Goal: Task Accomplishment & Management: Use online tool/utility

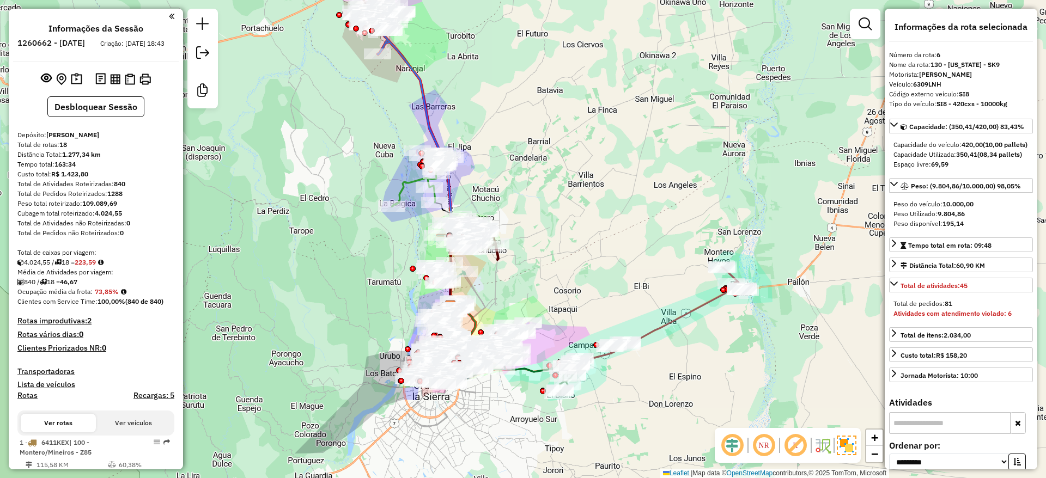
select select "**********"
click at [996, 209] on div "Peso do veículo: 10.000,00" at bounding box center [961, 204] width 135 height 10
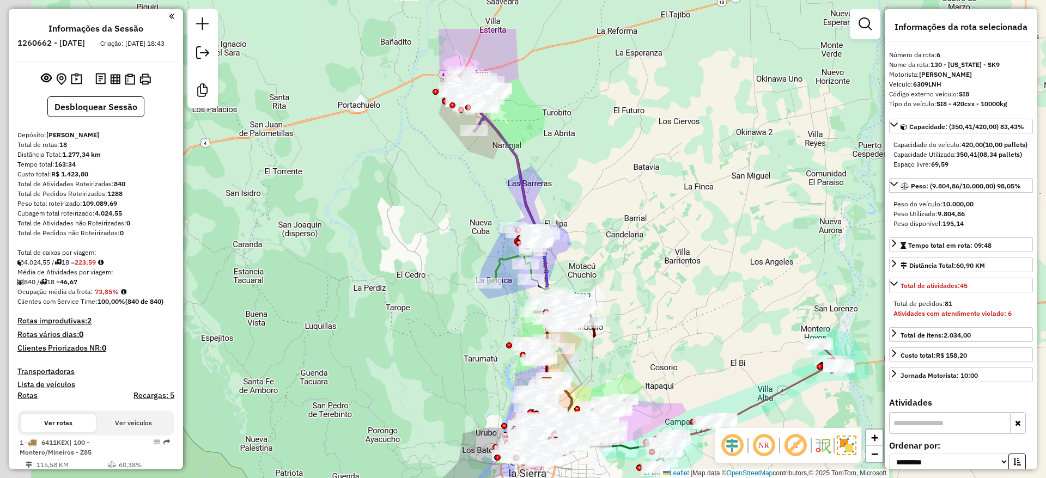
drag, startPoint x: 336, startPoint y: 135, endPoint x: 457, endPoint y: 221, distance: 148.9
click at [457, 221] on div "Janela de atendimento Grade de atendimento Capacidade Transportadoras Veículos …" at bounding box center [523, 239] width 1046 height 478
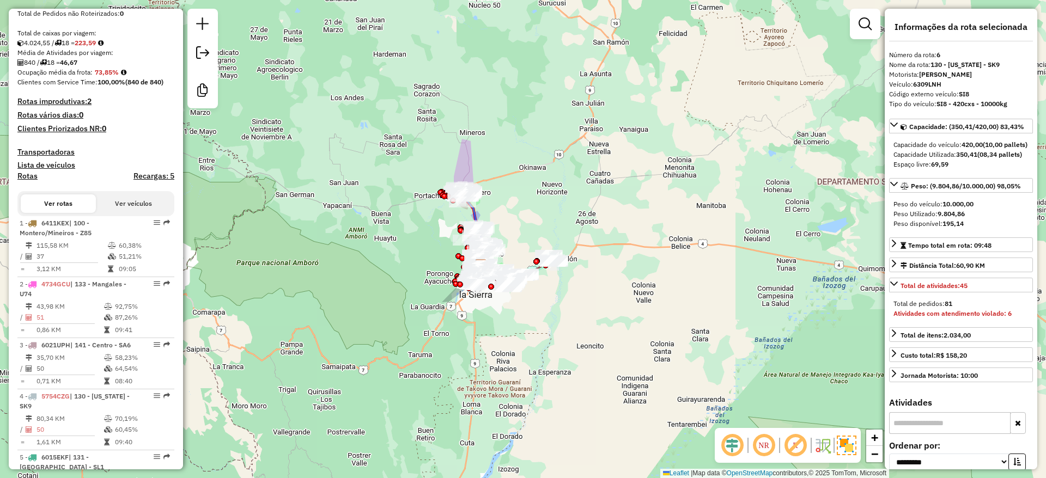
scroll to position [245, 0]
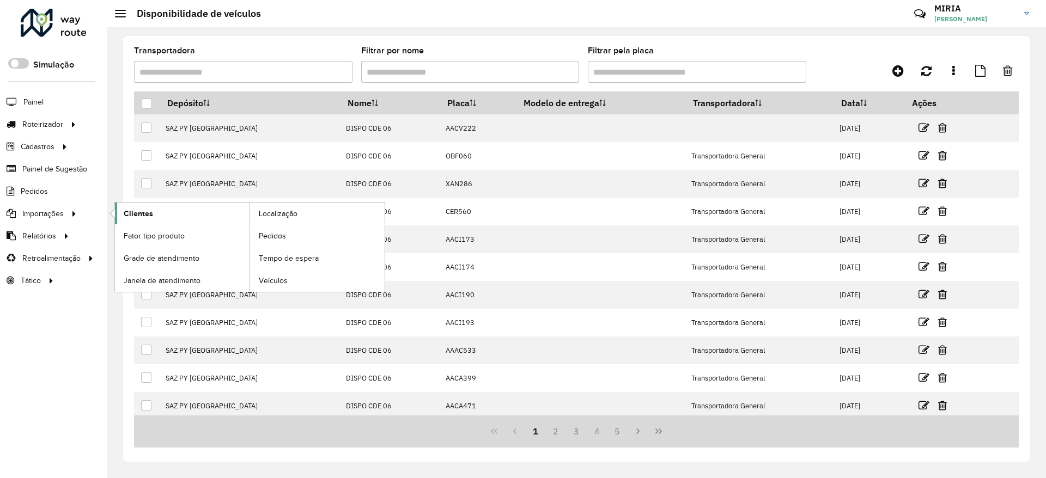
click at [167, 210] on link "Clientes" at bounding box center [182, 214] width 135 height 22
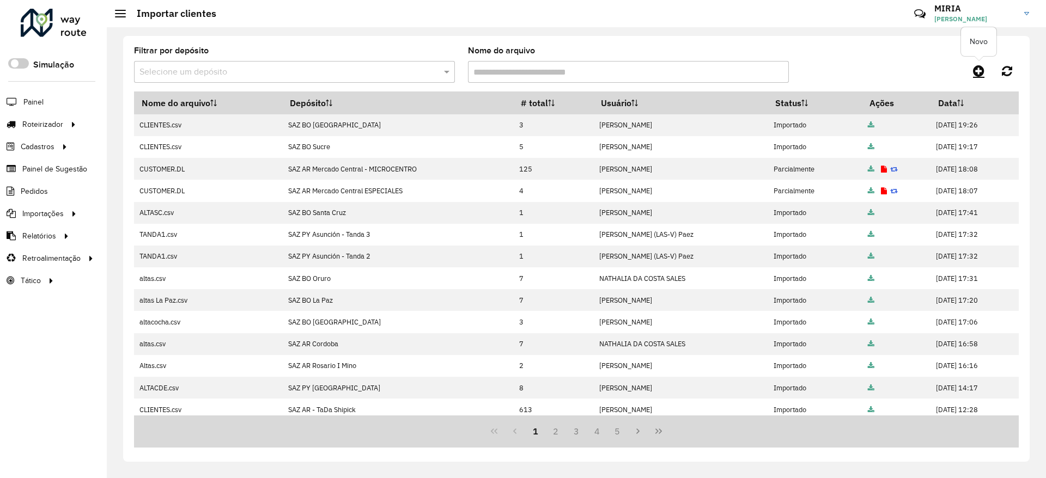
click at [984, 74] on hb-app "Aguarde... Pop-up bloqueado! Seu navegador bloqueou automáticamente a abertura …" at bounding box center [523, 239] width 1046 height 478
click at [984, 74] on icon at bounding box center [978, 70] width 11 height 13
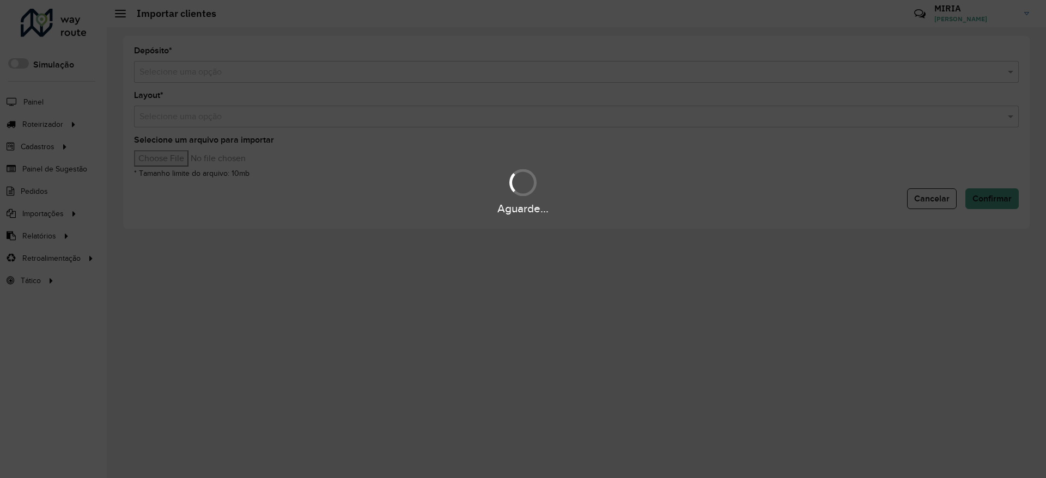
click at [815, 74] on input "text" at bounding box center [565, 72] width 852 height 13
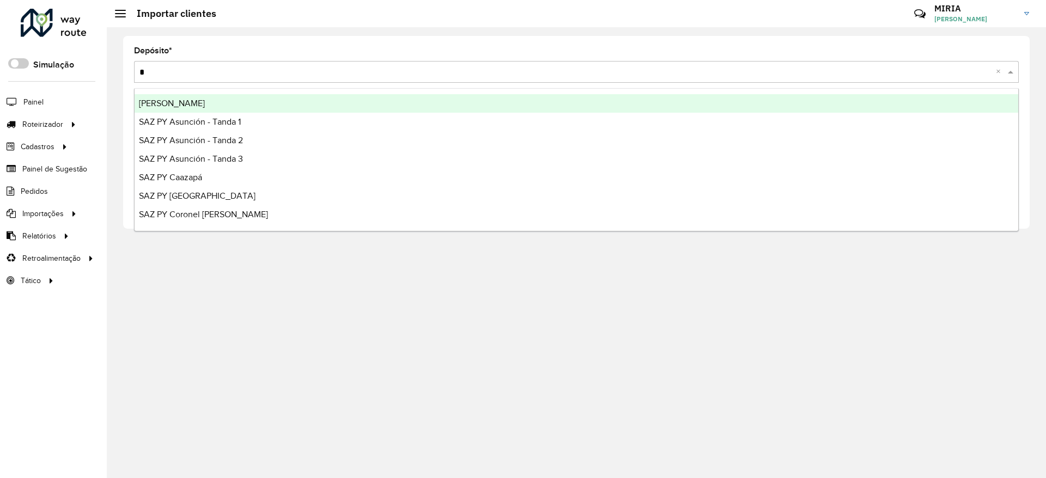
type input "**"
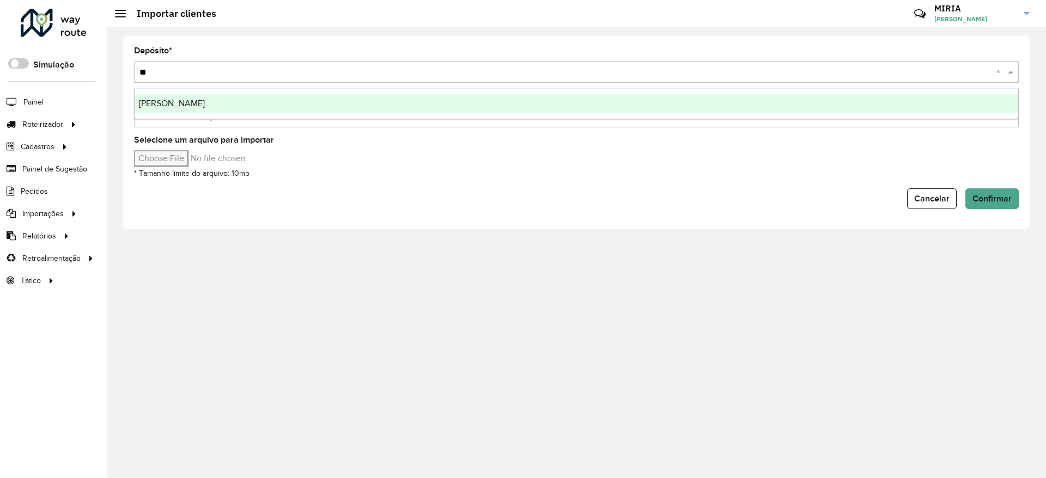
click at [783, 99] on div "[PERSON_NAME]" at bounding box center [577, 103] width 884 height 19
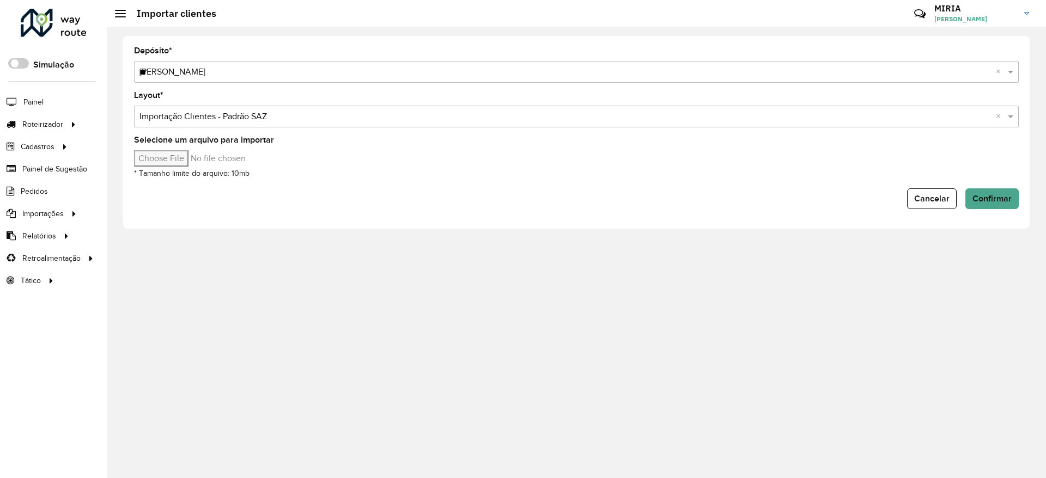
click at [198, 157] on input "Selecione um arquivo para importar" at bounding box center [226, 158] width 185 height 16
type input "**********"
click at [987, 196] on span "Confirmar" at bounding box center [992, 198] width 39 height 9
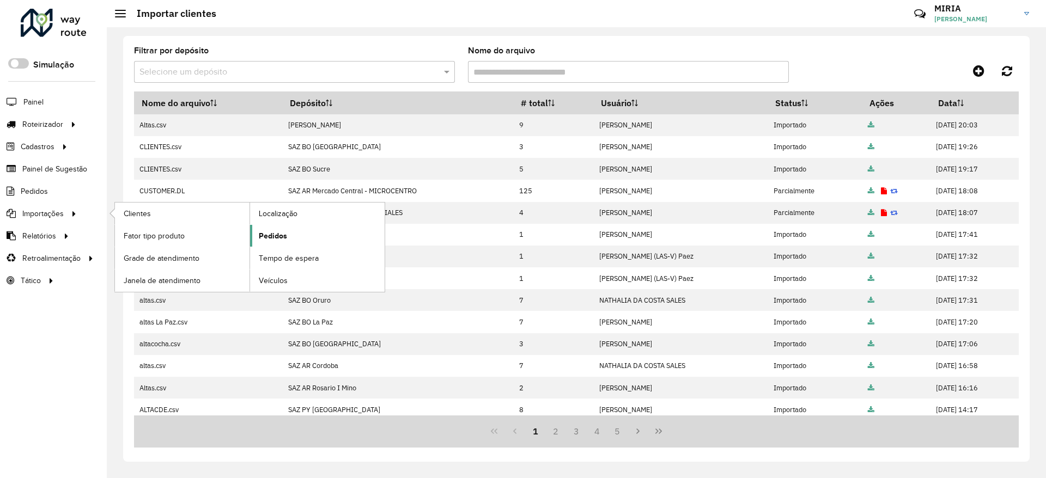
click at [272, 236] on span "Pedidos" at bounding box center [273, 236] width 28 height 11
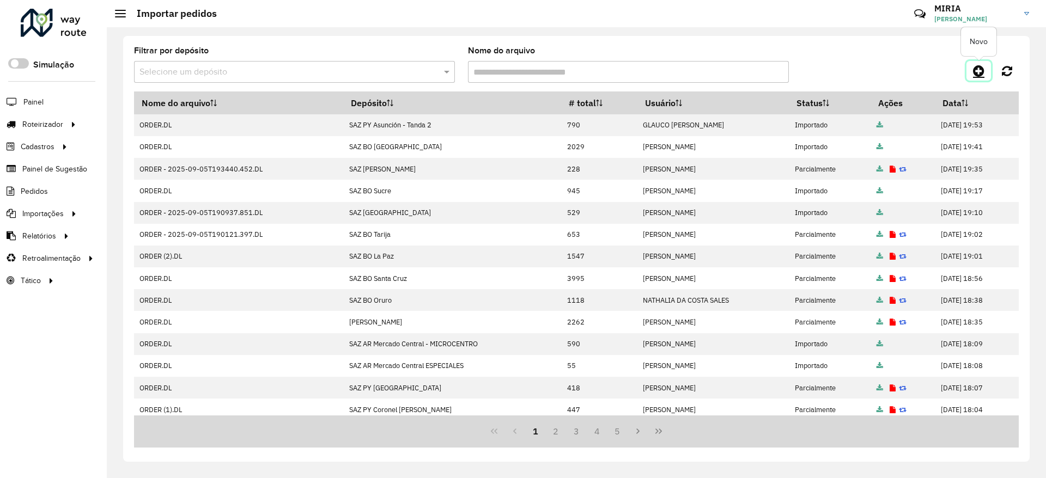
click at [987, 69] on link at bounding box center [979, 71] width 25 height 20
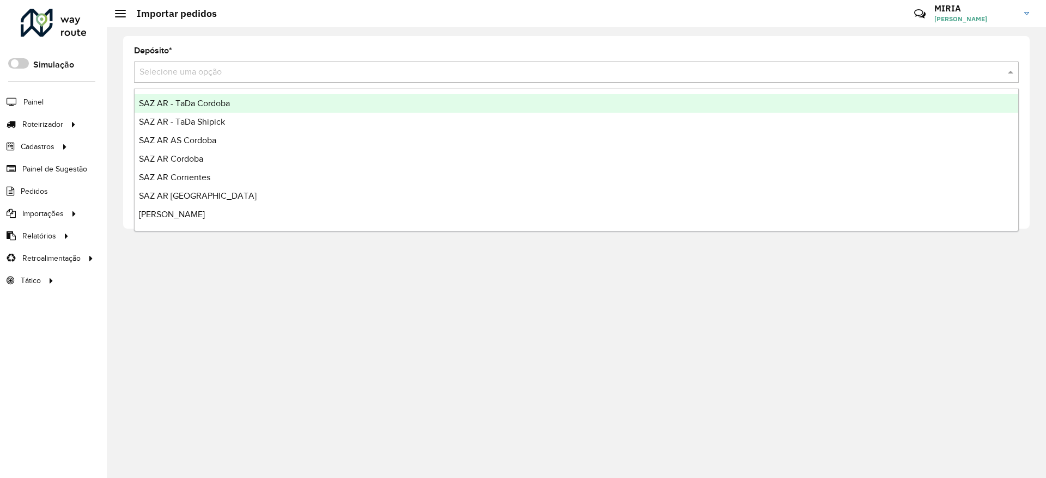
click at [799, 82] on div "Selecione uma opção" at bounding box center [576, 72] width 885 height 22
type input "**"
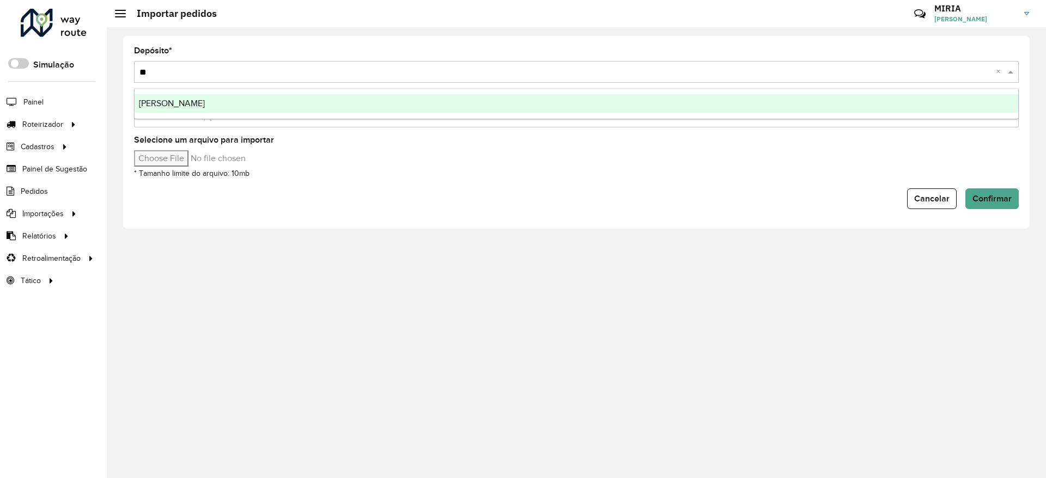
click at [773, 97] on div "[PERSON_NAME]" at bounding box center [577, 103] width 884 height 19
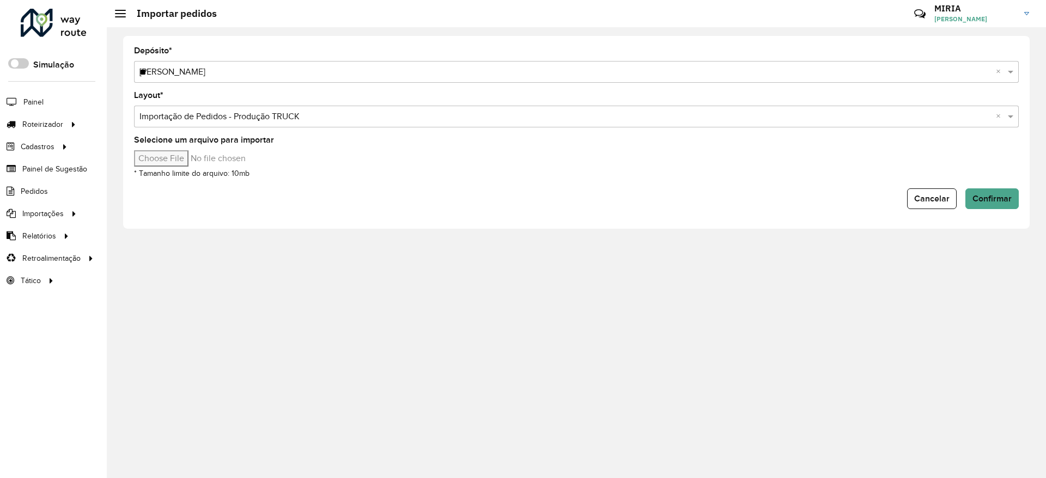
click at [193, 159] on input "Selecione um arquivo para importar" at bounding box center [226, 158] width 185 height 16
type input "**********"
click at [1004, 196] on span "Confirmar" at bounding box center [992, 198] width 39 height 9
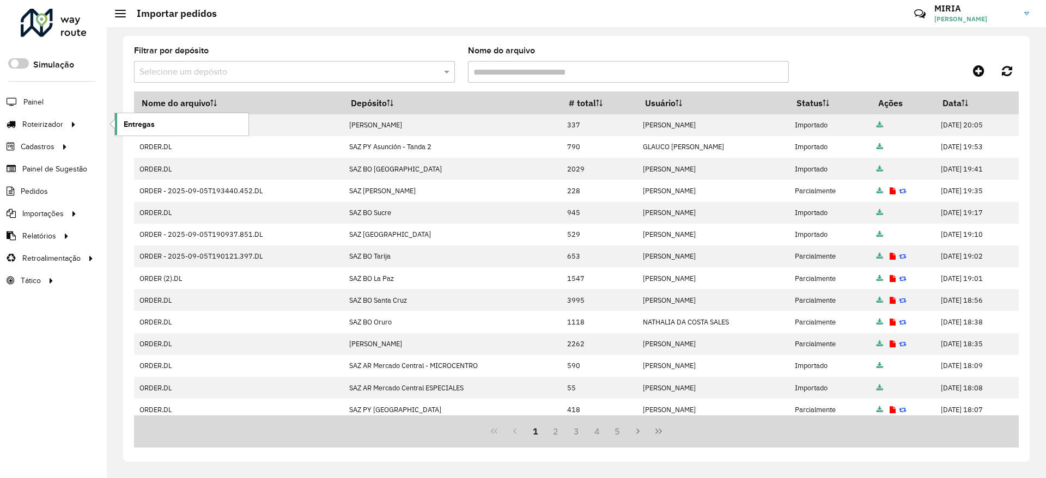
click at [128, 119] on span "Entregas" at bounding box center [139, 124] width 31 height 11
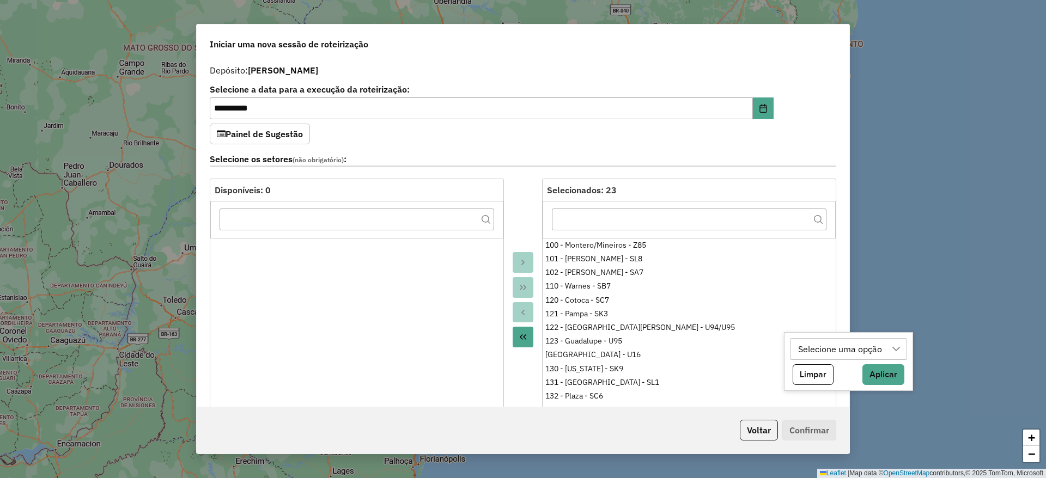
select select "*"
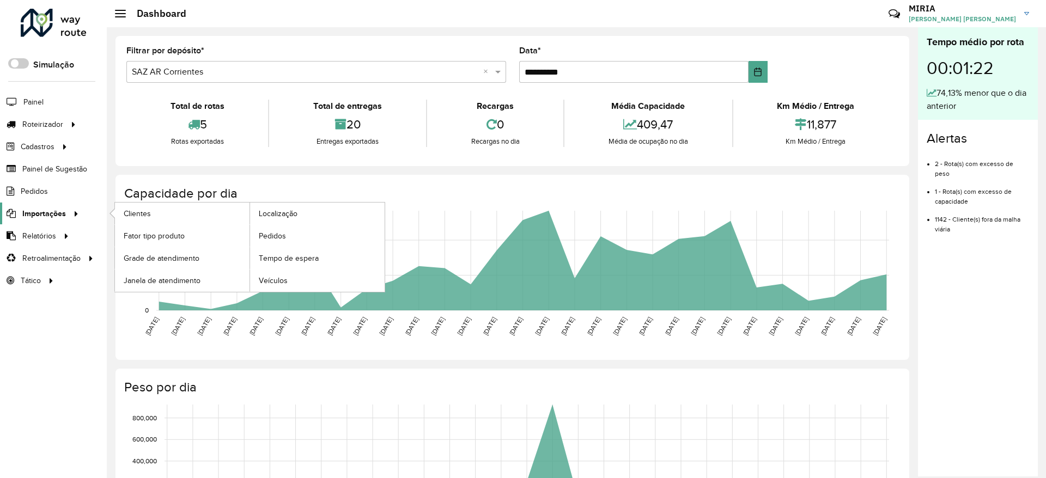
click at [40, 210] on span "Importações" at bounding box center [44, 213] width 44 height 11
click at [127, 210] on span "Clientes" at bounding box center [138, 213] width 29 height 11
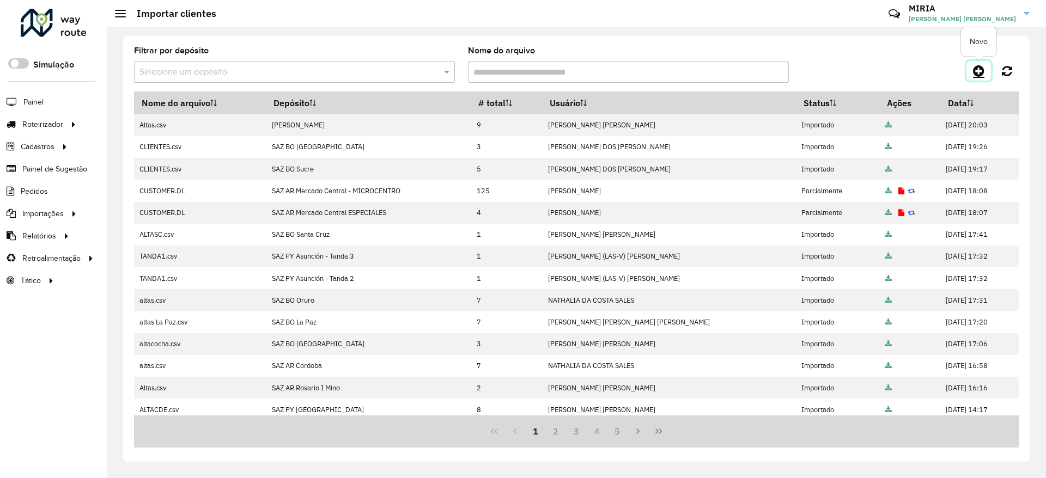
click at [981, 72] on icon at bounding box center [978, 70] width 11 height 13
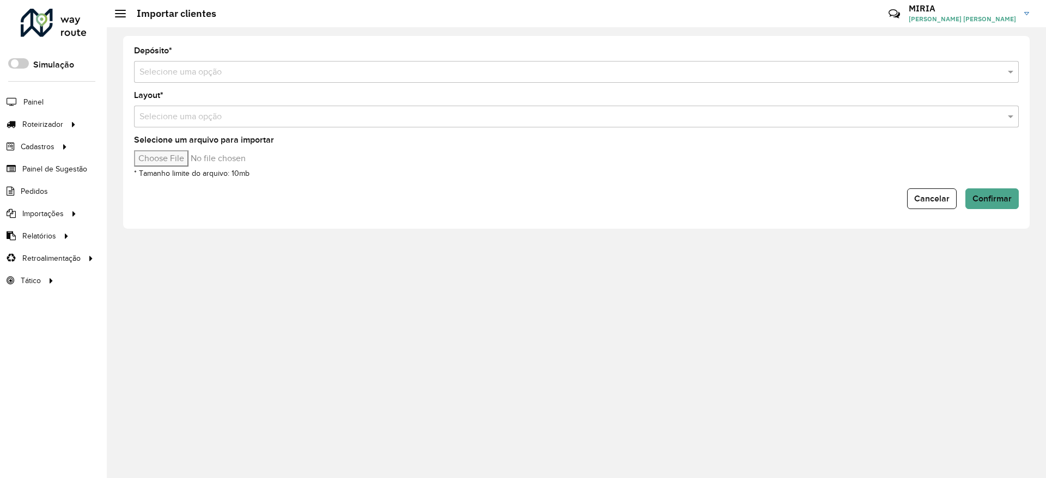
click at [645, 78] on input "text" at bounding box center [565, 72] width 852 height 13
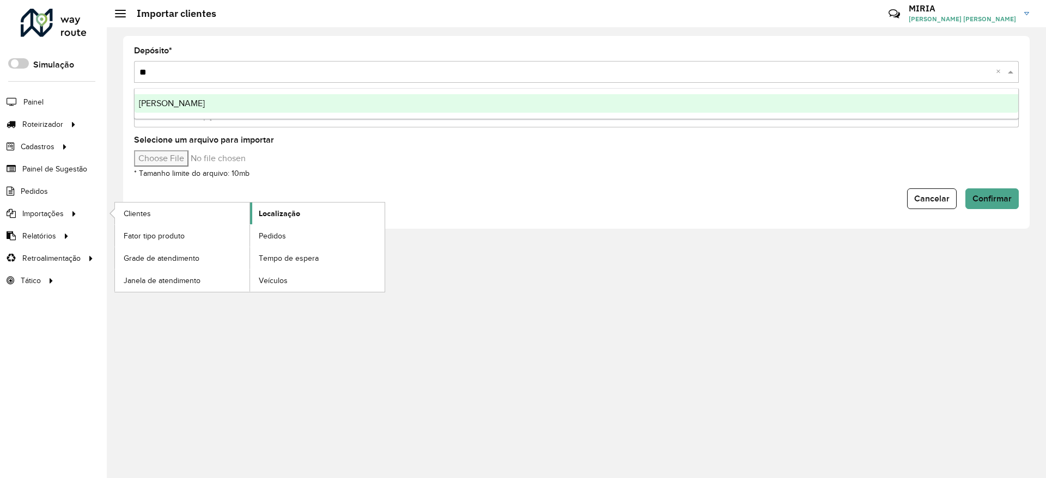
type input "**"
click at [270, 206] on link "Localização" at bounding box center [317, 214] width 135 height 22
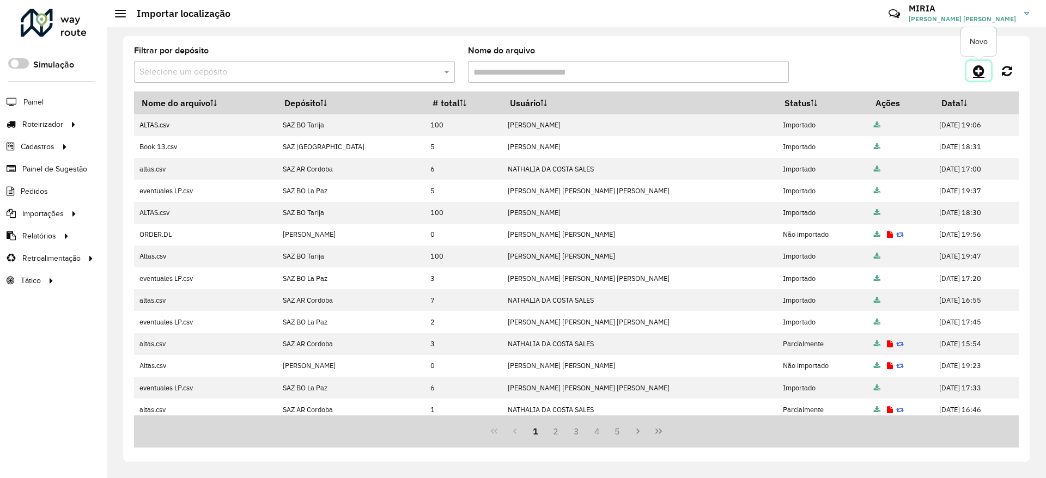
click at [982, 72] on icon at bounding box center [978, 70] width 11 height 13
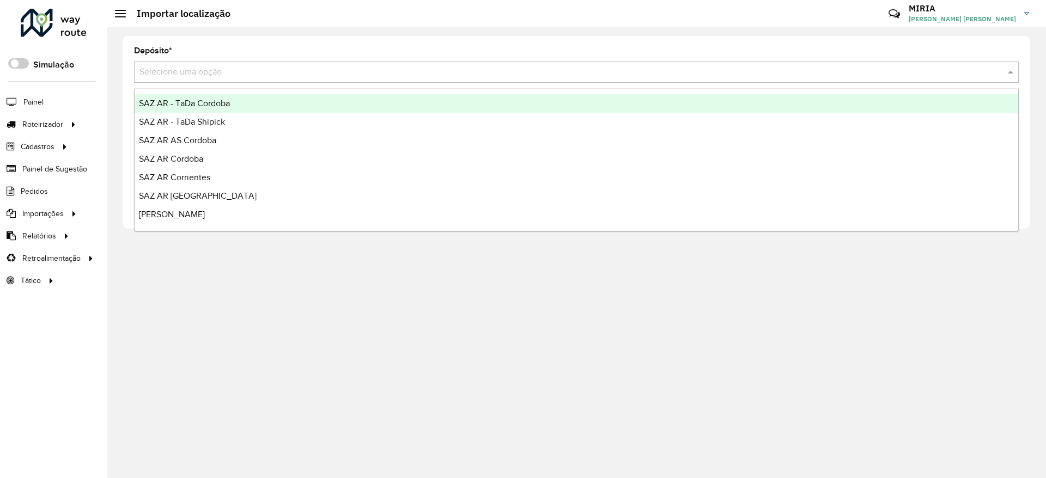
click at [818, 73] on input "text" at bounding box center [565, 72] width 852 height 13
type input "**"
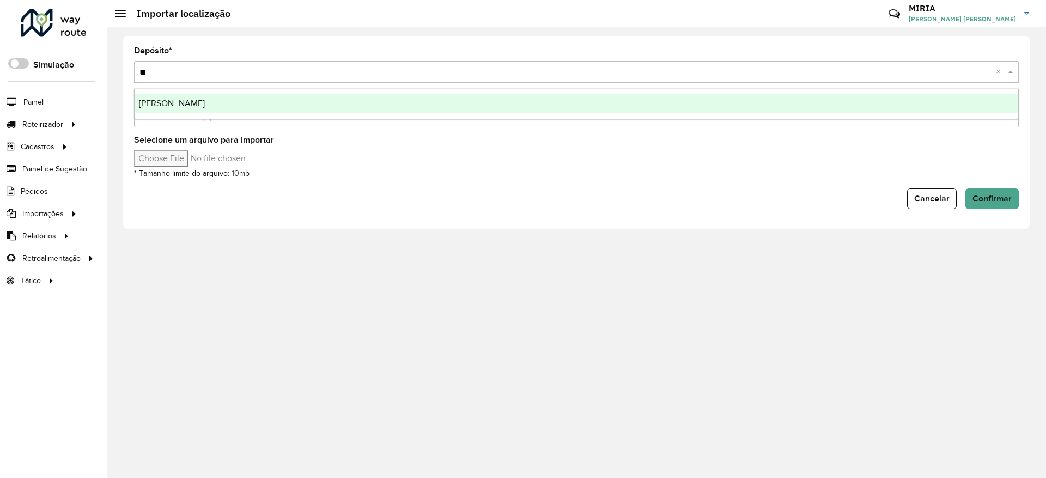
click at [812, 94] on div "[PERSON_NAME]" at bounding box center [577, 103] width 884 height 19
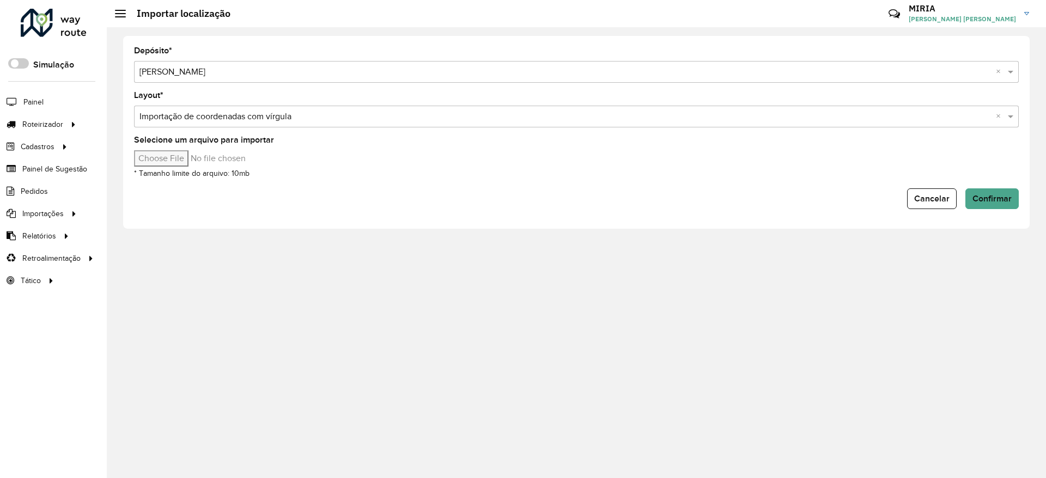
click at [193, 161] on input "Selecione um arquivo para importar" at bounding box center [226, 158] width 185 height 16
type input "**********"
click at [986, 196] on span "Confirmar" at bounding box center [992, 198] width 39 height 9
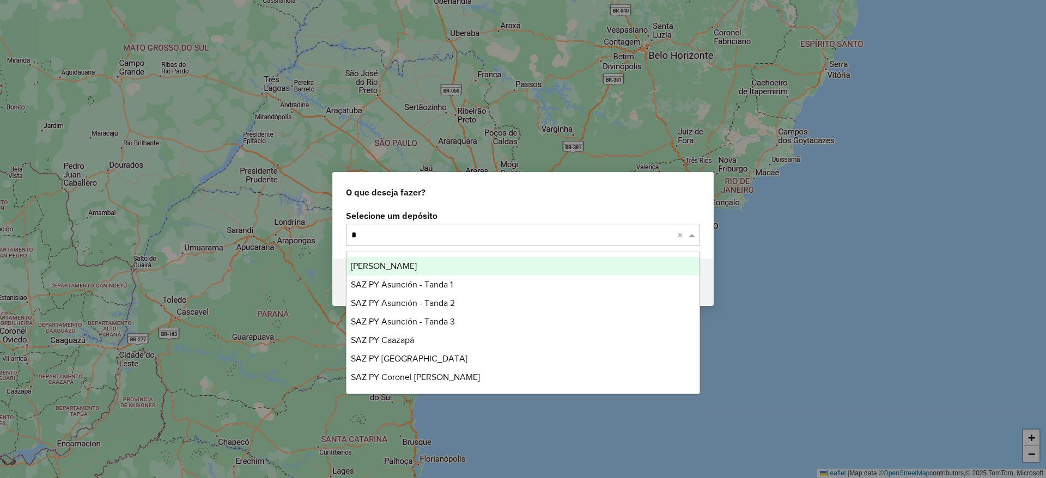
type input "**"
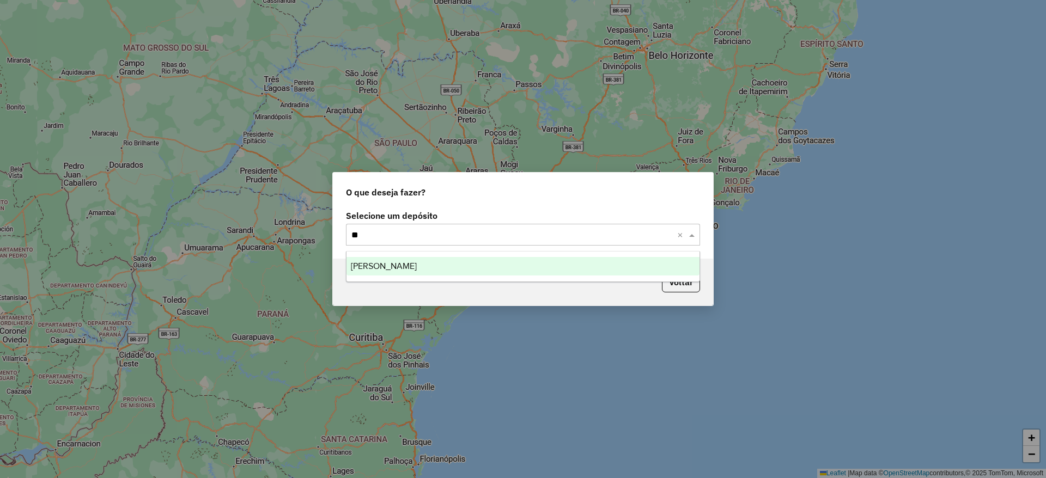
click at [387, 276] on ng-dropdown-panel "[PERSON_NAME]" at bounding box center [523, 266] width 354 height 31
click at [387, 266] on span "[PERSON_NAME]" at bounding box center [384, 266] width 66 height 9
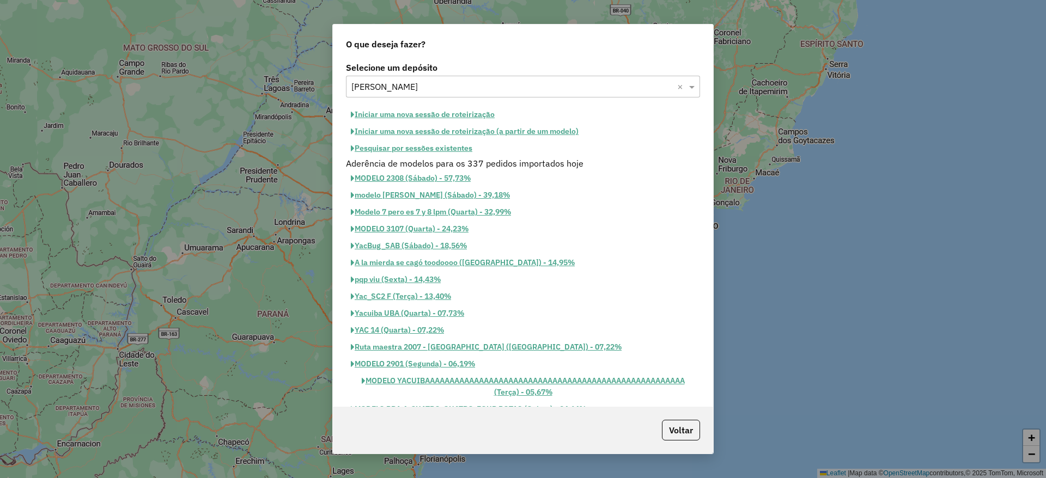
click at [404, 112] on button "Iniciar uma nova sessão de roteirização" at bounding box center [423, 114] width 154 height 17
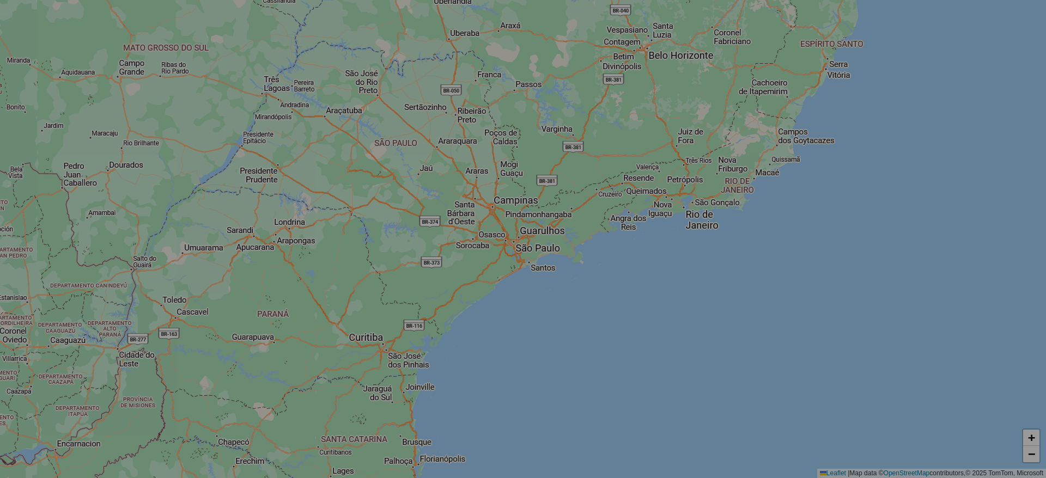
select select "*"
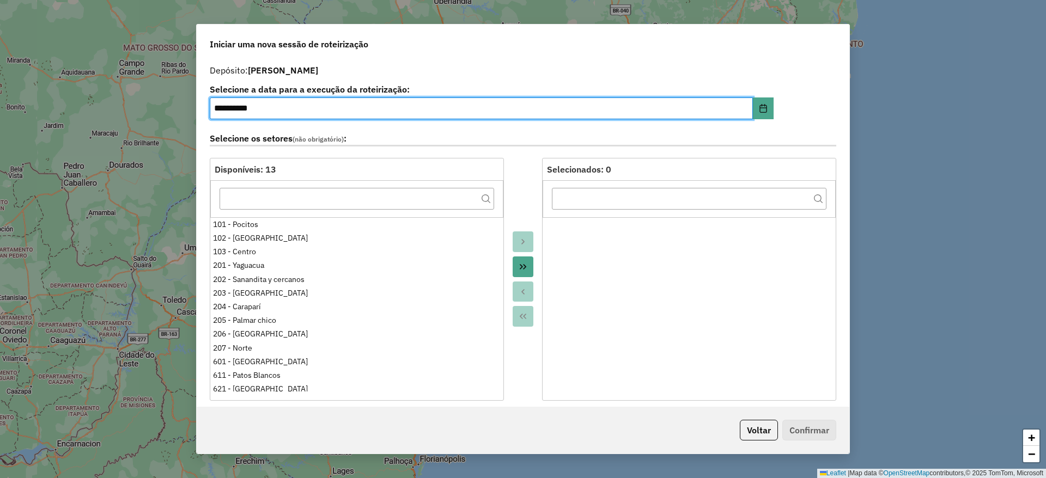
click at [520, 269] on icon "Move All to Target" at bounding box center [523, 267] width 9 height 9
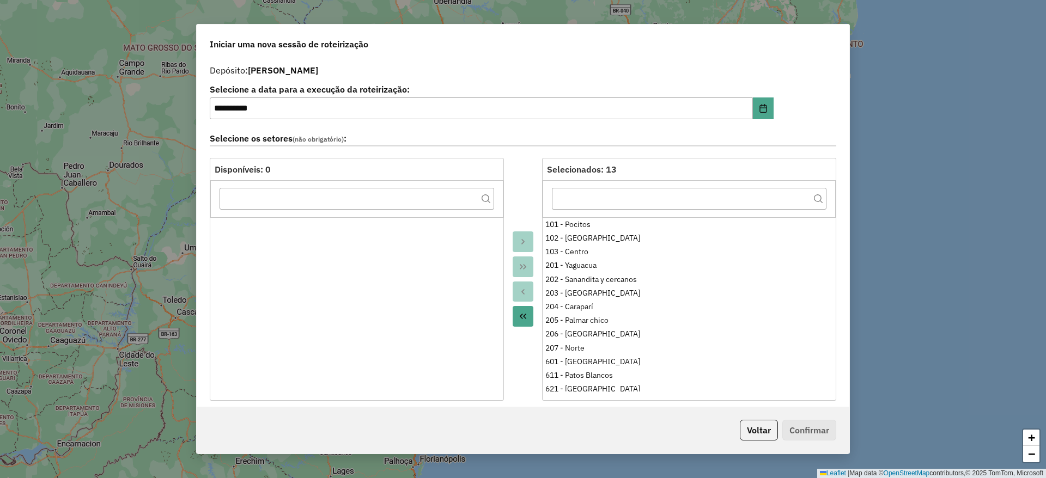
scroll to position [245, 0]
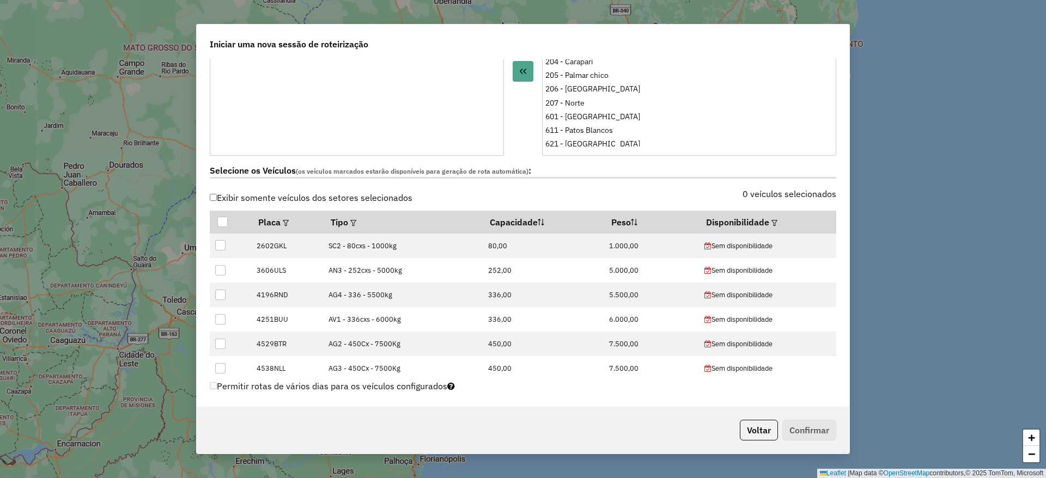
click at [272, 203] on label "Exibir somente veículos dos setores selecionados" at bounding box center [311, 197] width 203 height 21
click at [760, 220] on th "Disponibilidade" at bounding box center [767, 222] width 137 height 23
click at [772, 220] on em at bounding box center [775, 223] width 6 height 6
click at [822, 248] on div "Selecione uma opção" at bounding box center [821, 246] width 92 height 21
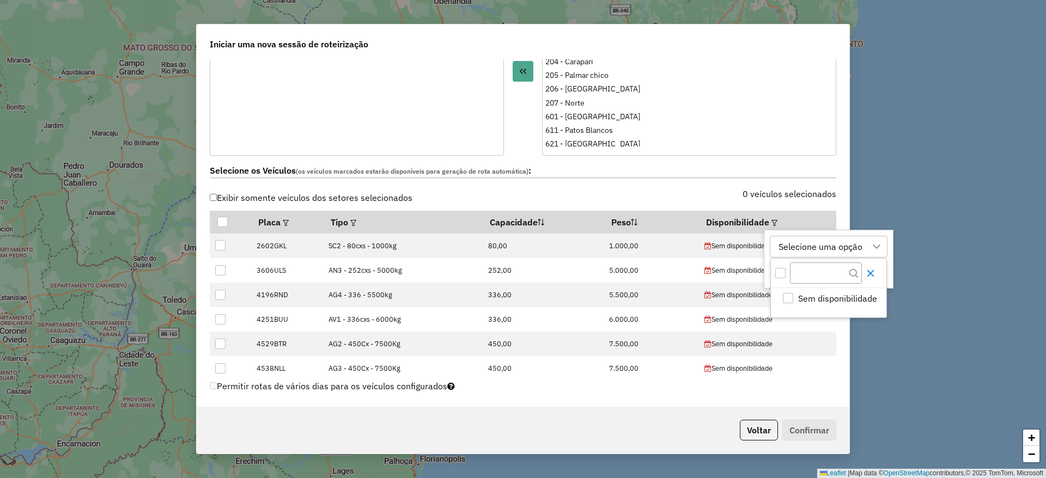
click at [872, 272] on icon "Close" at bounding box center [870, 273] width 9 height 9
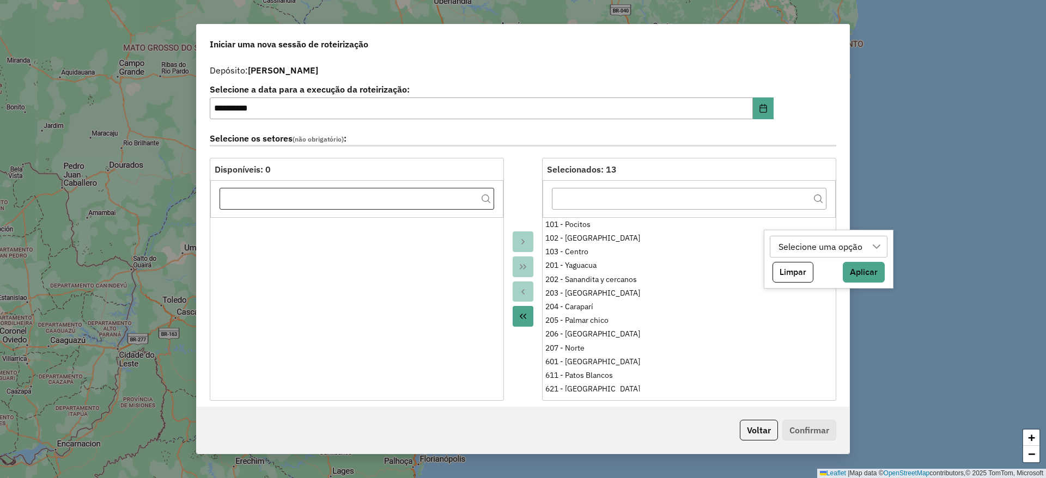
scroll to position [327, 0]
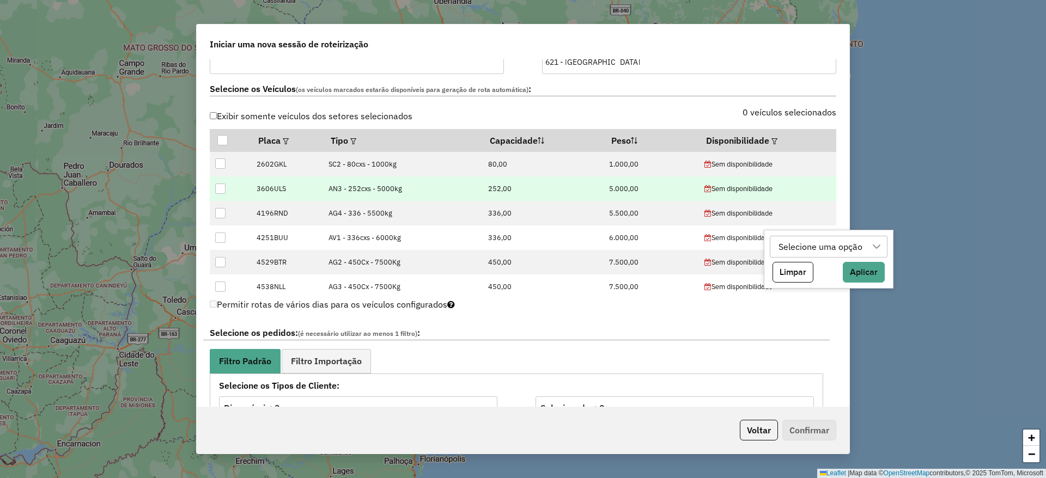
click at [215, 183] on td at bounding box center [230, 189] width 41 height 25
click at [215, 188] on div at bounding box center [220, 189] width 10 height 10
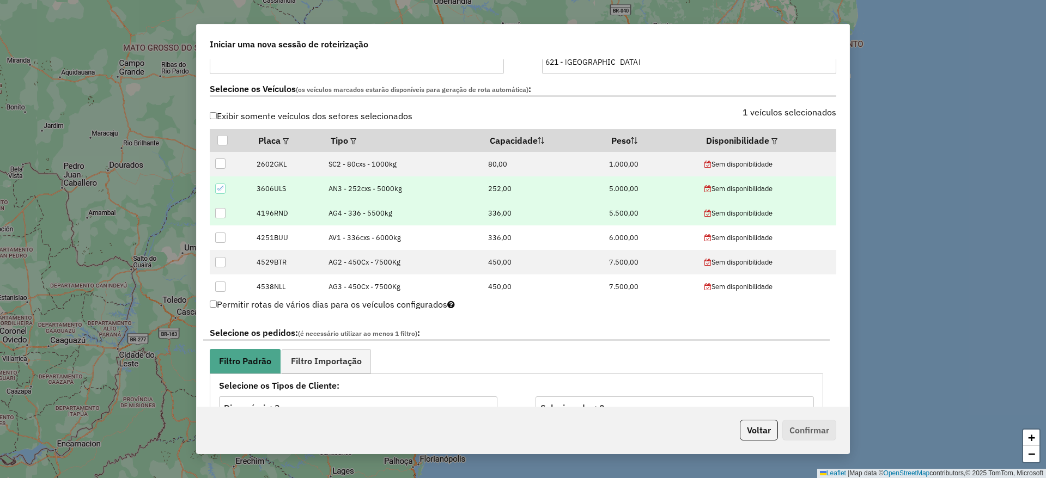
click at [219, 213] on div at bounding box center [220, 213] width 10 height 10
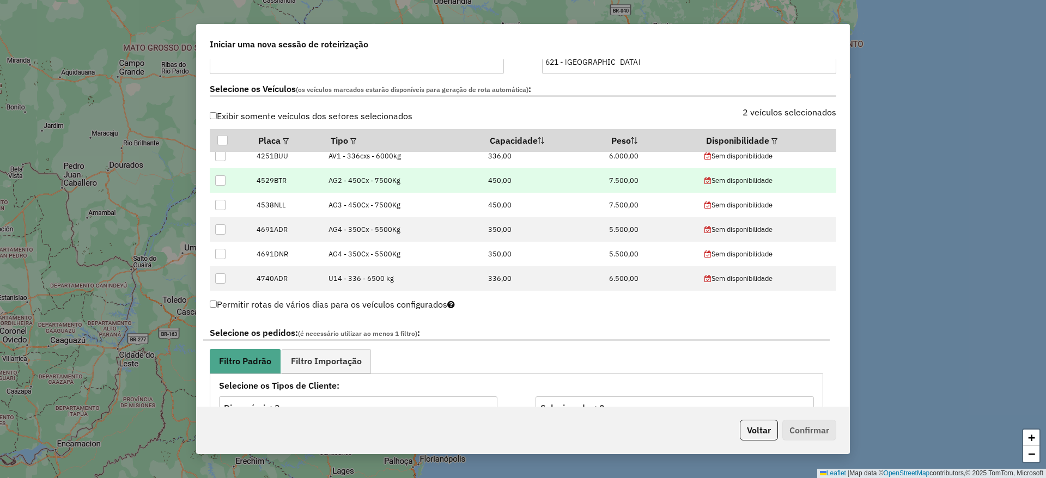
click at [219, 181] on div at bounding box center [220, 180] width 10 height 10
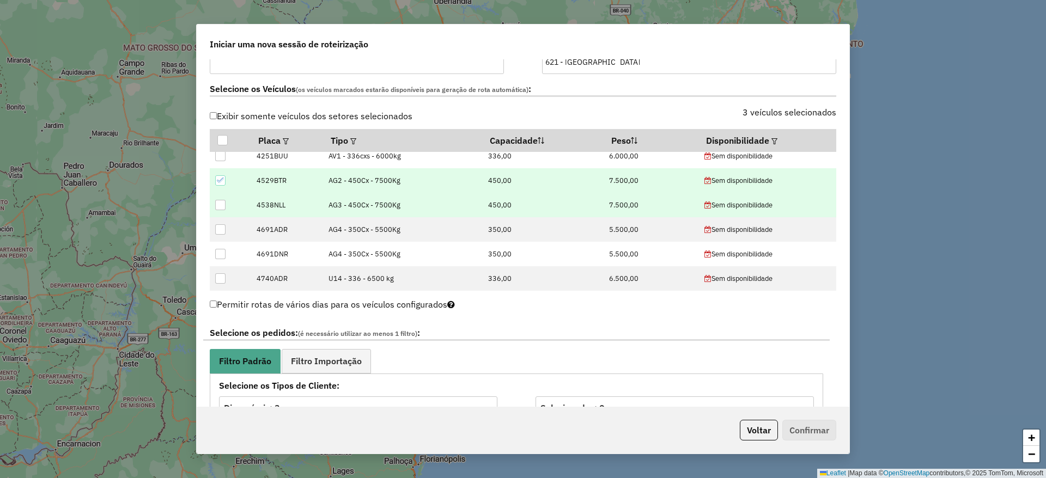
click at [223, 209] on div at bounding box center [220, 205] width 10 height 10
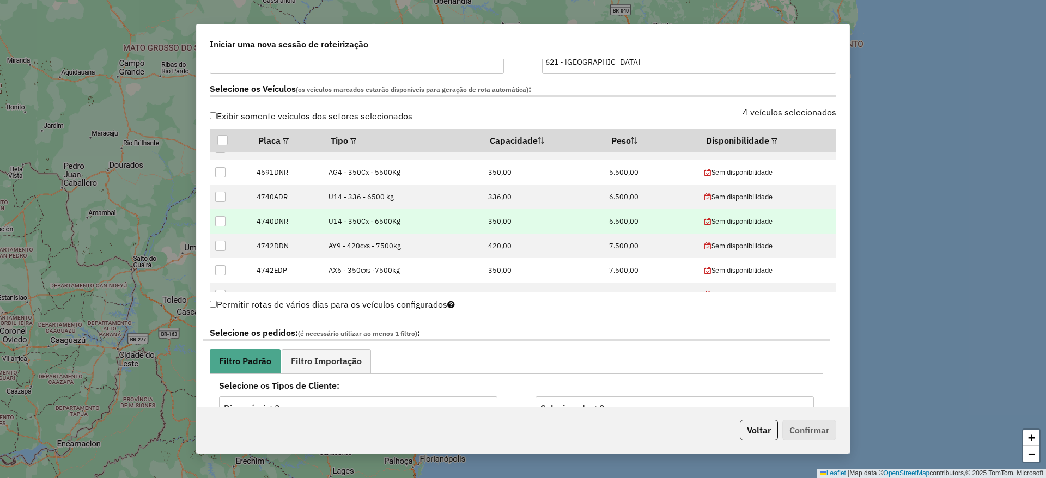
scroll to position [245, 0]
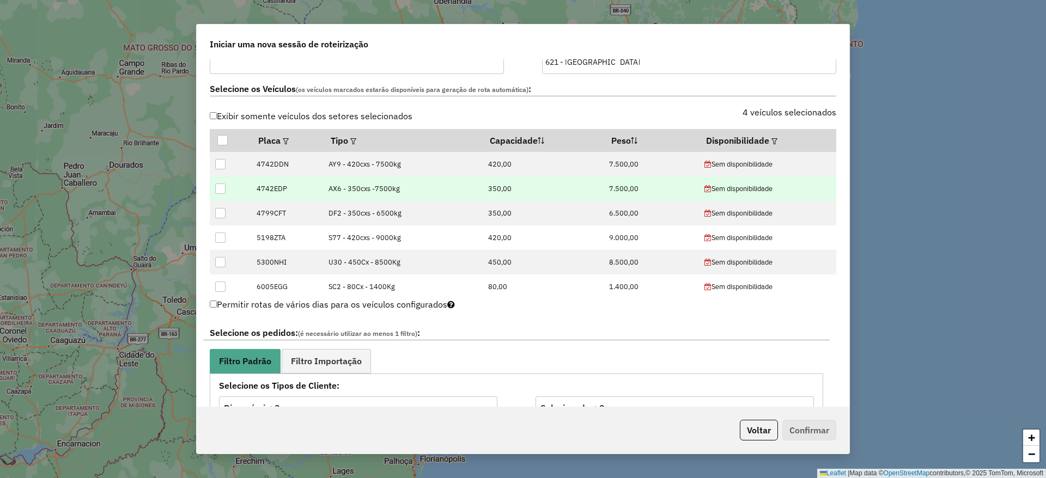
click at [217, 189] on div at bounding box center [220, 189] width 10 height 10
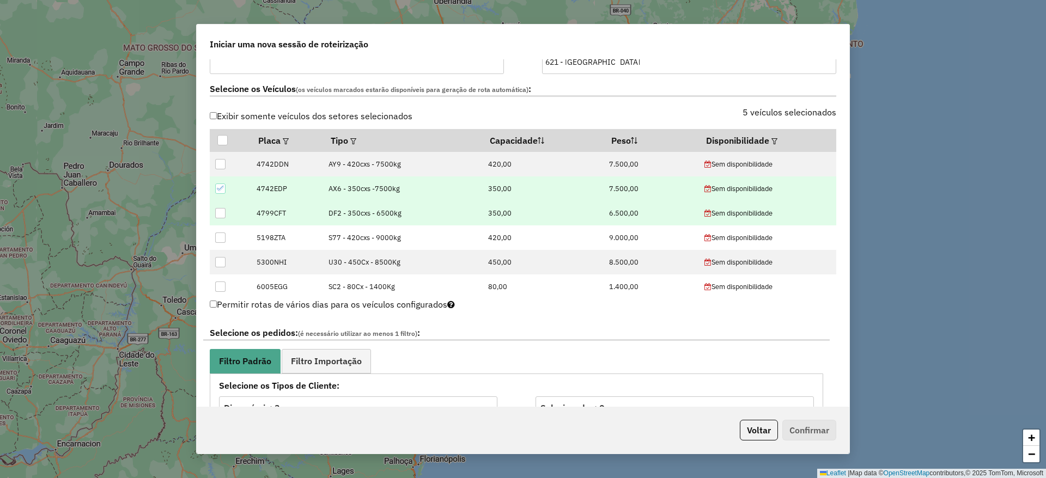
scroll to position [327, 0]
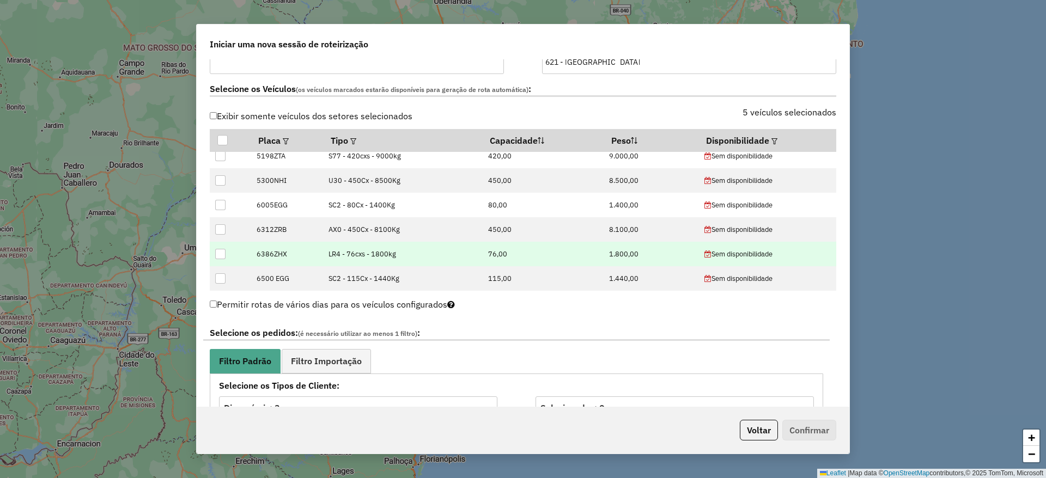
click at [221, 252] on div at bounding box center [220, 254] width 10 height 10
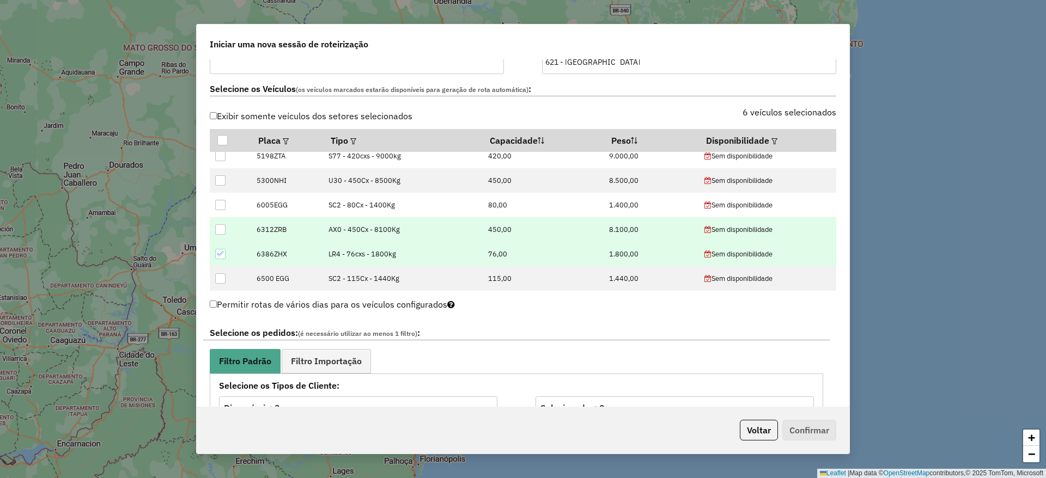
click at [222, 226] on div at bounding box center [220, 230] width 10 height 10
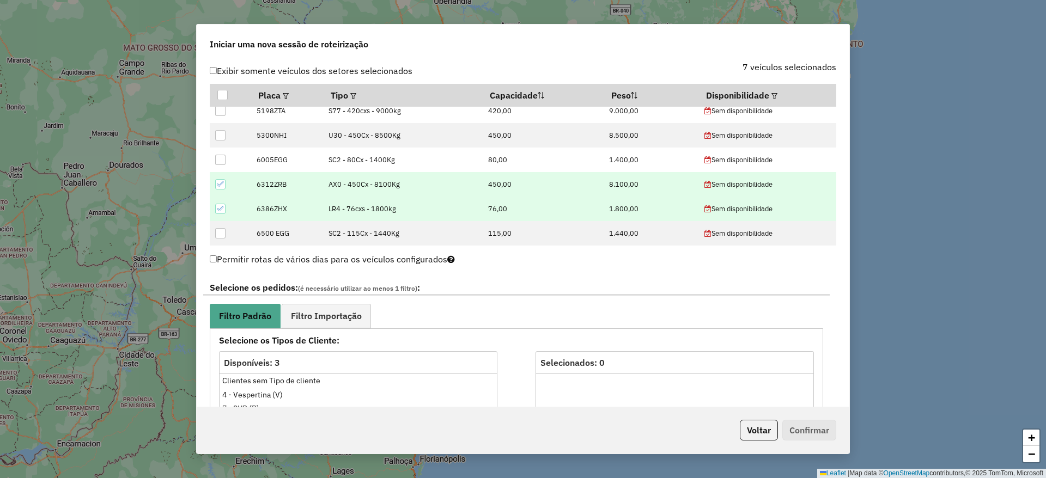
scroll to position [409, 0]
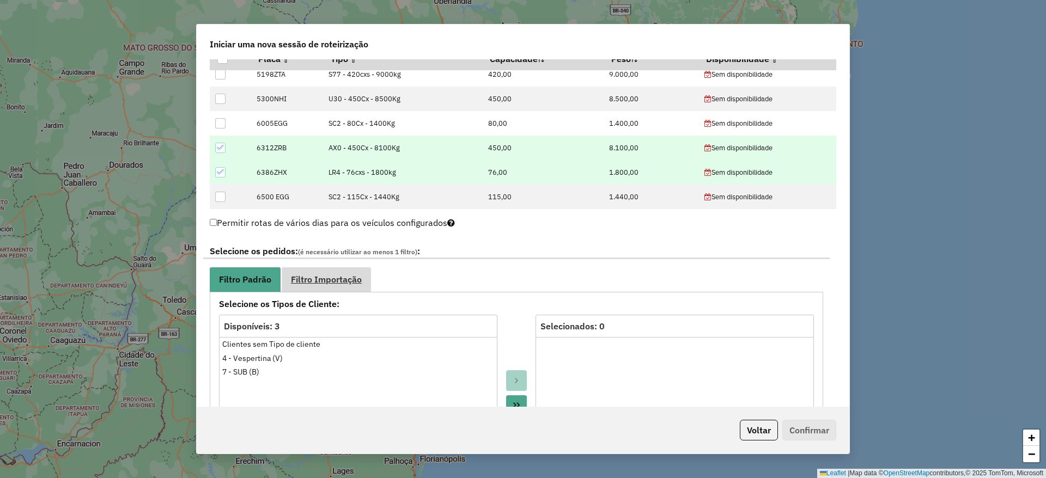
click at [345, 284] on span "Filtro Importação" at bounding box center [326, 279] width 71 height 9
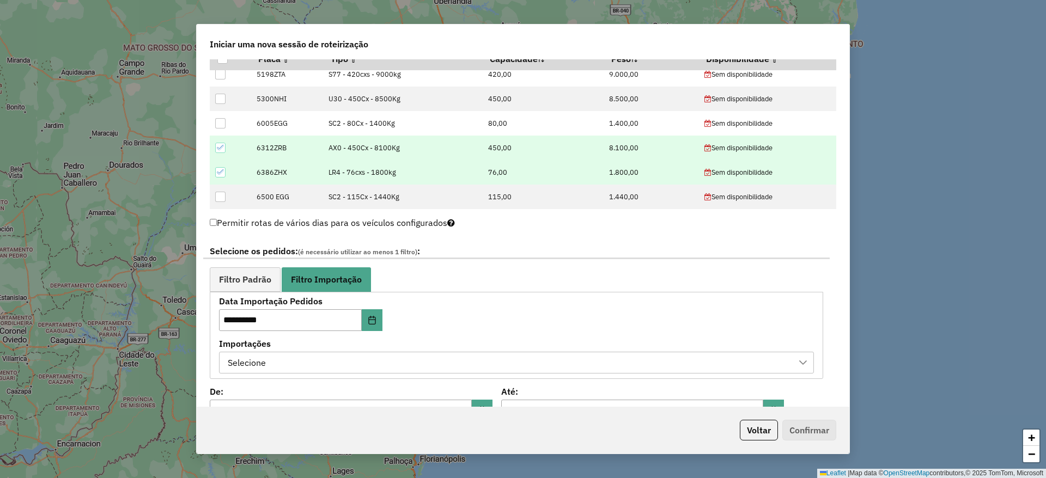
click at [371, 357] on div "Selecione" at bounding box center [508, 363] width 569 height 21
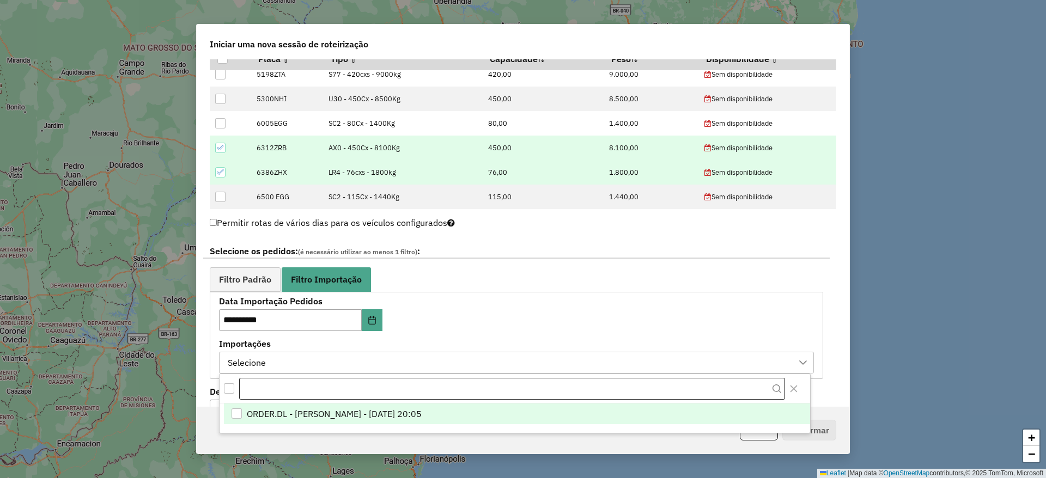
scroll to position [8, 50]
click at [306, 413] on span "ORDER.DL - [PERSON_NAME] - [DATE] 20:05" at bounding box center [334, 414] width 175 height 13
click at [235, 282] on span "Filtro Padrão" at bounding box center [245, 279] width 52 height 9
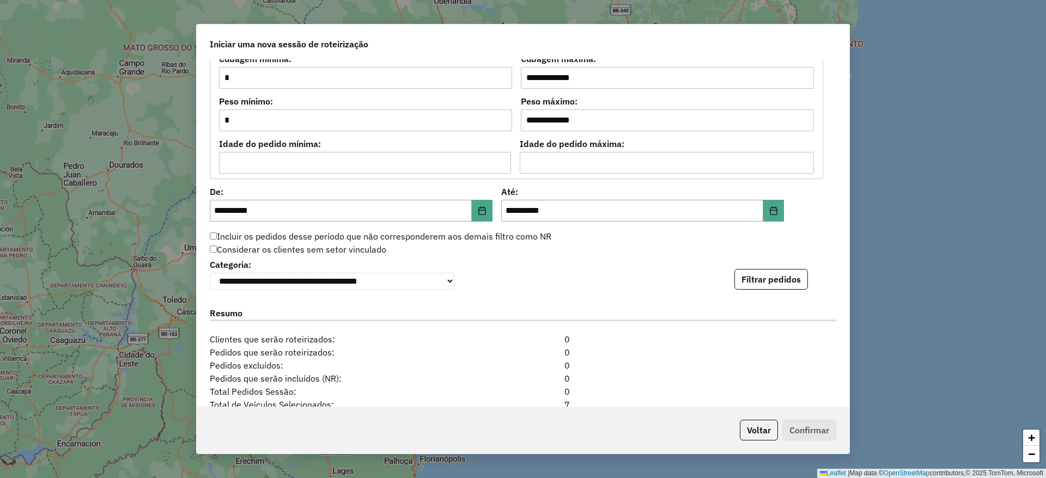
scroll to position [981, 0]
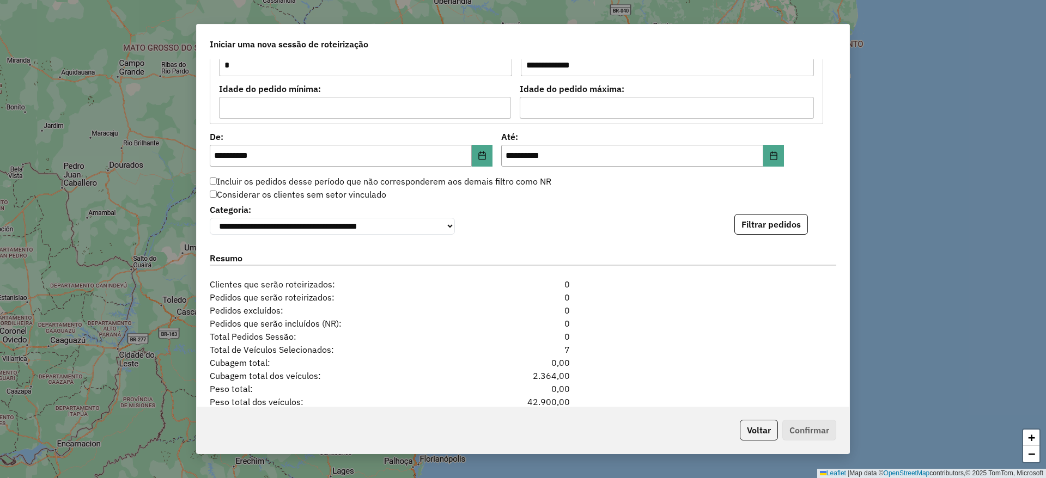
click at [771, 215] on div "**********" at bounding box center [523, 218] width 627 height 33
click at [762, 223] on button "Filtrar pedidos" at bounding box center [772, 224] width 74 height 21
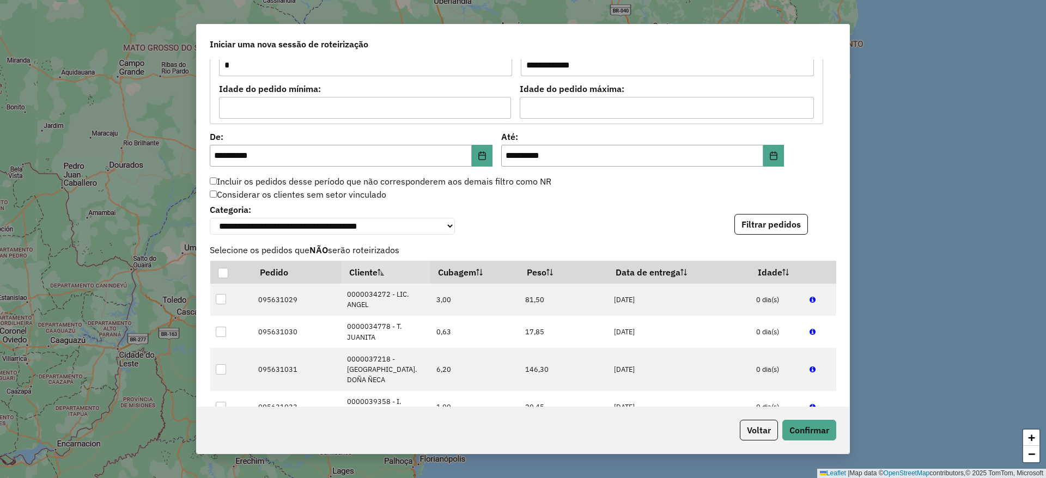
scroll to position [1259, 0]
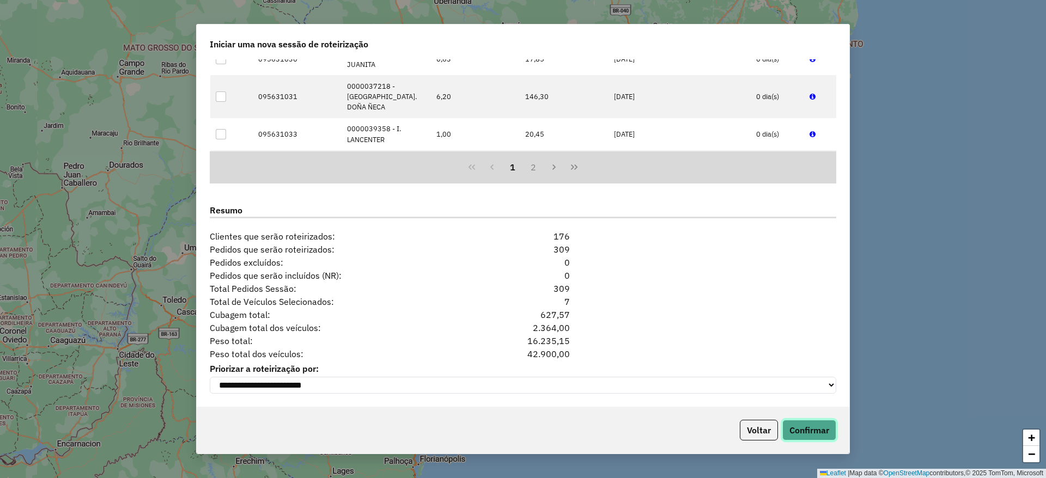
click at [805, 431] on button "Confirmar" at bounding box center [810, 430] width 54 height 21
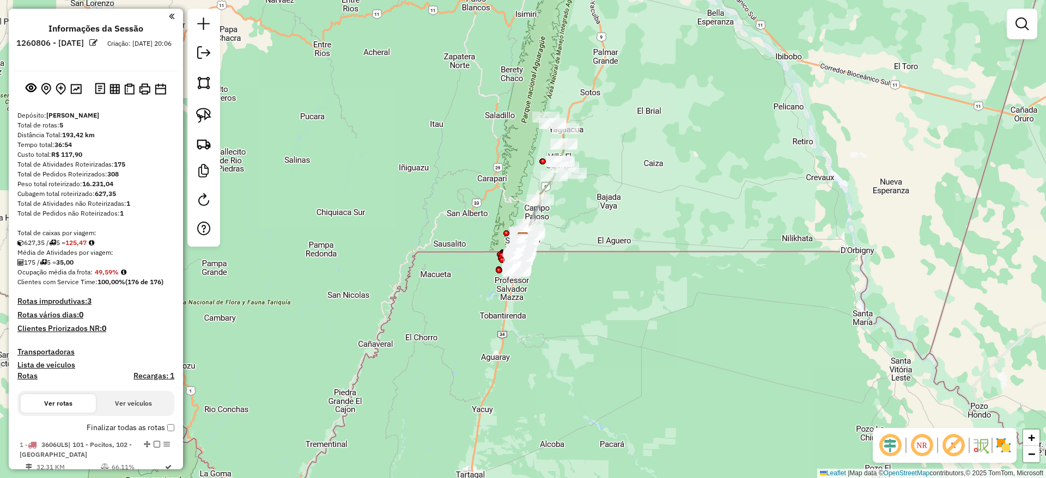
click at [1003, 445] on img at bounding box center [1003, 445] width 17 height 17
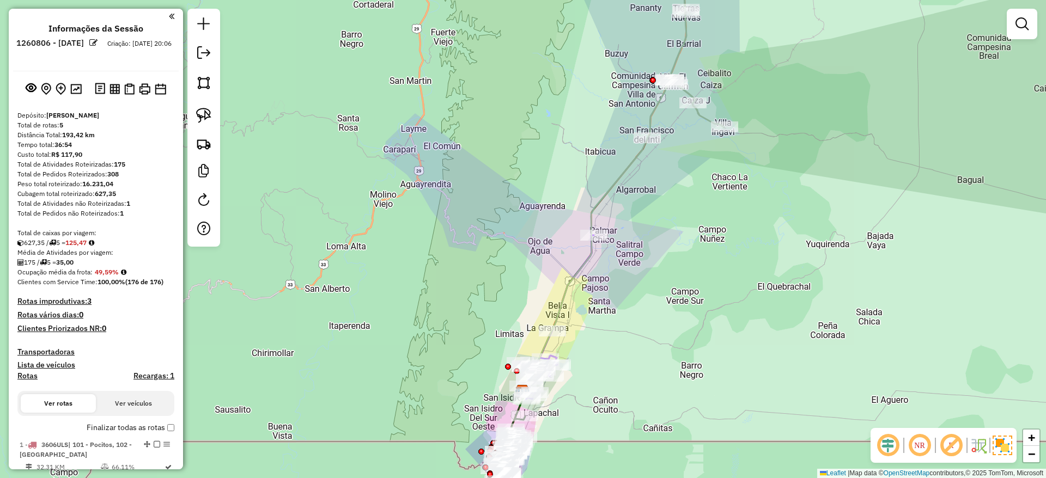
drag, startPoint x: 606, startPoint y: 179, endPoint x: 610, endPoint y: 184, distance: 6.2
click at [608, 182] on div "Janela de atendimento Grade de atendimento Capacidade Transportadoras Veículos …" at bounding box center [523, 239] width 1046 height 478
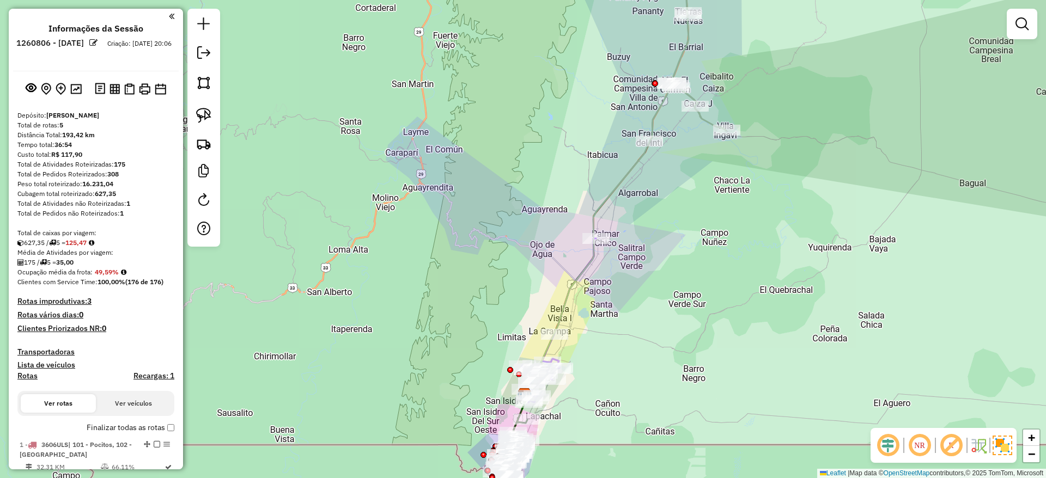
click at [618, 184] on icon at bounding box center [586, 269] width 127 height 257
select select "**********"
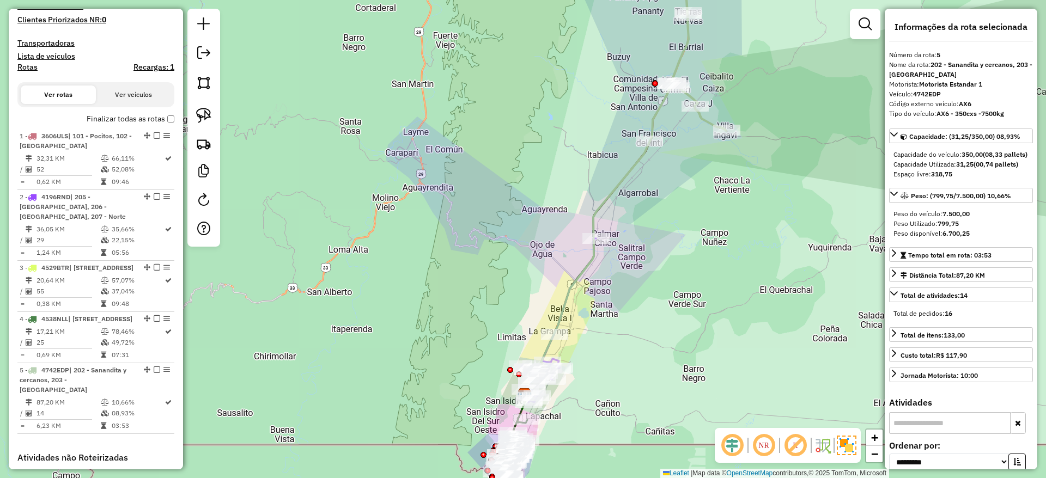
scroll to position [527, 0]
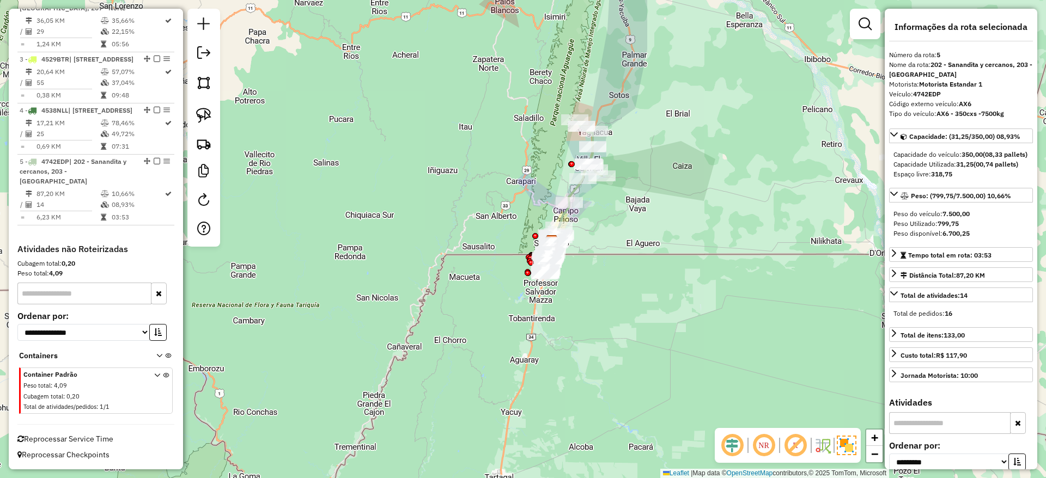
drag, startPoint x: 505, startPoint y: 172, endPoint x: 496, endPoint y: 172, distance: 9.3
click at [496, 172] on div "Janela de atendimento Grade de atendimento Capacidade Transportadoras Veículos …" at bounding box center [523, 239] width 1046 height 478
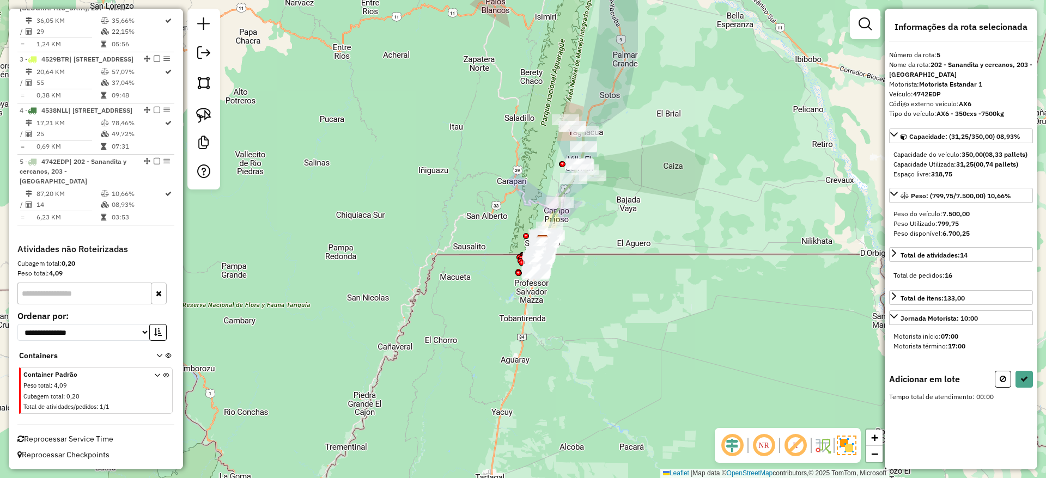
drag, startPoint x: 451, startPoint y: 162, endPoint x: 433, endPoint y: 162, distance: 18.0
click at [435, 162] on div "Janela de atendimento Grade de atendimento Capacidade Transportadoras Veículos …" at bounding box center [523, 239] width 1046 height 478
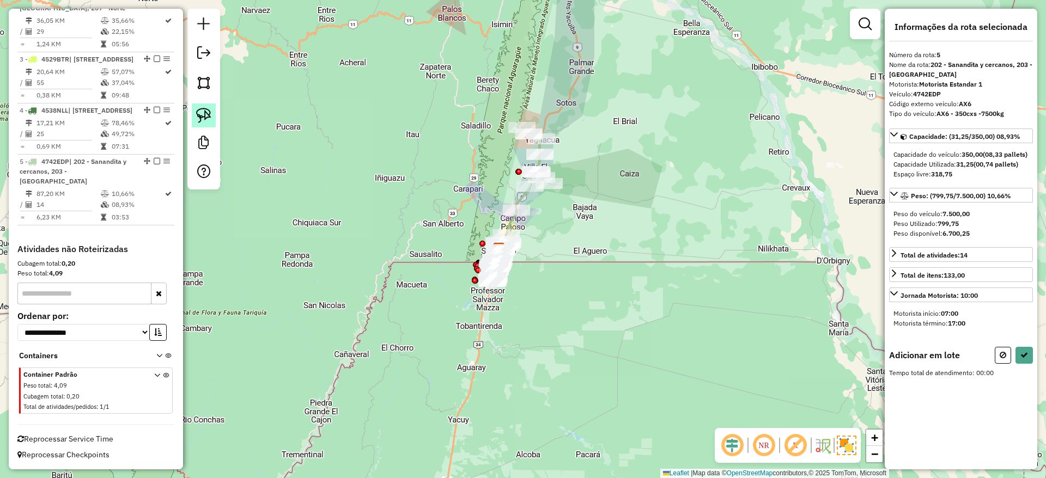
click at [201, 113] on img at bounding box center [203, 115] width 15 height 15
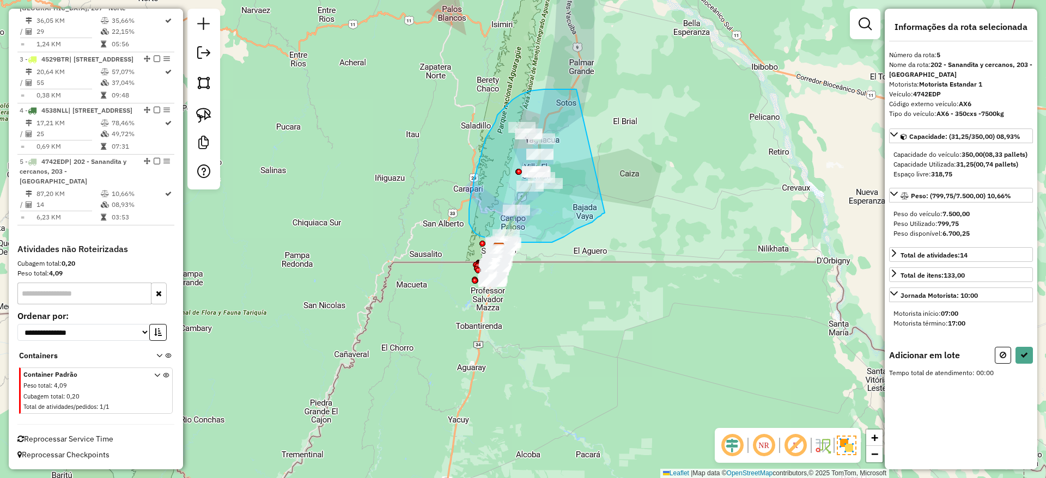
drag, startPoint x: 554, startPoint y: 89, endPoint x: 607, endPoint y: 209, distance: 130.5
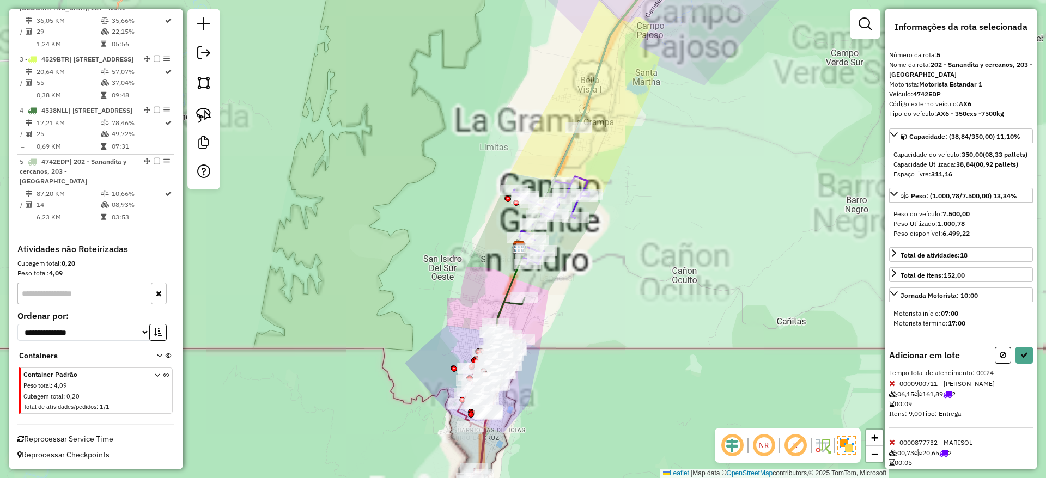
drag, startPoint x: 506, startPoint y: 124, endPoint x: 401, endPoint y: 152, distance: 109.4
click at [469, 158] on div "Janela de atendimento Grade de atendimento Capacidade Transportadoras Veículos …" at bounding box center [523, 239] width 1046 height 478
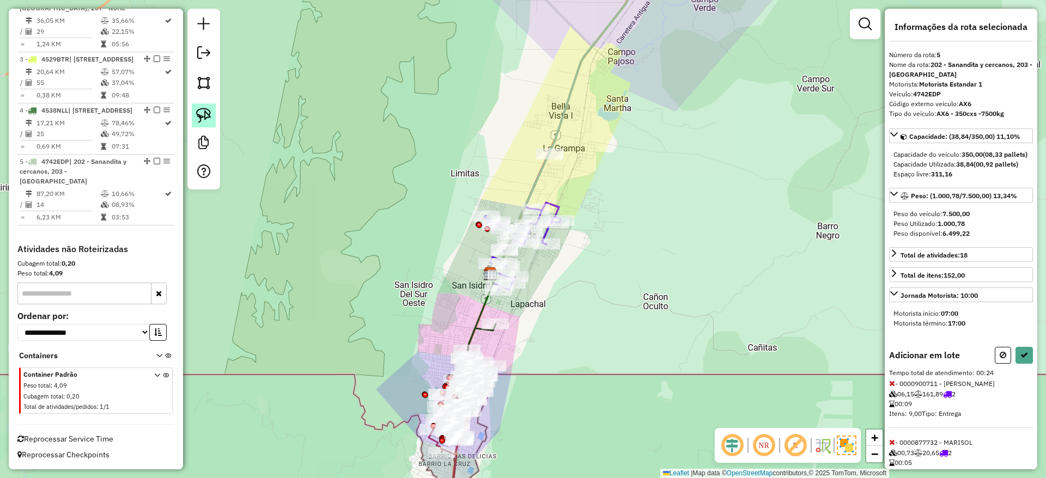
click at [206, 117] on img at bounding box center [203, 115] width 15 height 15
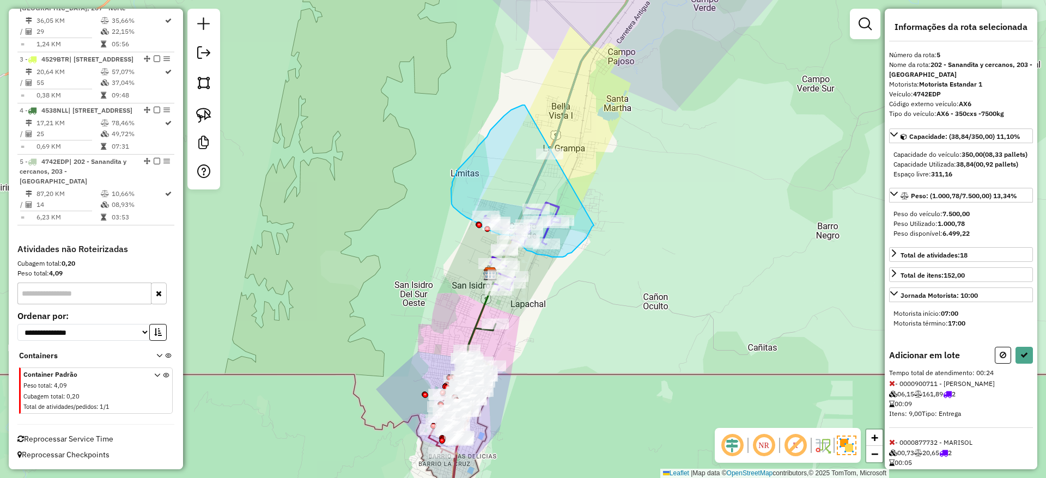
drag, startPoint x: 490, startPoint y: 130, endPoint x: 594, endPoint y: 226, distance: 140.8
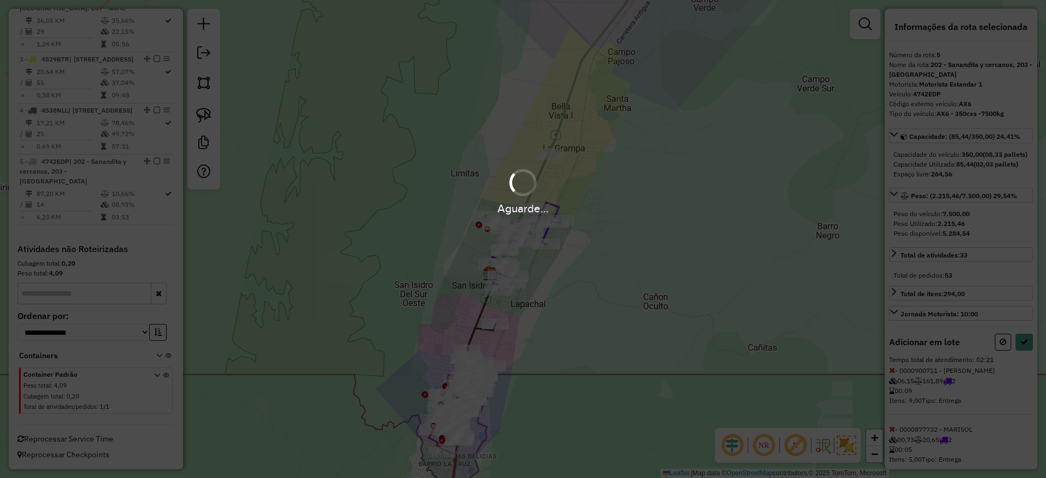
select select "**********"
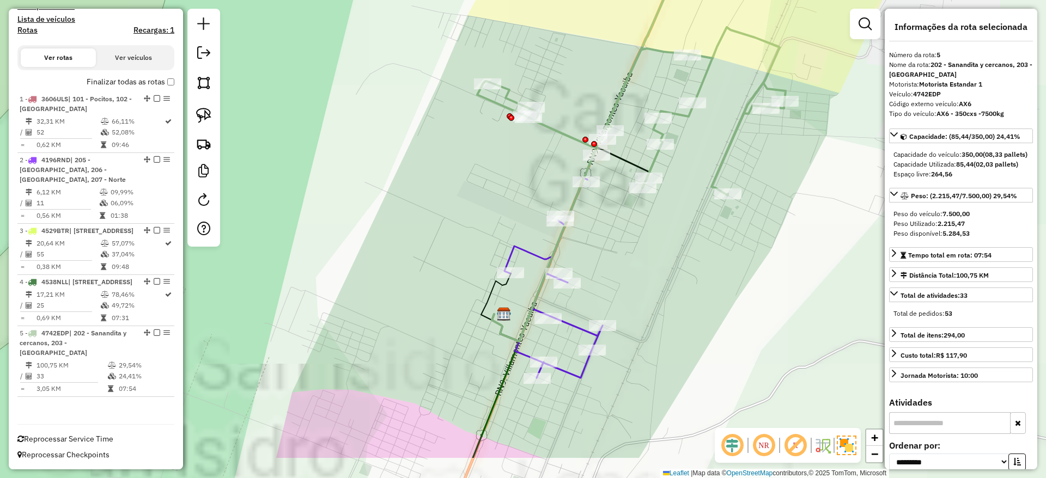
drag, startPoint x: 449, startPoint y: 287, endPoint x: 469, endPoint y: 196, distance: 92.7
click at [464, 181] on div "Janela de atendimento Grade de atendimento Capacidade Transportadoras Veículos …" at bounding box center [523, 239] width 1046 height 478
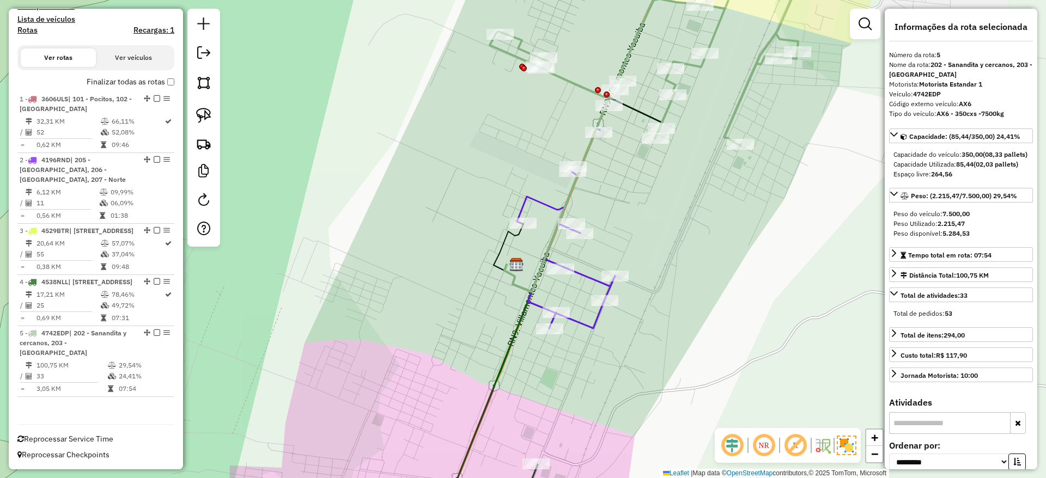
click at [586, 278] on icon at bounding box center [566, 229] width 98 height 200
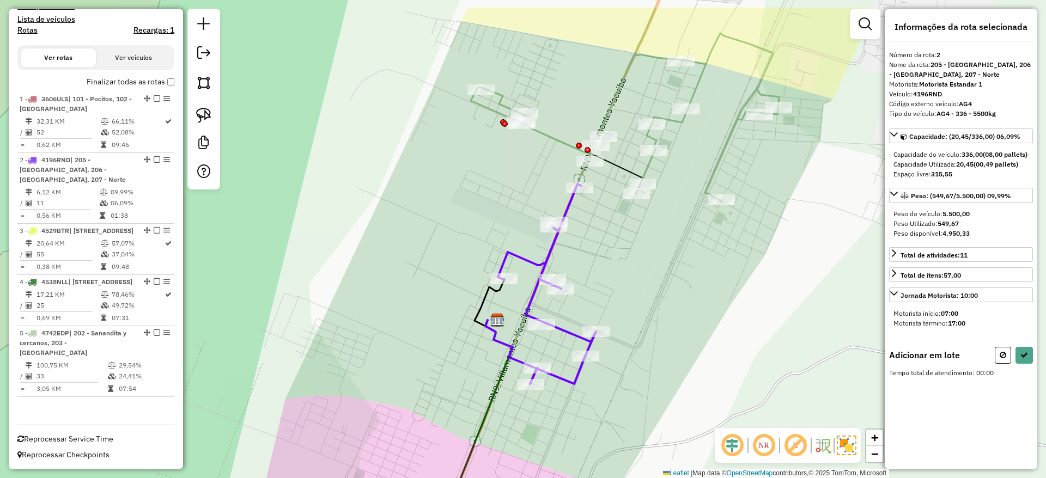
drag, startPoint x: 468, startPoint y: 217, endPoint x: 449, endPoint y: 288, distance: 73.2
click at [450, 290] on div "Janela de atendimento Grade de atendimento Capacidade Transportadoras Veículos …" at bounding box center [523, 239] width 1046 height 478
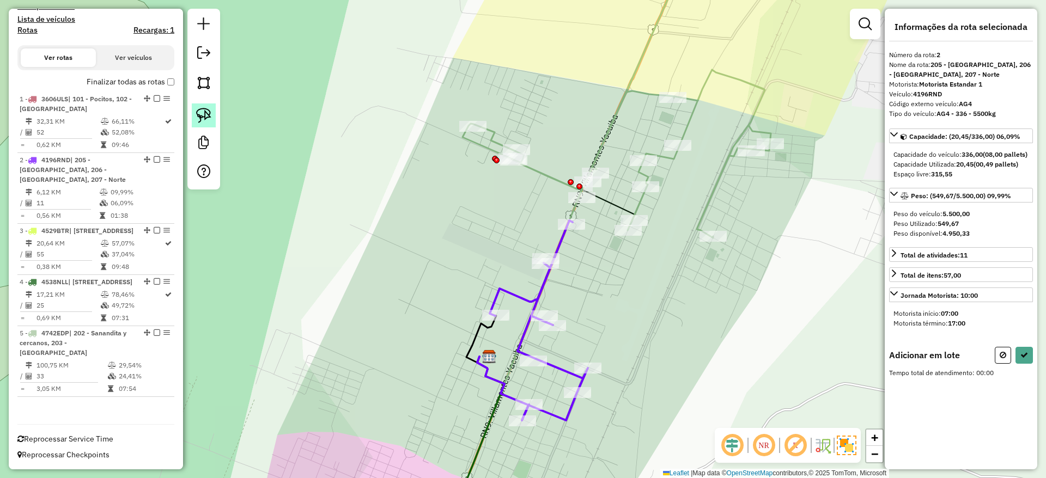
click at [199, 114] on img at bounding box center [203, 115] width 15 height 15
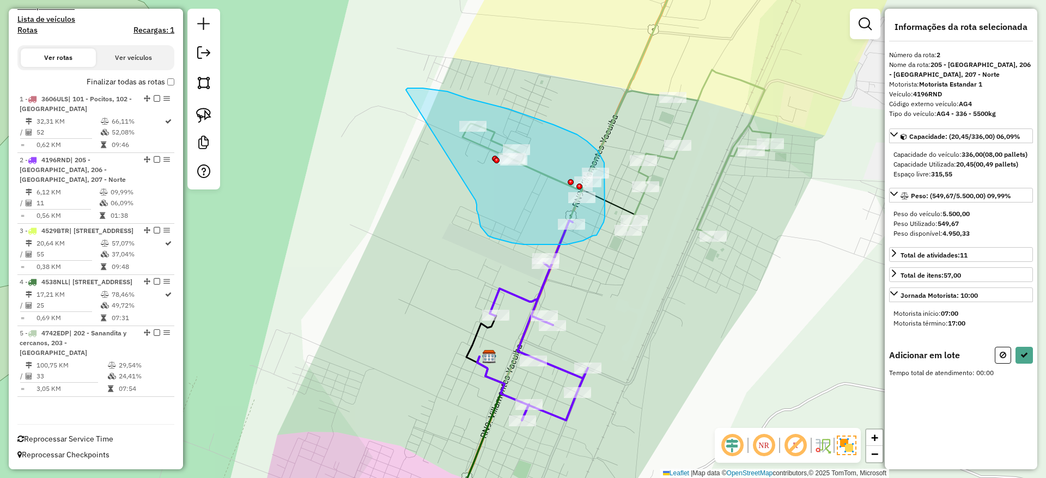
drag, startPoint x: 488, startPoint y: 236, endPoint x: 406, endPoint y: 90, distance: 167.6
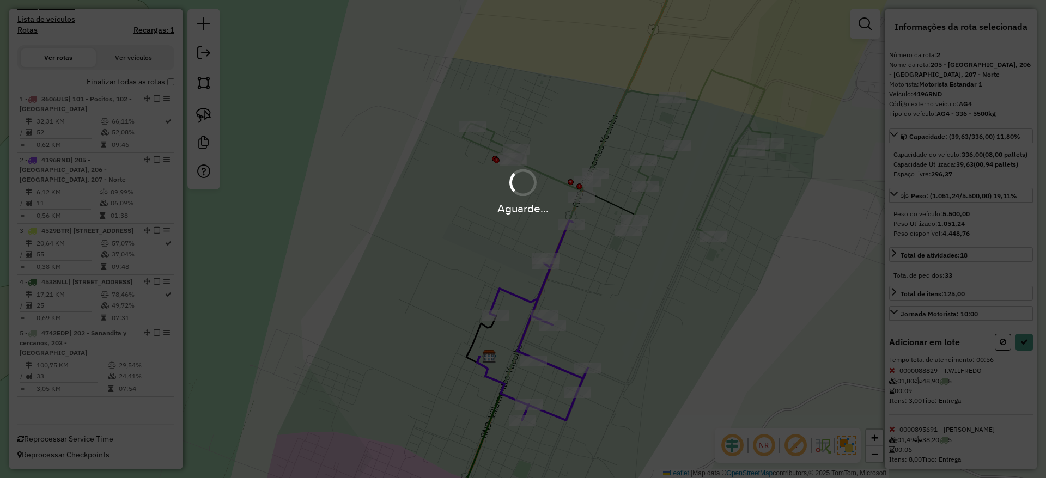
select select "**********"
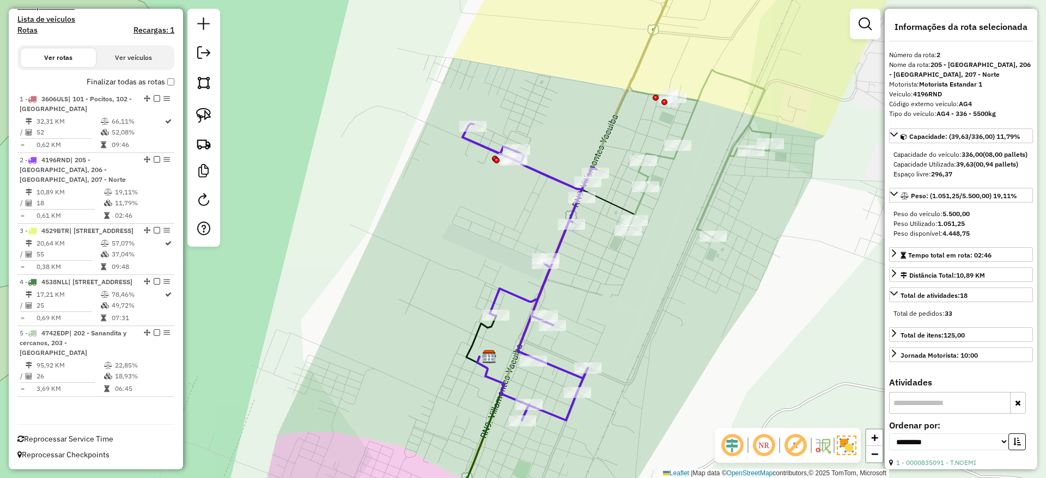
click at [724, 169] on icon at bounding box center [699, 95] width 143 height 286
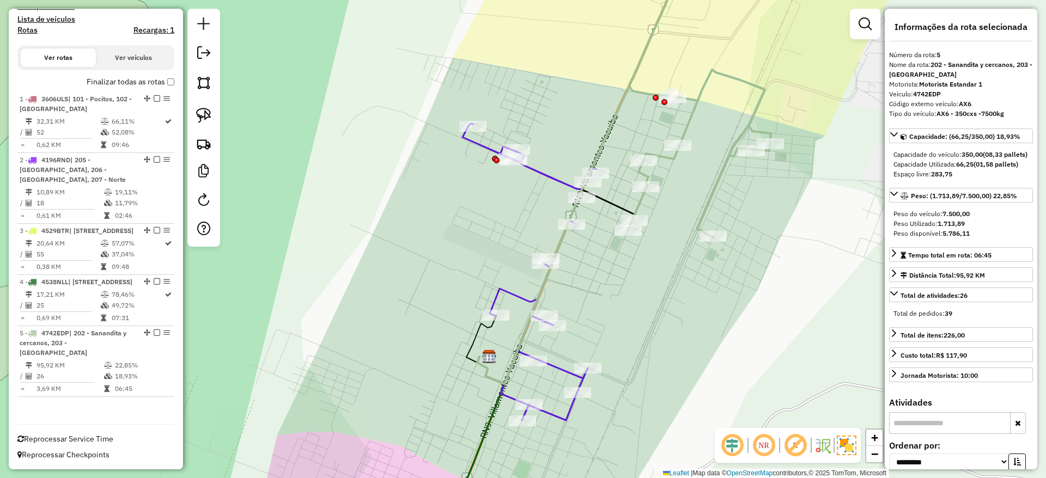
click at [724, 169] on icon at bounding box center [699, 95] width 143 height 286
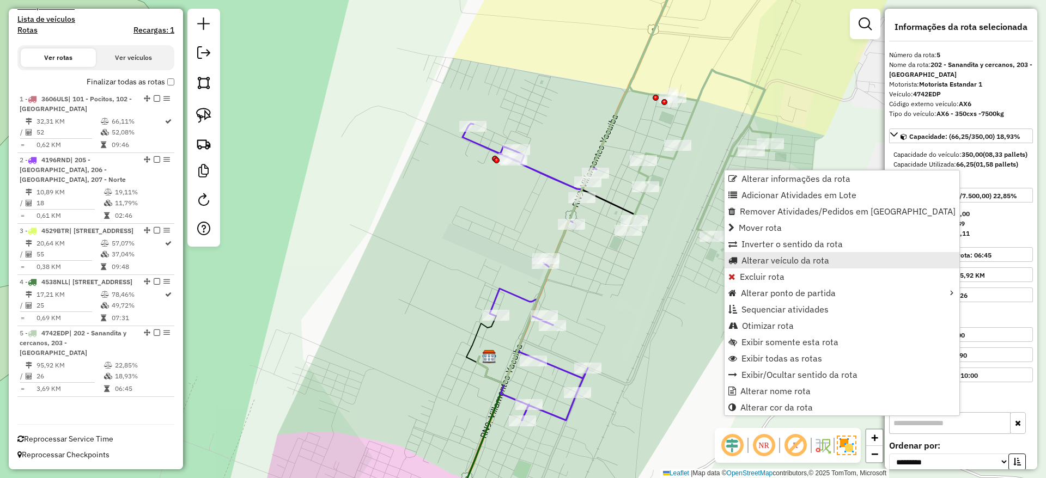
click at [745, 263] on span "Alterar veículo da rota" at bounding box center [786, 260] width 88 height 9
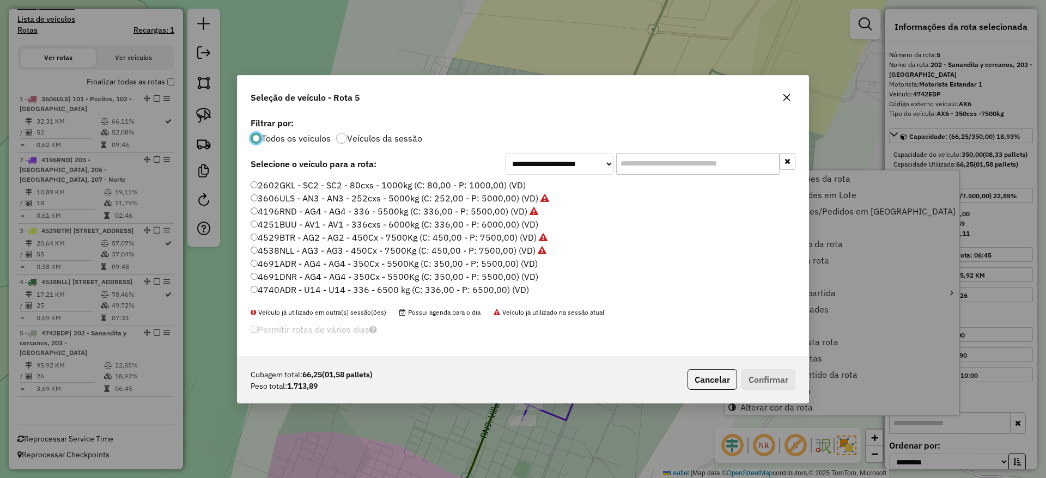
scroll to position [6, 3]
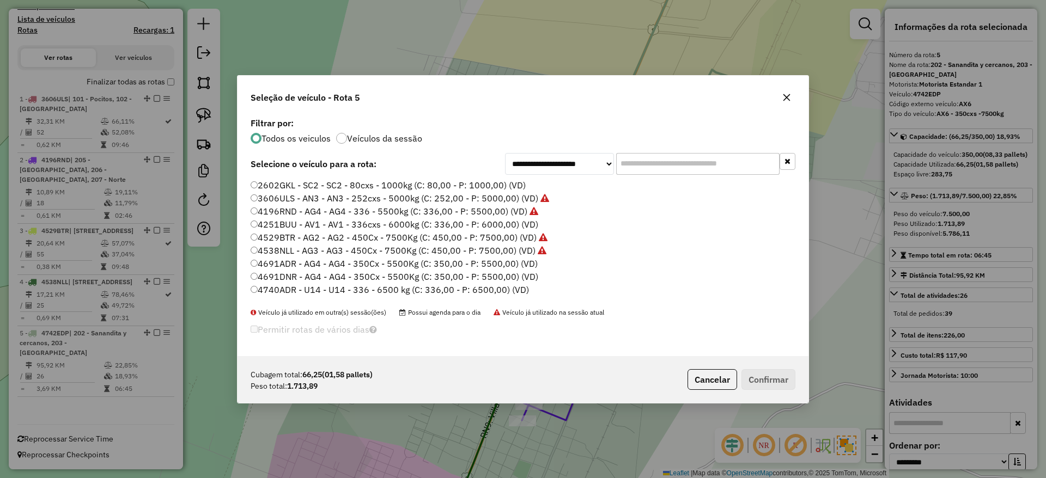
click at [674, 168] on input "text" at bounding box center [697, 164] width 163 height 22
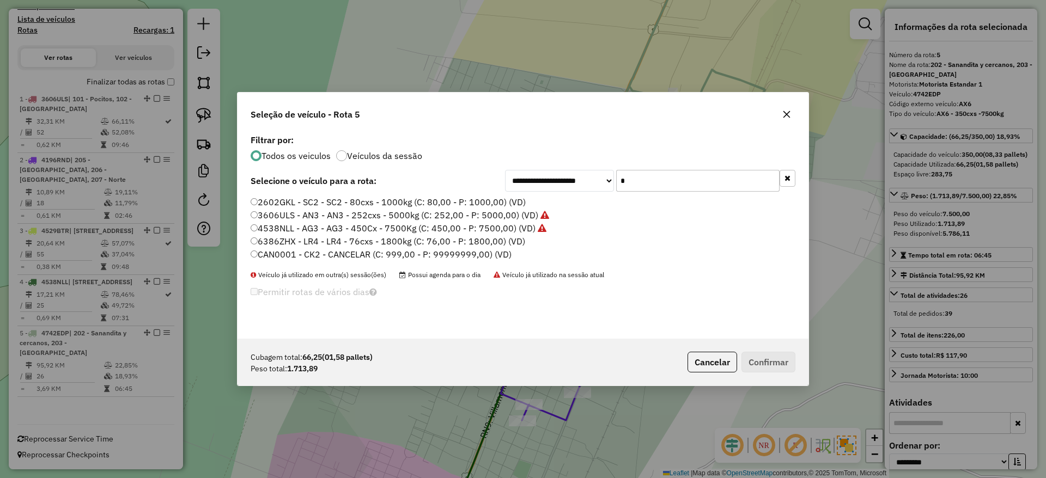
type input "*"
click at [445, 241] on label "6386ZHX - LR4 - LR4 - 76cxs - 1800kg (C: 76,00 - P: 1800,00) (VD)" at bounding box center [388, 241] width 275 height 13
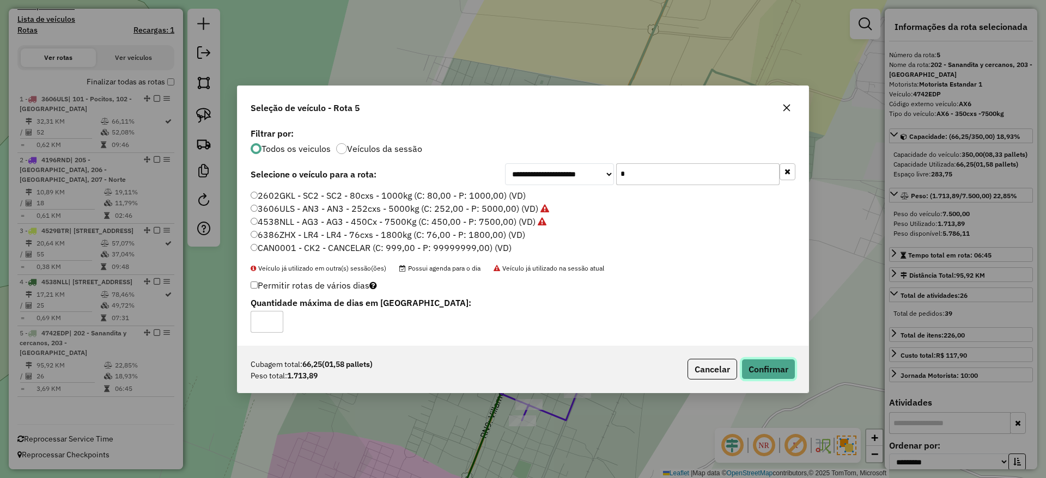
click at [786, 374] on button "Confirmar" at bounding box center [769, 369] width 54 height 21
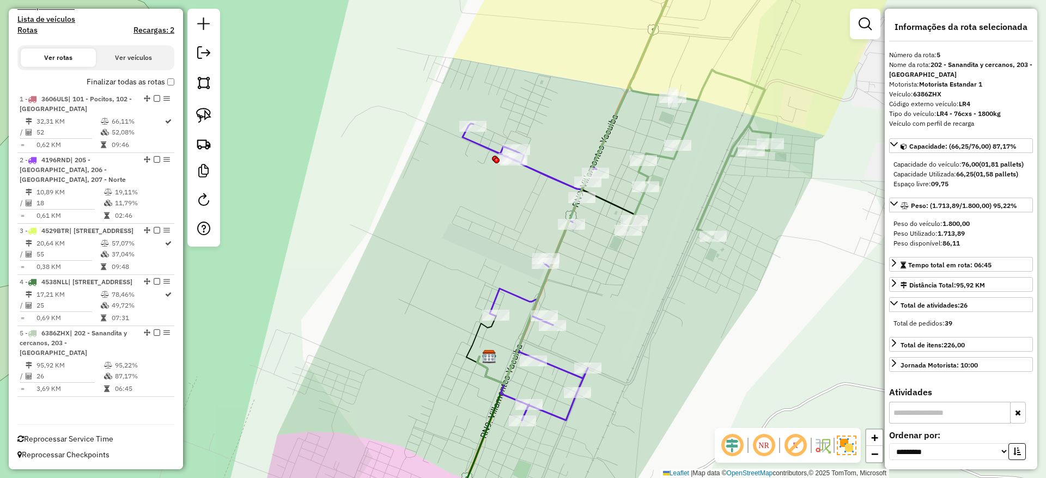
scroll to position [346, 0]
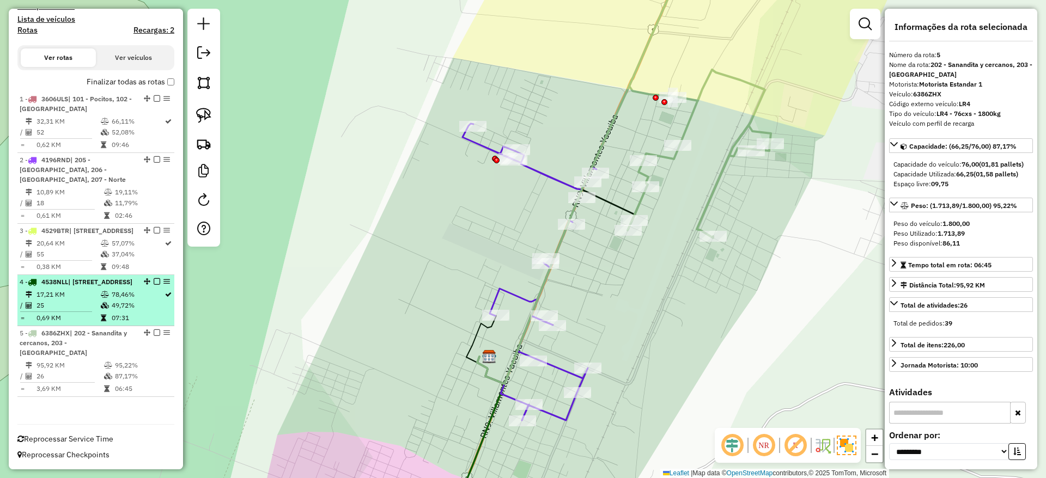
drag, startPoint x: 154, startPoint y: 343, endPoint x: 171, endPoint y: 339, distance: 17.4
click at [154, 336] on em at bounding box center [157, 333] width 7 height 7
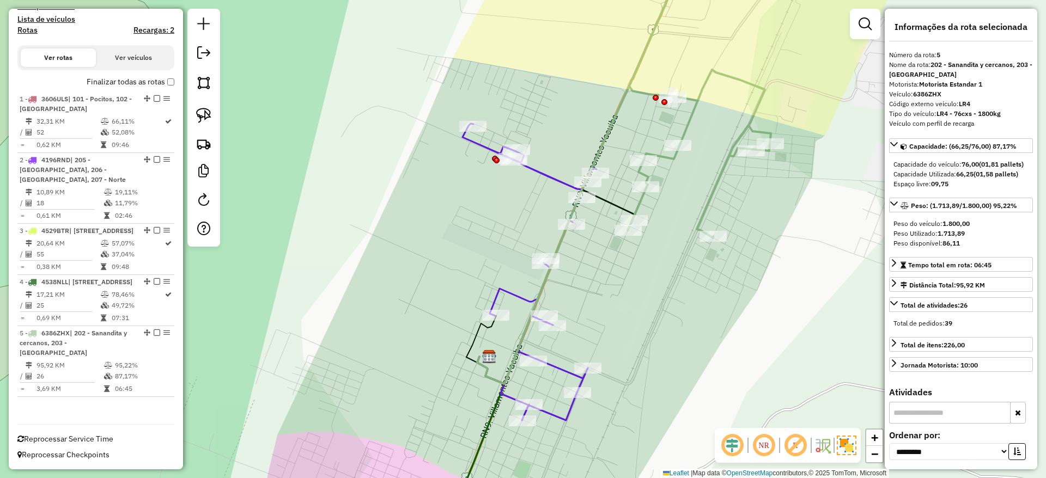
scroll to position [300, 0]
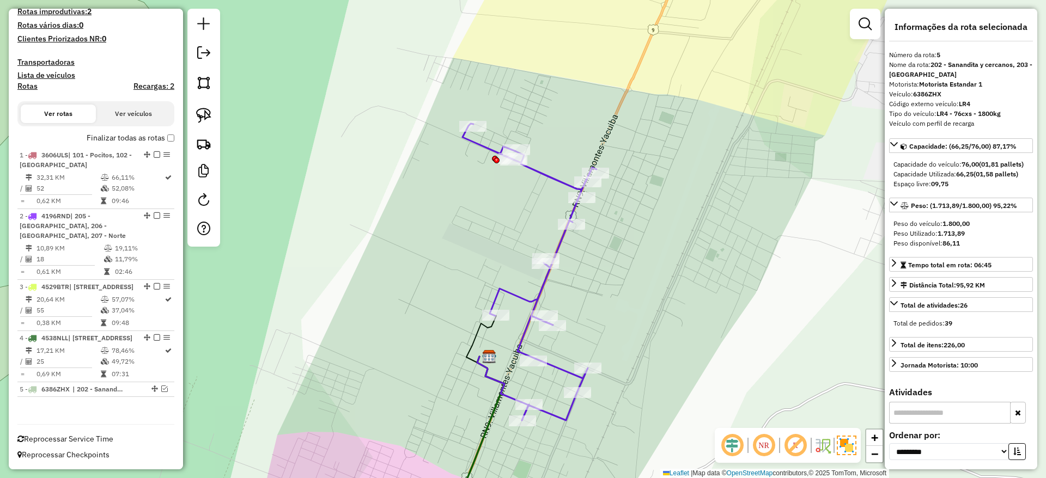
click at [520, 295] on icon at bounding box center [530, 272] width 134 height 297
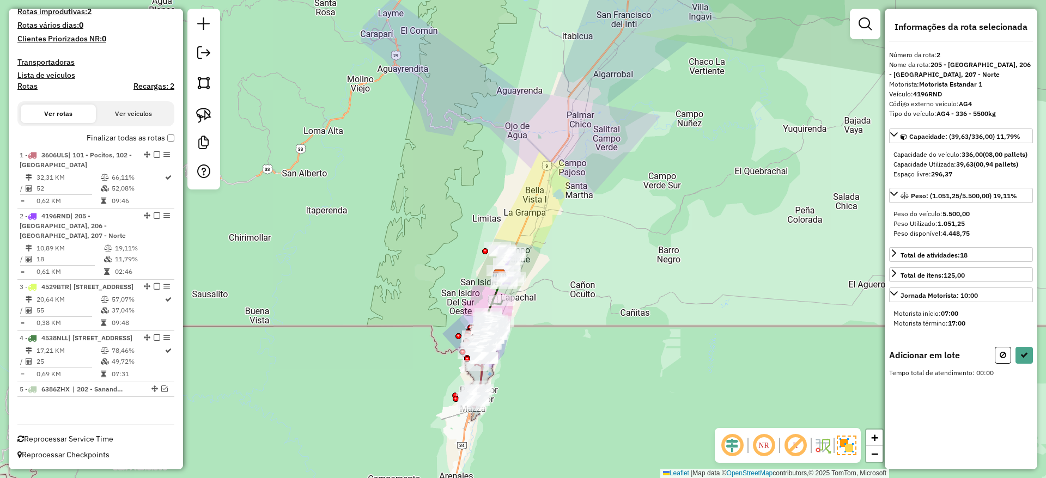
drag, startPoint x: 378, startPoint y: 313, endPoint x: 379, endPoint y: 300, distance: 13.2
click at [377, 296] on div "Janela de atendimento Grade de atendimento Capacidade Transportadoras Veículos …" at bounding box center [523, 239] width 1046 height 478
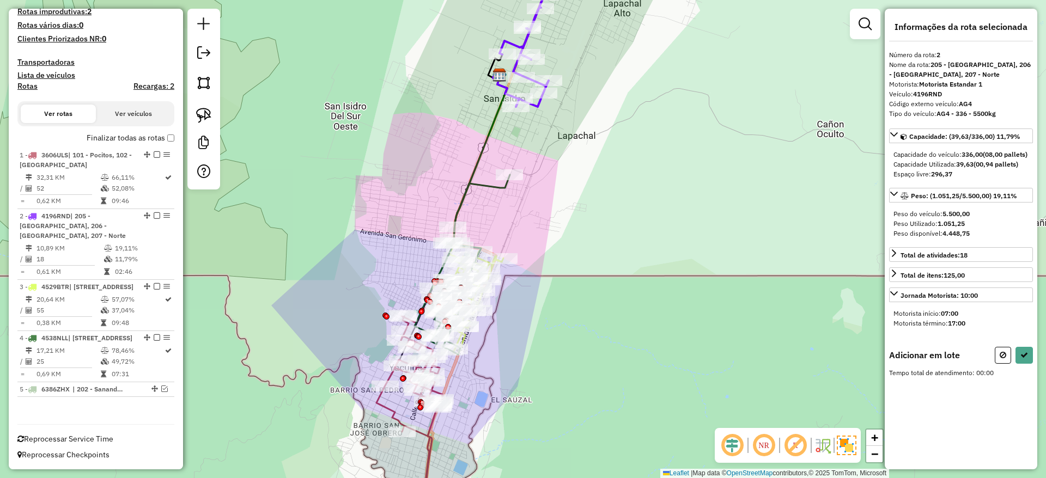
click at [380, 227] on div "Janela de atendimento Grade de atendimento Capacidade Transportadoras Veículos …" at bounding box center [523, 239] width 1046 height 478
click at [205, 111] on img at bounding box center [203, 115] width 15 height 15
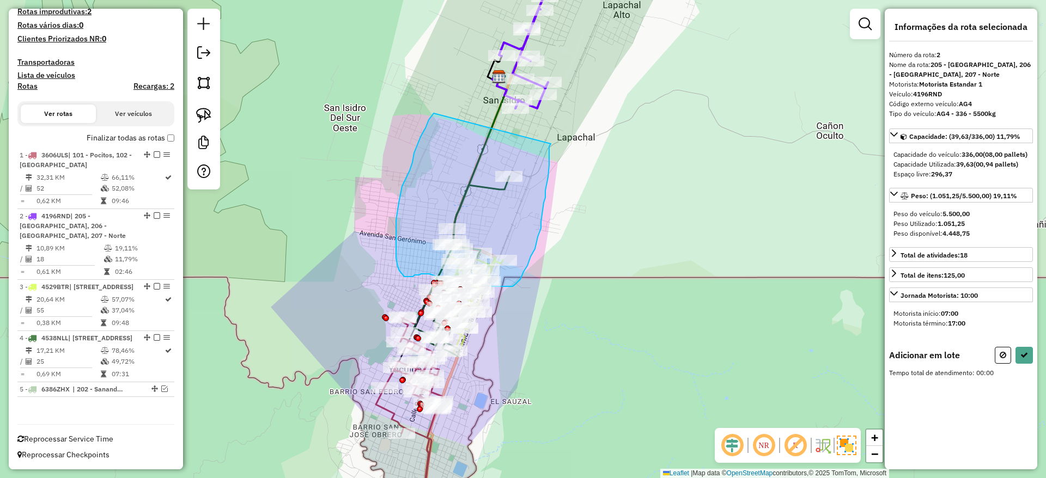
drag, startPoint x: 414, startPoint y: 153, endPoint x: 551, endPoint y: 144, distance: 137.1
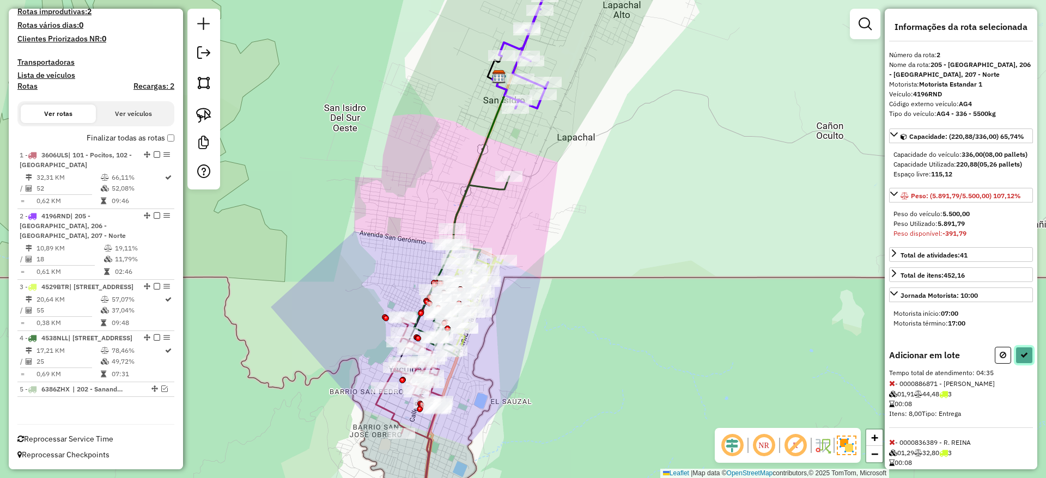
click at [1021, 359] on icon at bounding box center [1025, 355] width 8 height 8
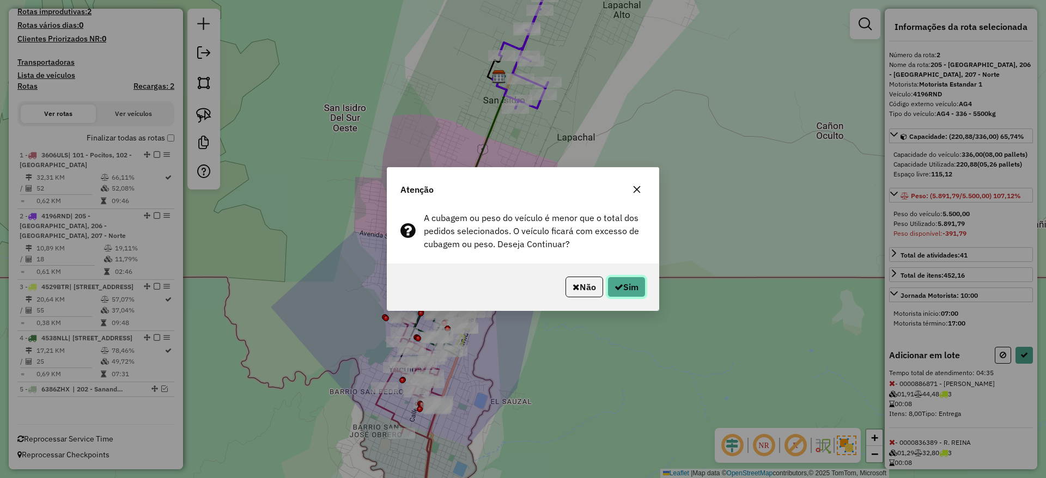
click at [636, 287] on button "Sim" at bounding box center [627, 287] width 38 height 21
select select "**********"
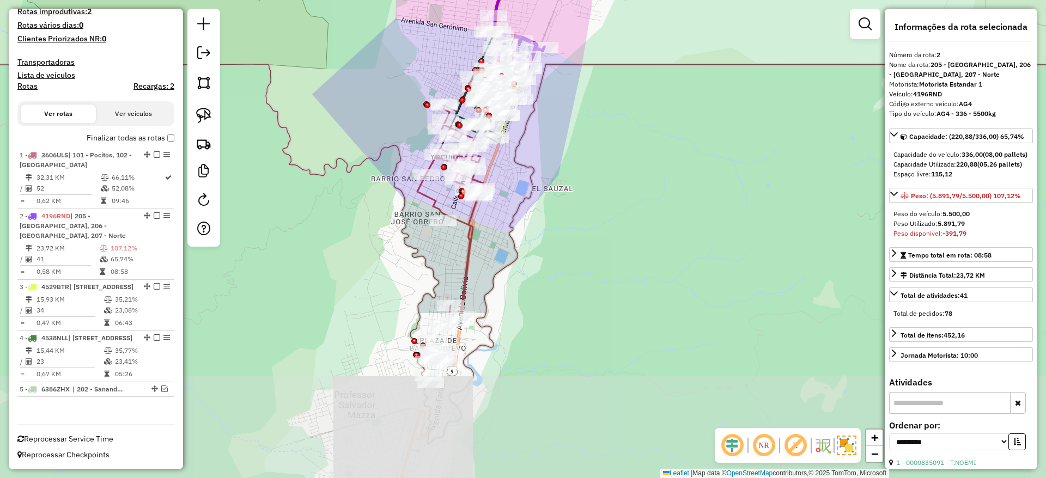
drag, startPoint x: 521, startPoint y: 388, endPoint x: 562, endPoint y: 171, distance: 221.3
click at [562, 171] on div "Janela de atendimento Grade de atendimento Capacidade Transportadoras Veículos …" at bounding box center [523, 239] width 1046 height 478
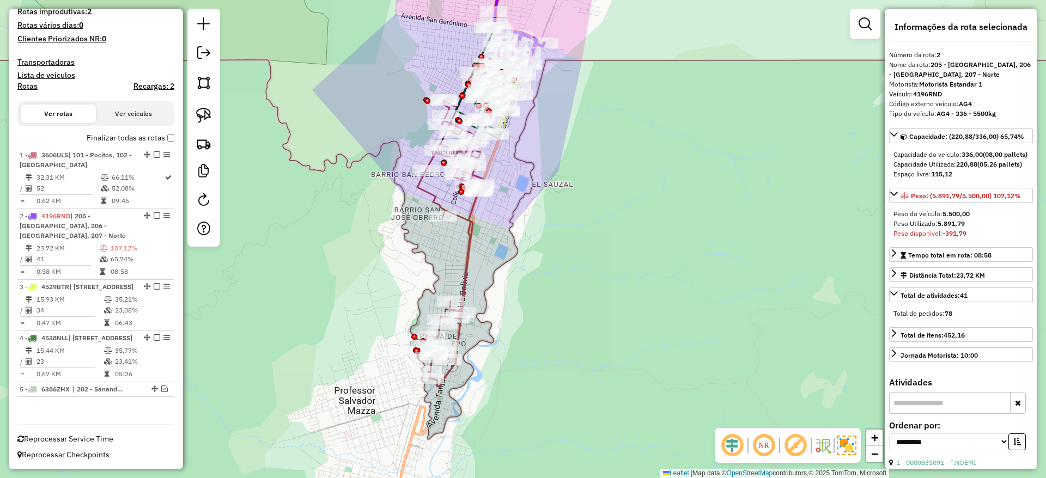
click at [470, 282] on icon at bounding box center [450, 240] width 66 height 296
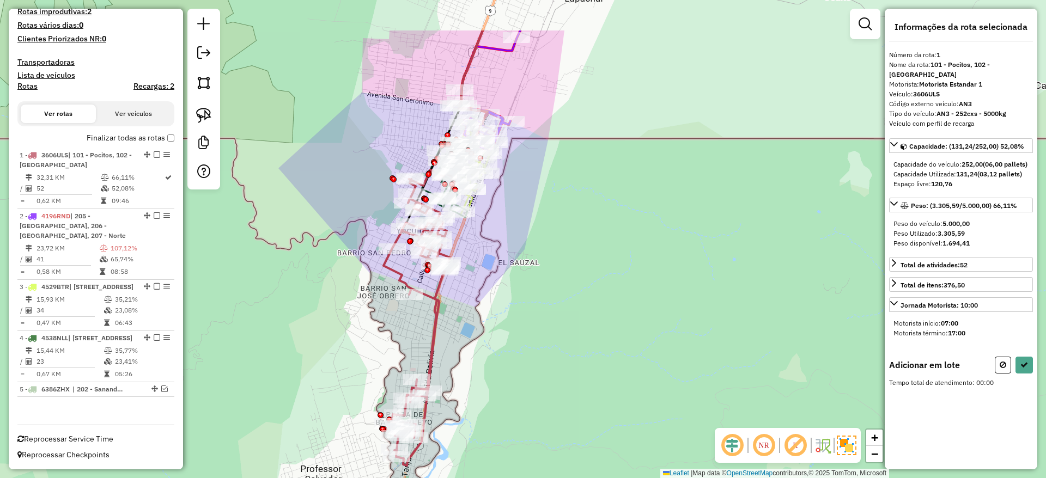
drag, startPoint x: 537, startPoint y: 203, endPoint x: 503, endPoint y: 282, distance: 85.4
click at [503, 282] on div "Janela de atendimento Grade de atendimento Capacidade Transportadoras Veículos …" at bounding box center [523, 239] width 1046 height 478
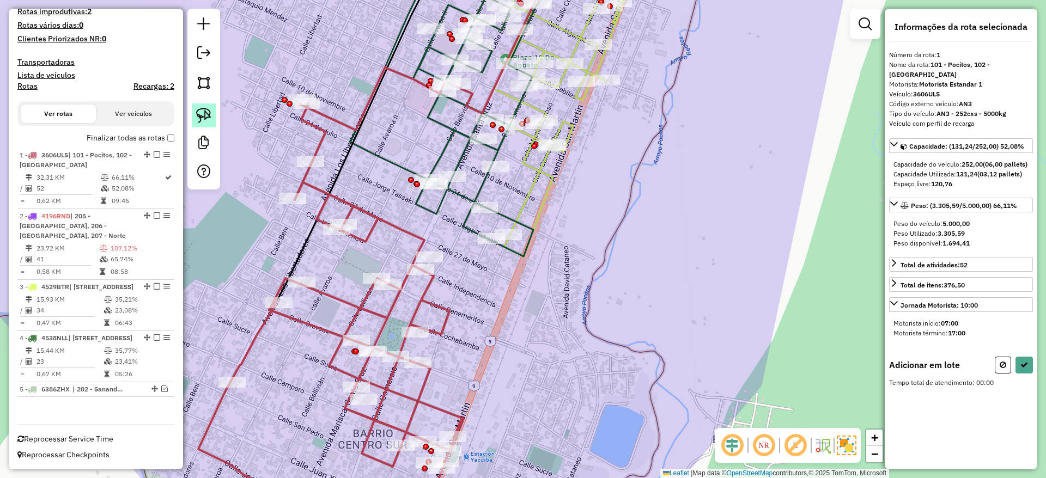
click at [205, 108] on img at bounding box center [203, 115] width 15 height 15
click at [997, 373] on button at bounding box center [1003, 365] width 16 height 17
select select "**********"
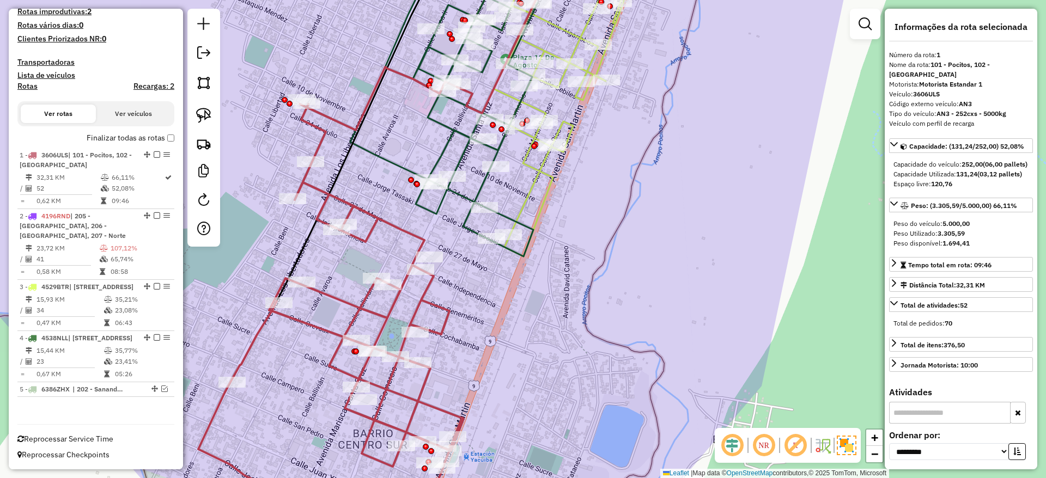
click at [80, 441] on span "Reprocessar Service Time" at bounding box center [65, 439] width 96 height 10
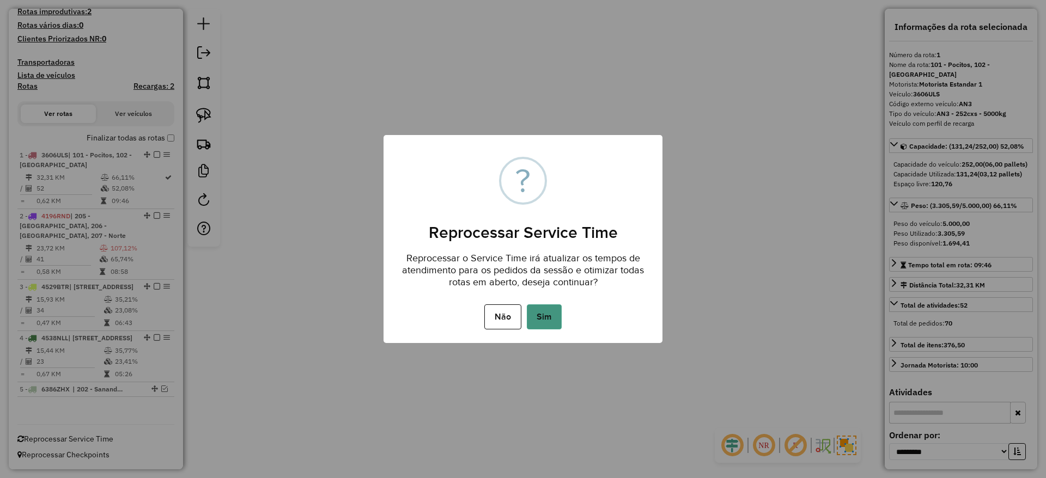
click at [545, 316] on button "Sim" at bounding box center [544, 317] width 35 height 25
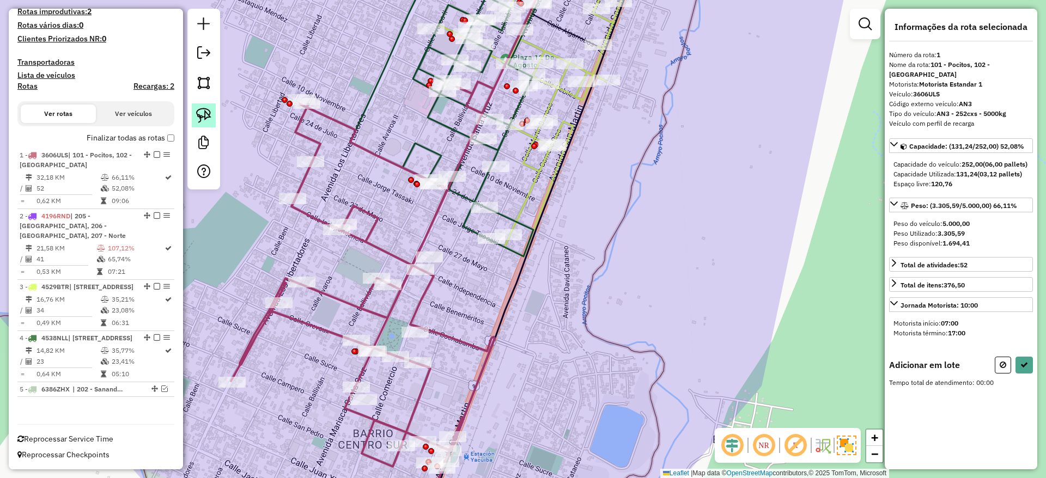
click at [205, 117] on img at bounding box center [203, 115] width 15 height 15
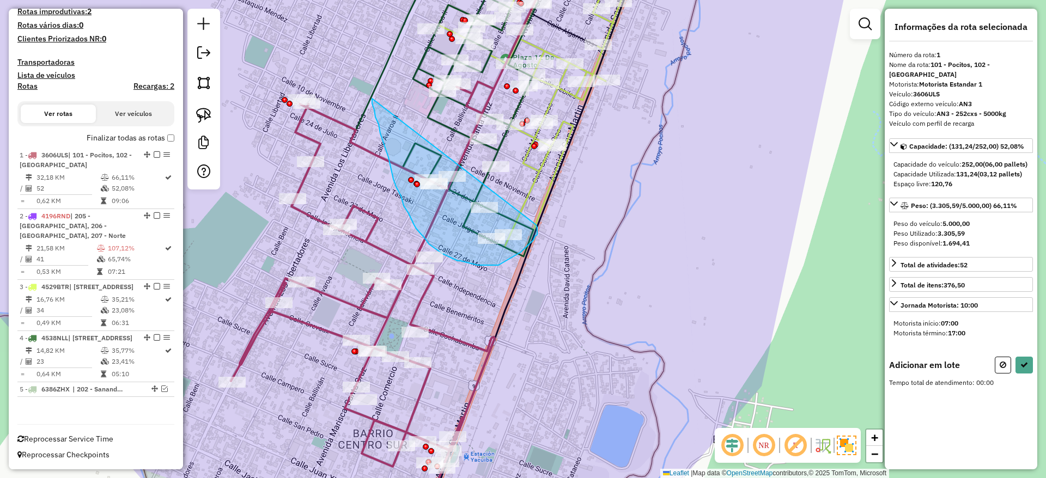
drag, startPoint x: 380, startPoint y: 134, endPoint x: 536, endPoint y: 225, distance: 180.7
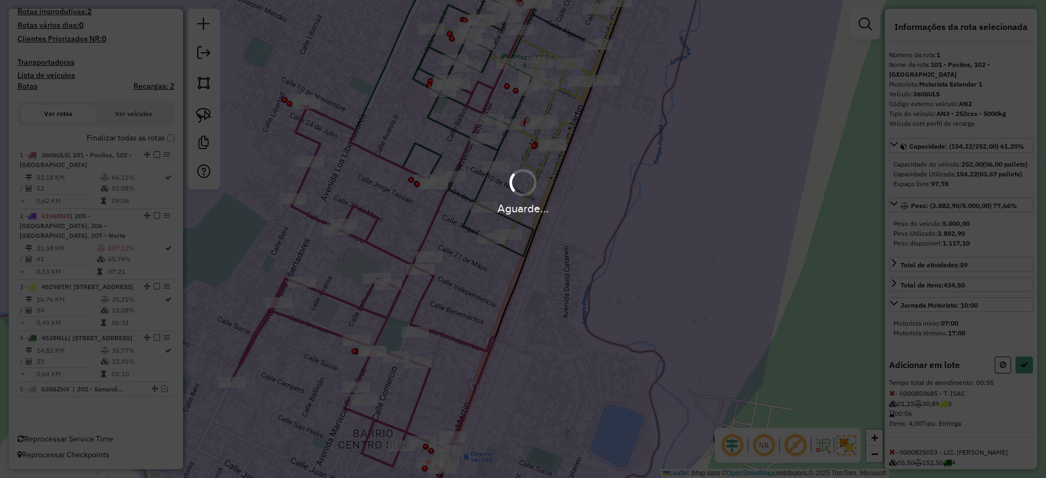
select select "**********"
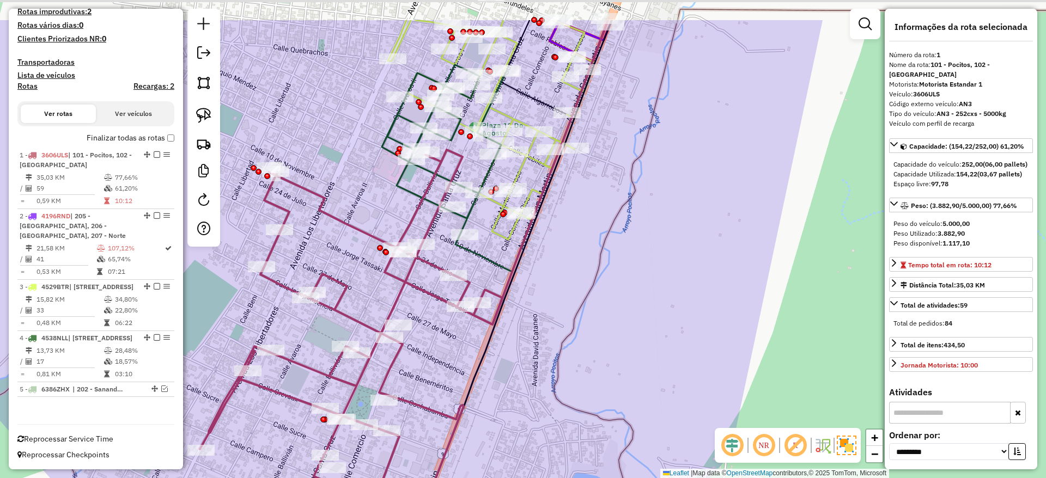
drag, startPoint x: 355, startPoint y: 158, endPoint x: 324, endPoint y: 226, distance: 74.9
click at [324, 226] on div "Janela de atendimento Grade de atendimento Capacidade Transportadoras Veículos …" at bounding box center [523, 239] width 1046 height 478
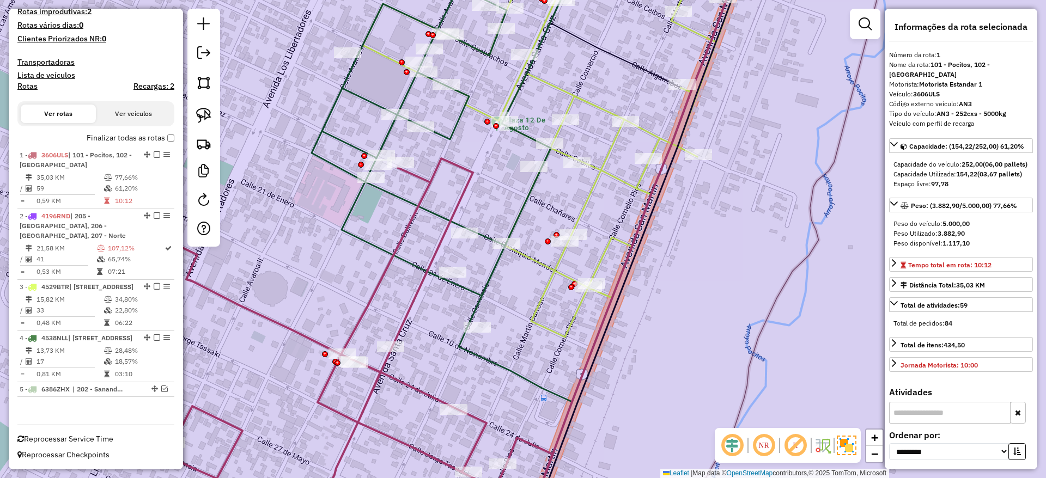
click at [451, 130] on icon at bounding box center [436, 155] width 249 height 336
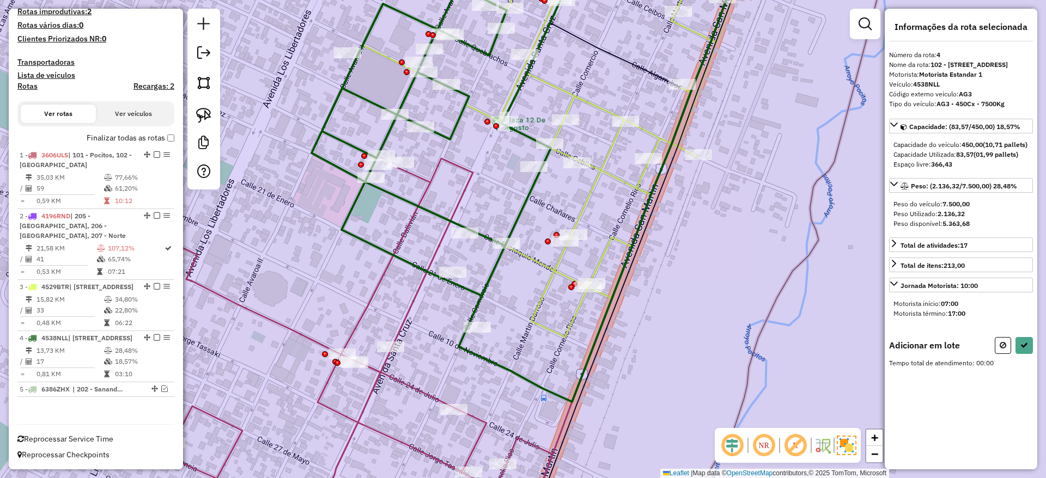
click at [590, 197] on icon at bounding box center [535, 144] width 404 height 385
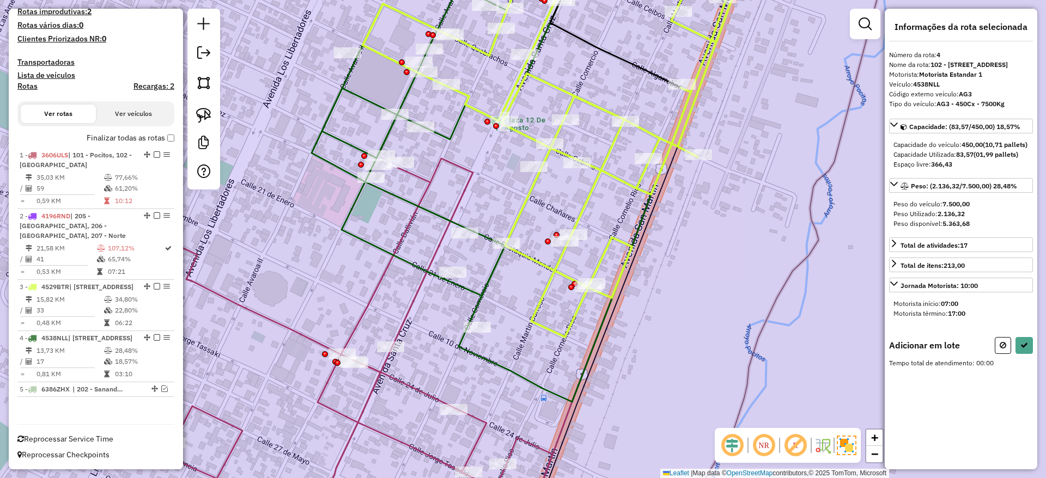
click at [590, 197] on icon at bounding box center [535, 144] width 404 height 385
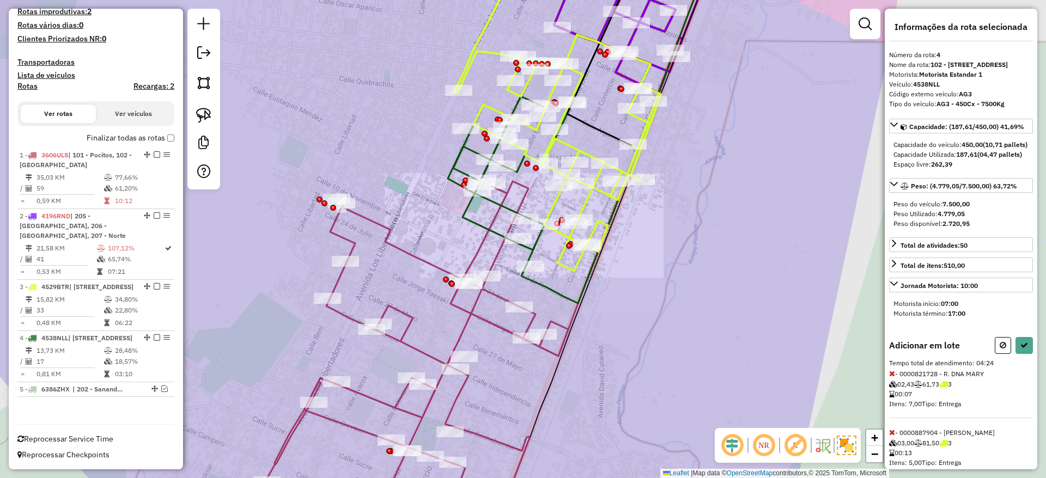
select select "**********"
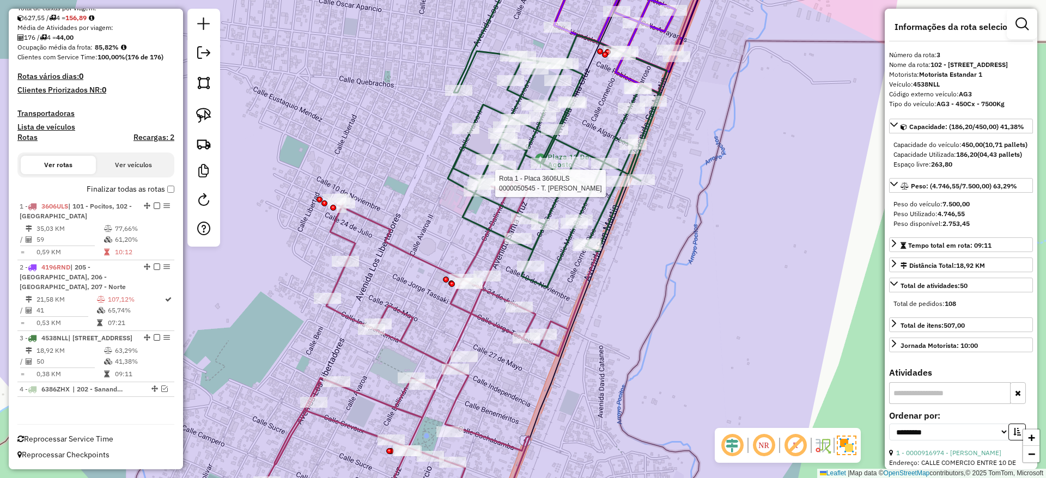
scroll to position [225, 0]
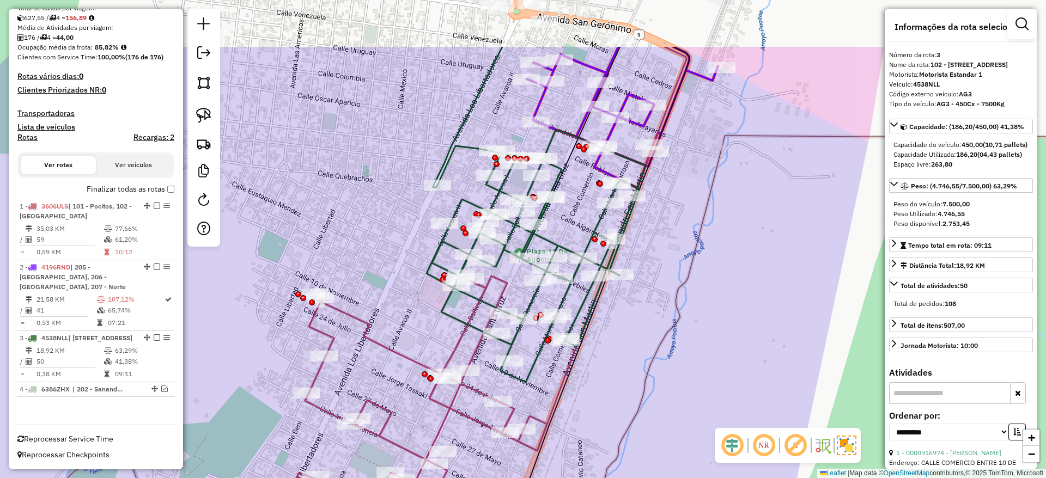
drag, startPoint x: 399, startPoint y: 159, endPoint x: 378, endPoint y: 254, distance: 97.2
click at [378, 254] on div "Janela de atendimento Grade de atendimento Capacidade Transportadoras Veículos …" at bounding box center [523, 239] width 1046 height 478
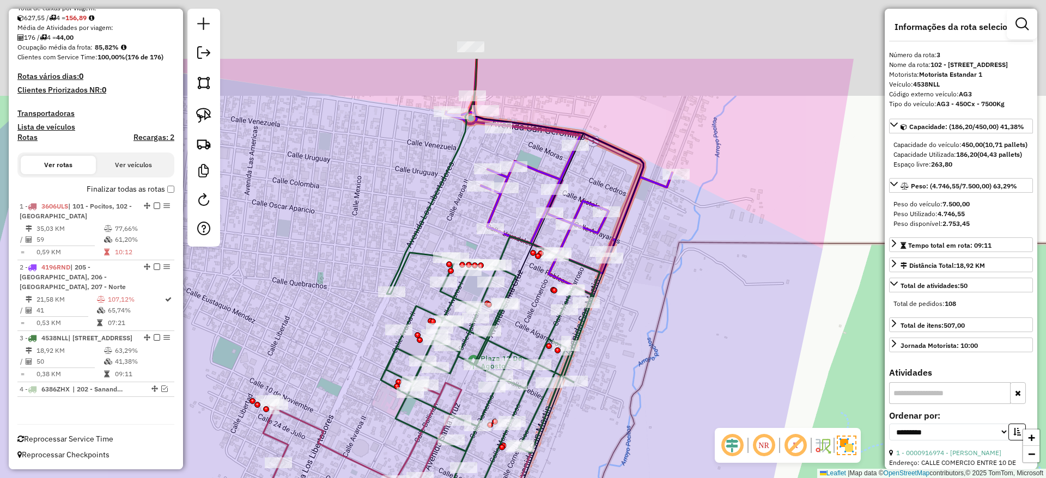
drag, startPoint x: 413, startPoint y: 183, endPoint x: 367, endPoint y: 289, distance: 116.2
click at [367, 289] on div "Janela de atendimento Grade de atendimento Capacidade Transportadoras Veículos …" at bounding box center [523, 239] width 1046 height 478
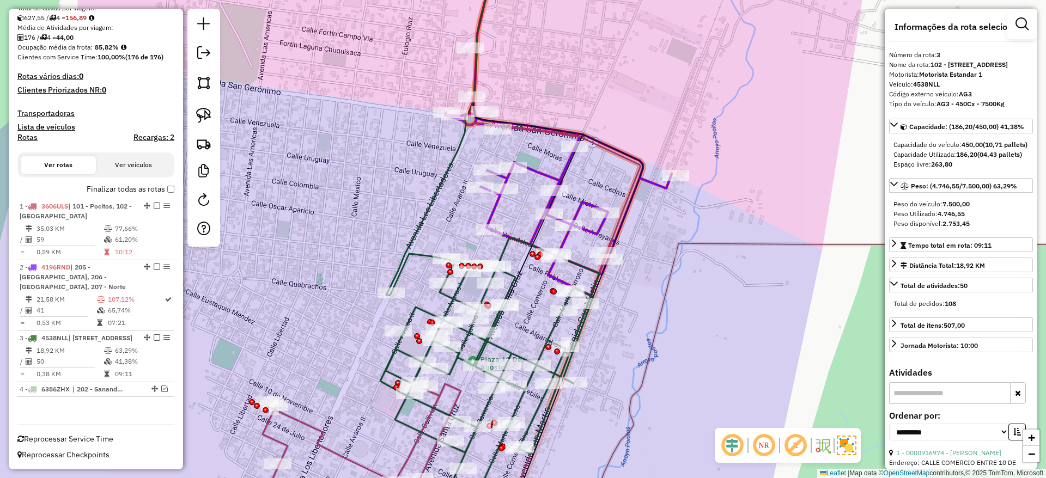
click at [493, 202] on icon at bounding box center [558, 124] width 227 height 344
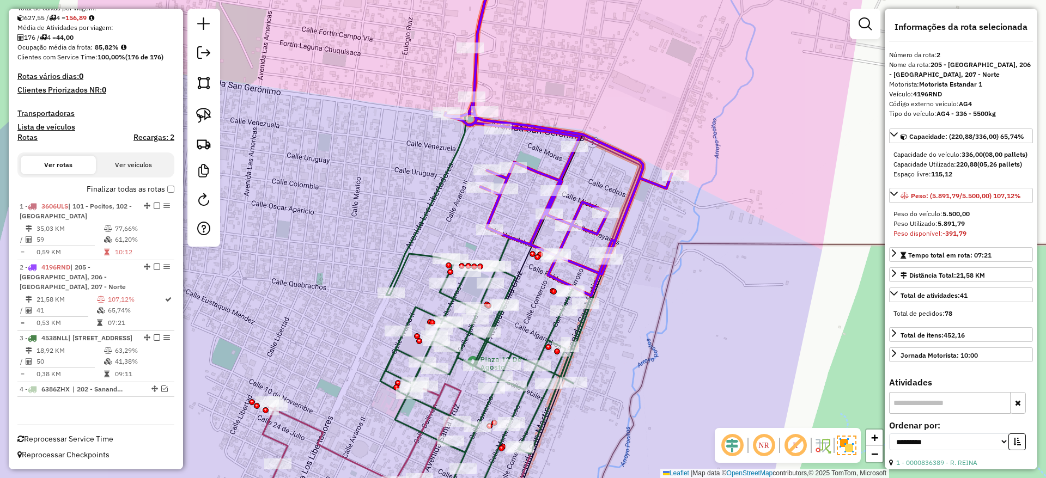
click at [430, 254] on icon at bounding box center [489, 364] width 219 height 253
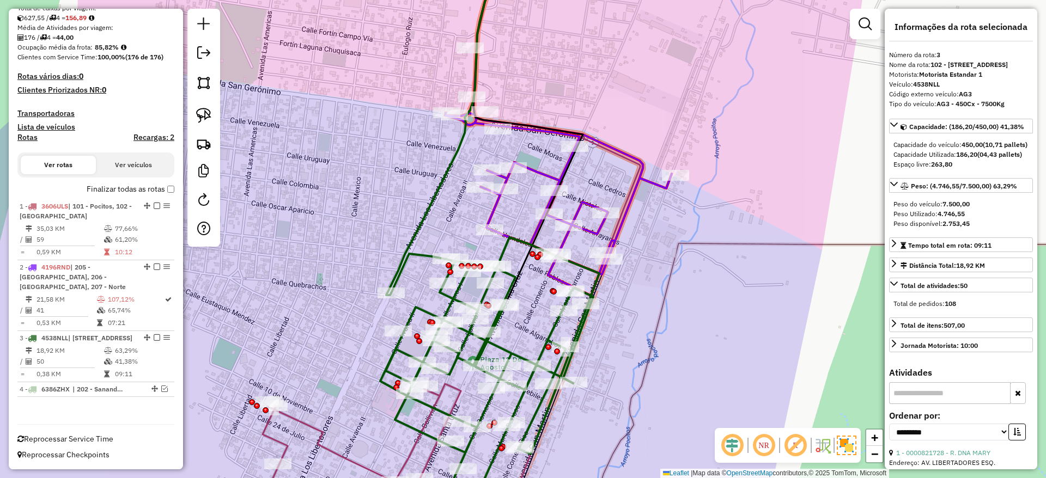
click at [423, 255] on icon at bounding box center [489, 364] width 219 height 253
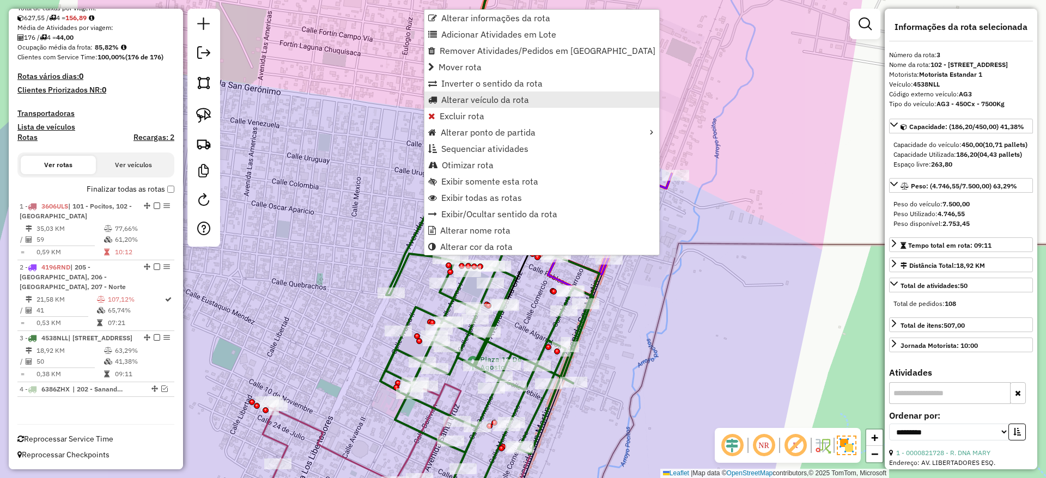
click at [507, 101] on span "Alterar veículo da rota" at bounding box center [485, 99] width 88 height 9
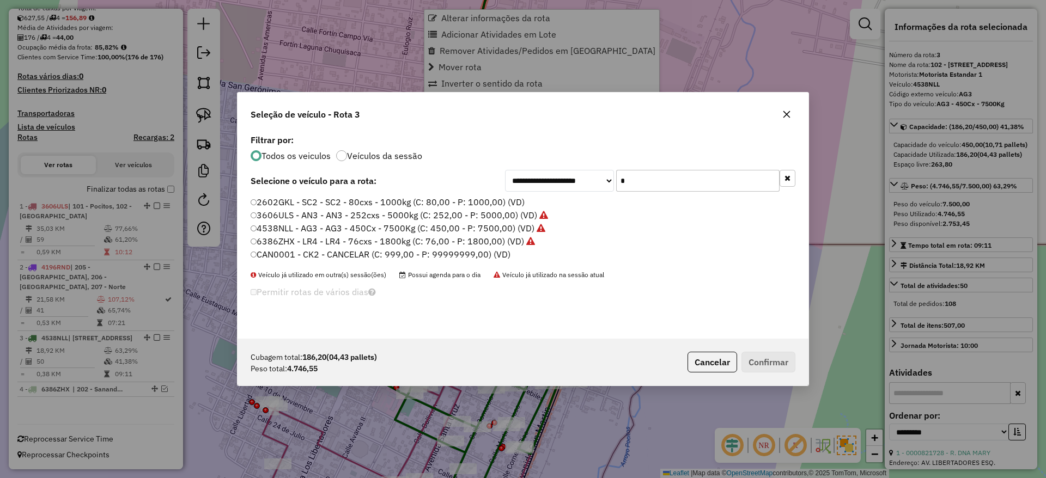
scroll to position [6, 3]
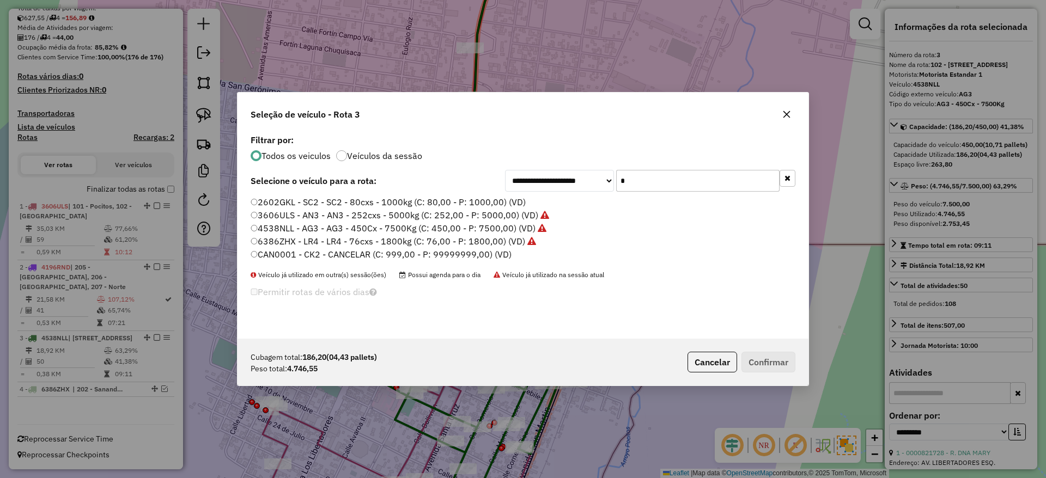
click at [635, 177] on input "*" at bounding box center [697, 181] width 163 height 22
click at [484, 198] on label "4196RND - AG4 - AG4 - 336 - 5500kg (C: 336,00 - P: 5500,00) (VD)" at bounding box center [395, 202] width 288 height 13
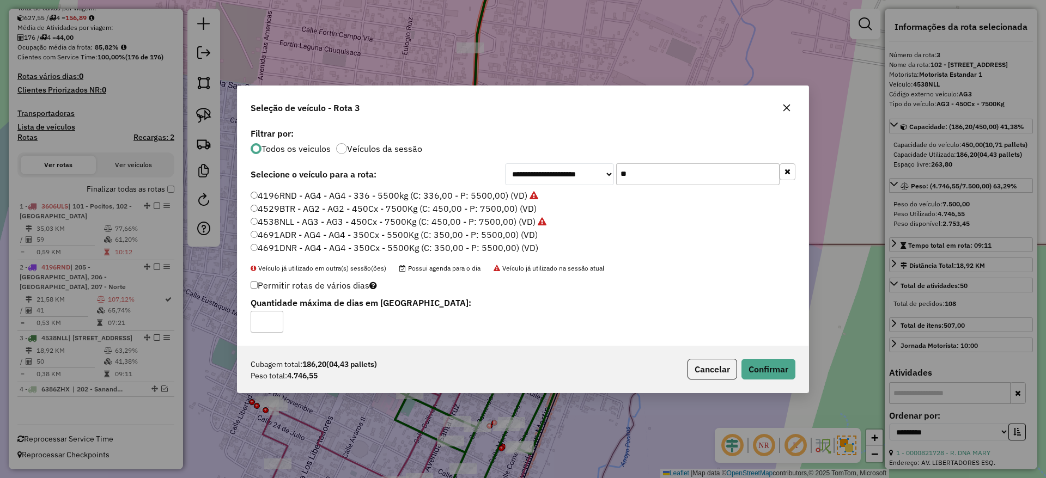
click at [644, 173] on input "**" at bounding box center [697, 174] width 163 height 22
type input "*"
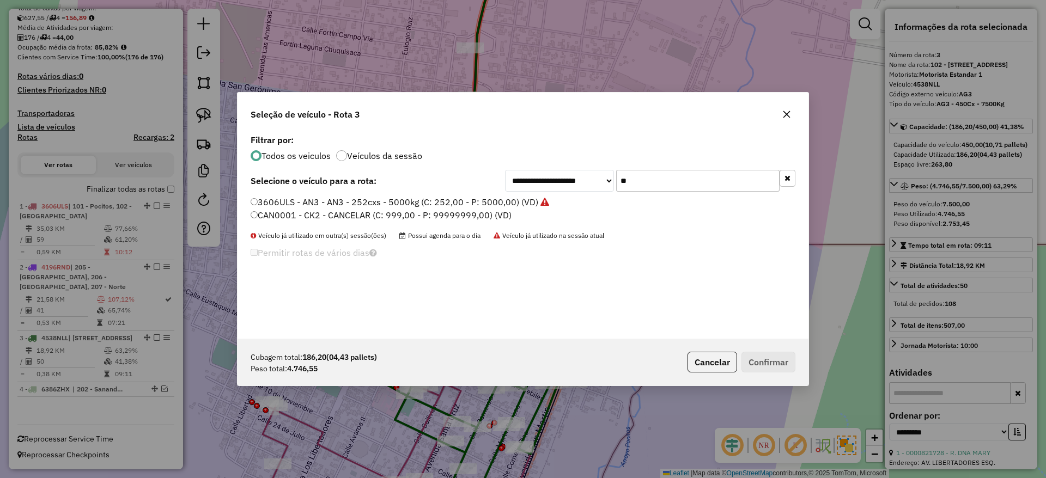
type input "**"
click at [787, 112] on icon "button" at bounding box center [787, 114] width 9 height 9
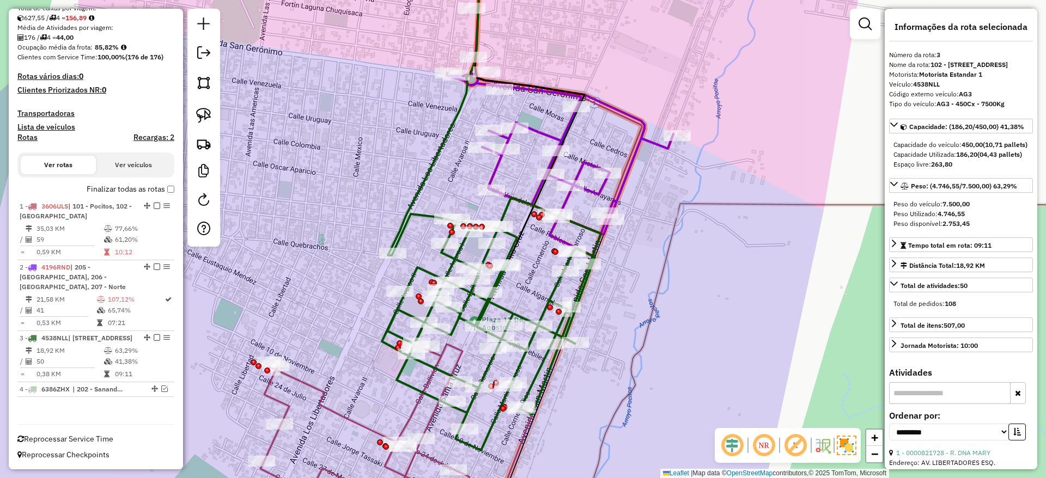
drag, startPoint x: 700, startPoint y: 307, endPoint x: 702, endPoint y: -7, distance: 313.9
click at [702, 0] on html "Aguarde... Pop-up bloqueado! Seu navegador bloqueou automáticamente a abertura …" at bounding box center [523, 239] width 1046 height 478
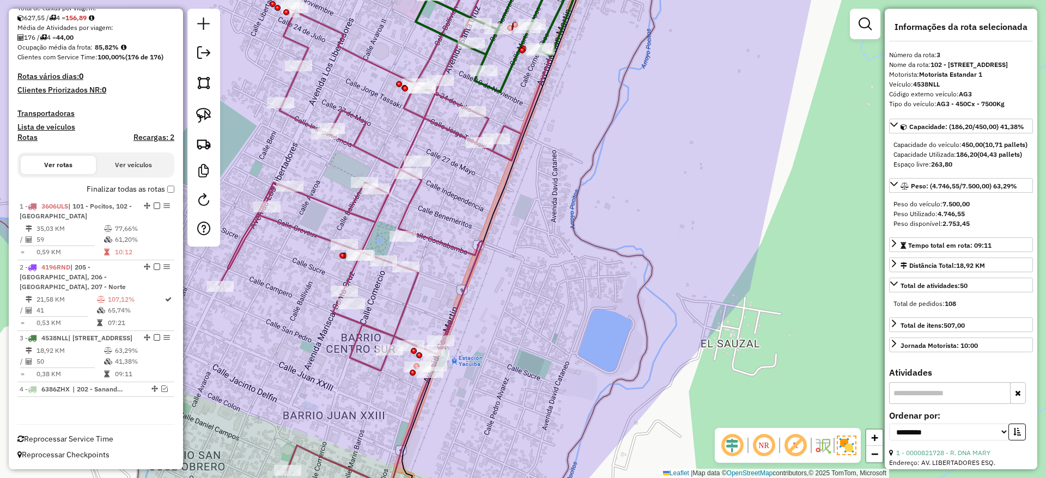
drag, startPoint x: 470, startPoint y: 286, endPoint x: 499, endPoint y: 230, distance: 62.4
click at [500, 231] on icon at bounding box center [370, 244] width 302 height 517
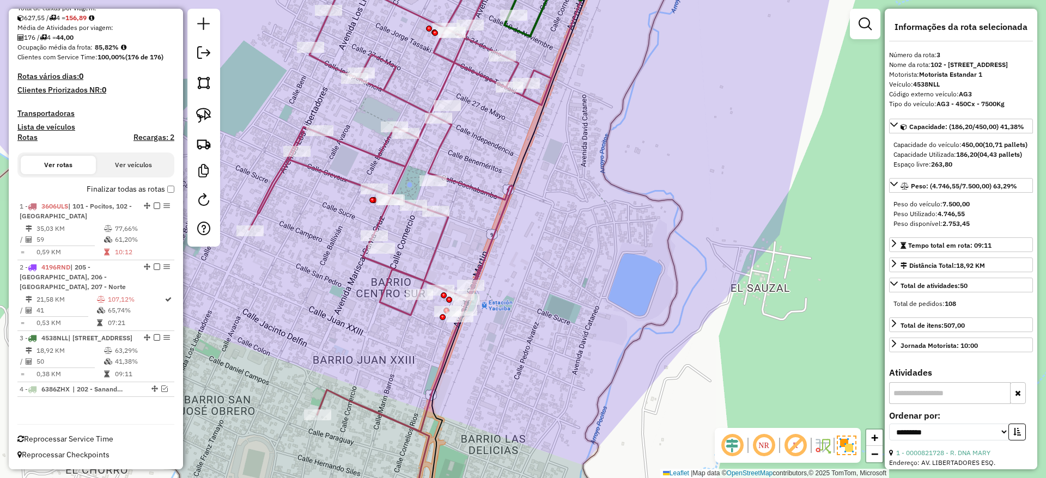
click at [393, 308] on icon at bounding box center [400, 239] width 302 height 574
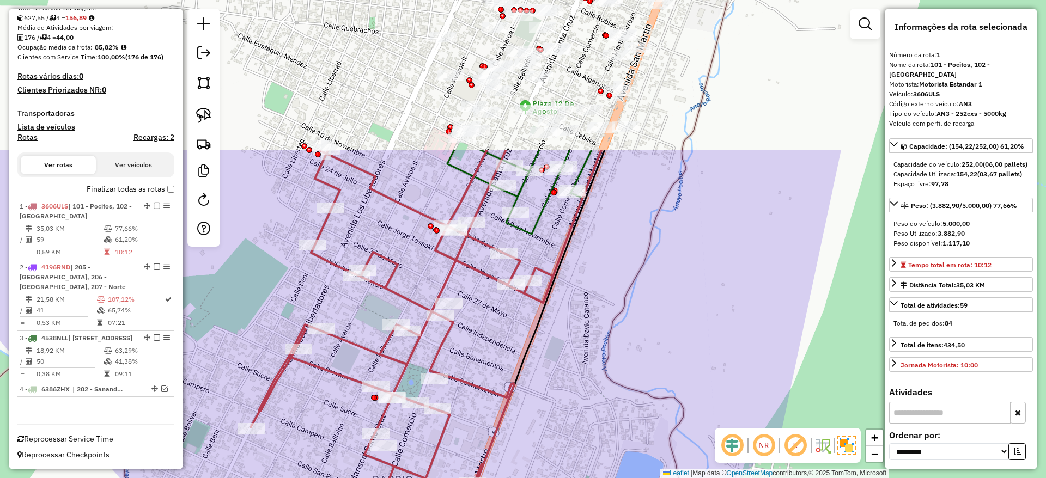
drag, startPoint x: 248, startPoint y: 323, endPoint x: 248, endPoint y: 493, distance: 169.5
click at [248, 478] on html "Aguarde... Pop-up bloqueado! Seu navegador bloqueou automáticamente a abertura …" at bounding box center [523, 239] width 1046 height 478
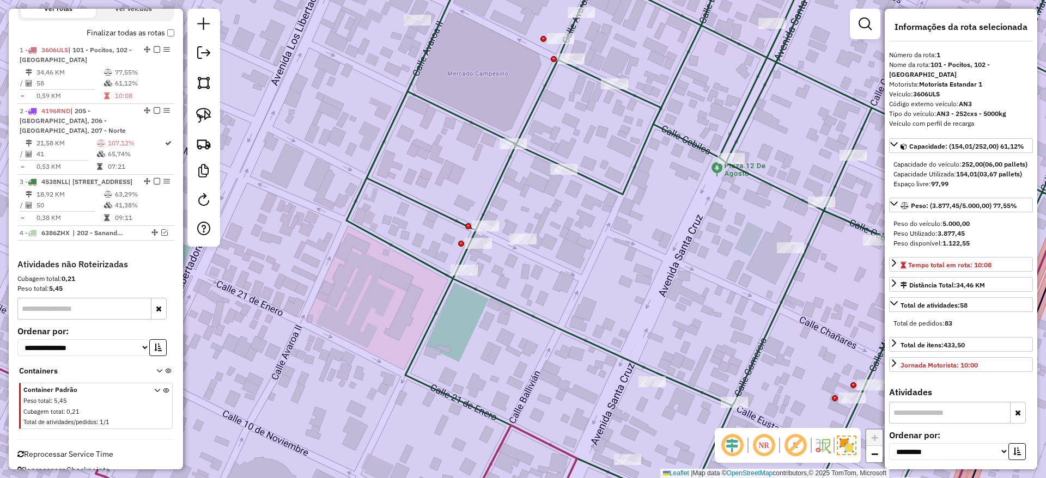
scroll to position [397, 0]
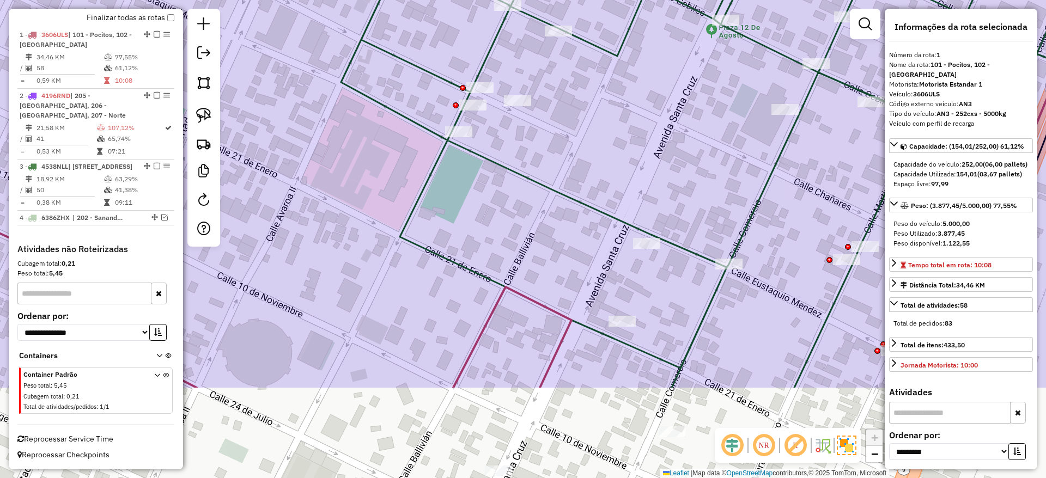
drag, startPoint x: 523, startPoint y: 161, endPoint x: 424, endPoint y: -71, distance: 252.0
click at [424, 0] on html "Aguarde... Pop-up bloqueado! Seu navegador bloqueou automáticamente a abertura …" at bounding box center [523, 239] width 1046 height 478
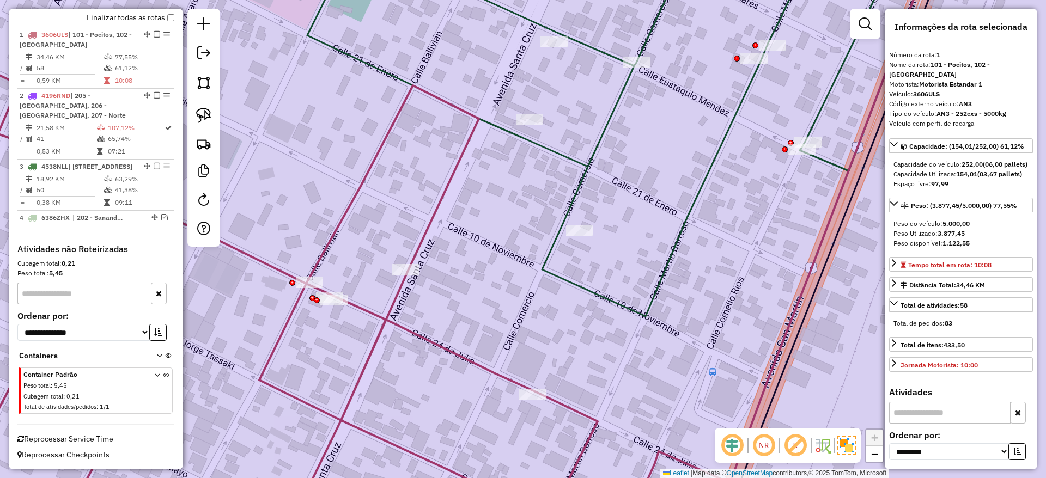
click at [414, 279] on div "Janela de atendimento Grade de atendimento Capacidade Transportadoras Veículos …" at bounding box center [523, 239] width 1046 height 478
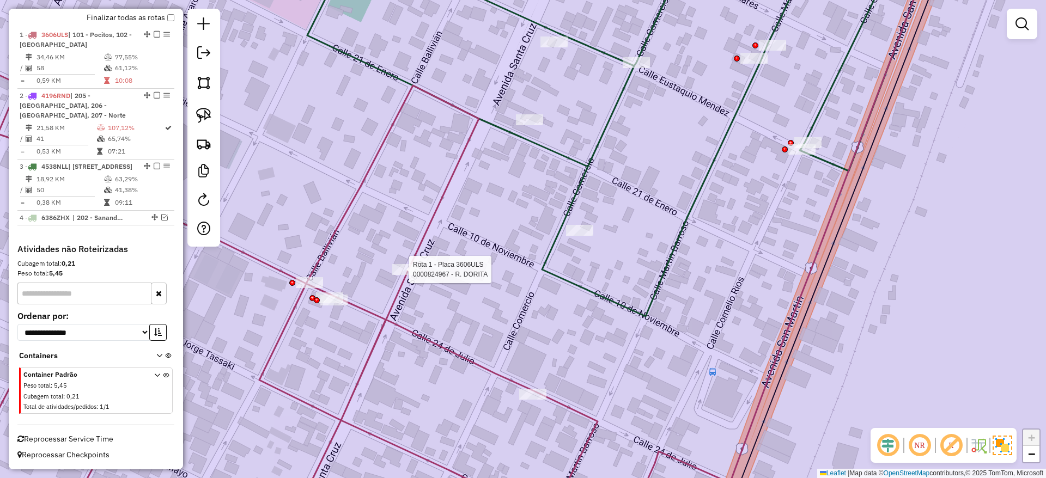
select select "**********"
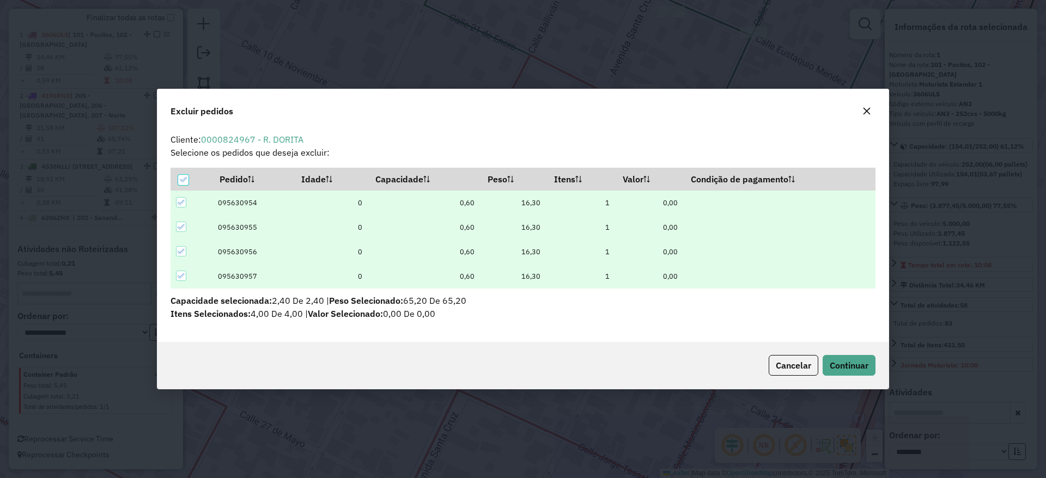
scroll to position [0, 0]
click at [843, 358] on button "Continuar" at bounding box center [849, 365] width 53 height 21
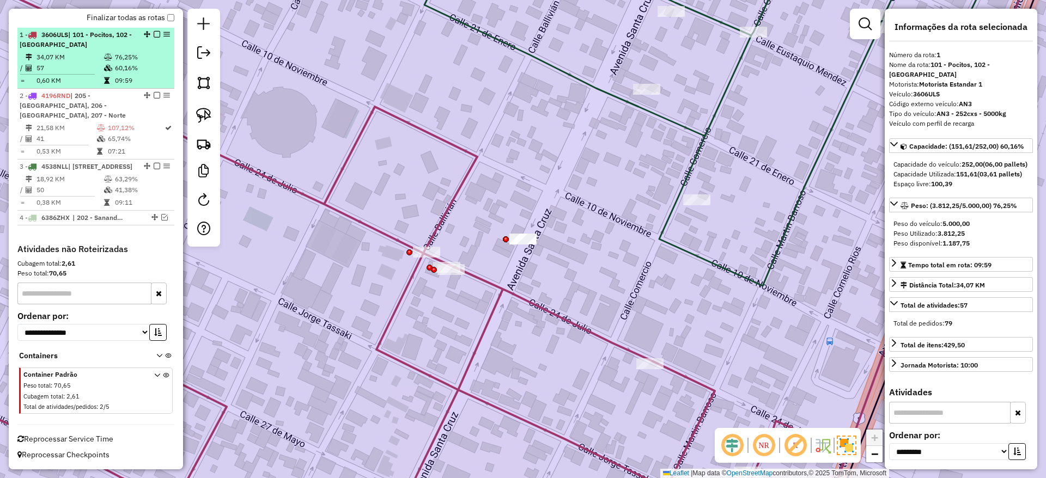
click at [159, 31] on div at bounding box center [153, 34] width 33 height 7
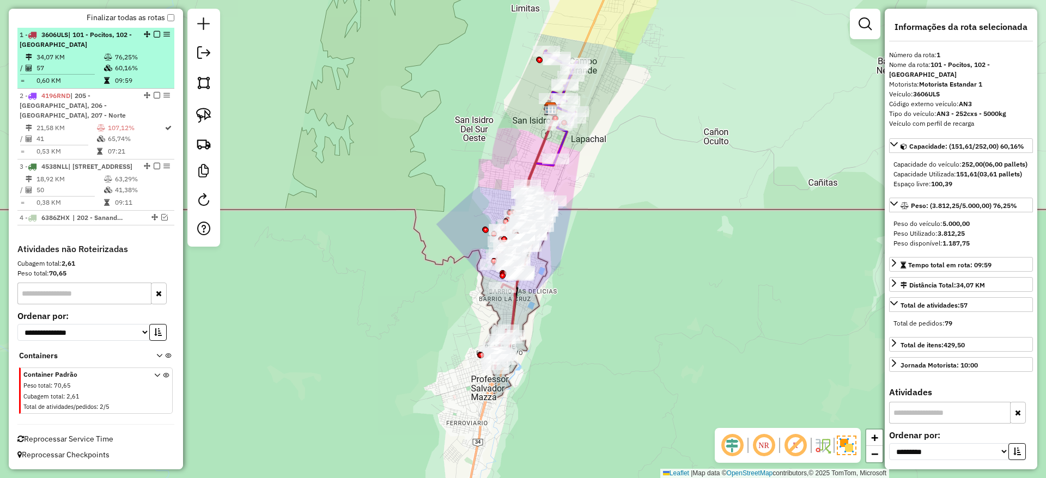
click at [154, 31] on em at bounding box center [157, 34] width 7 height 7
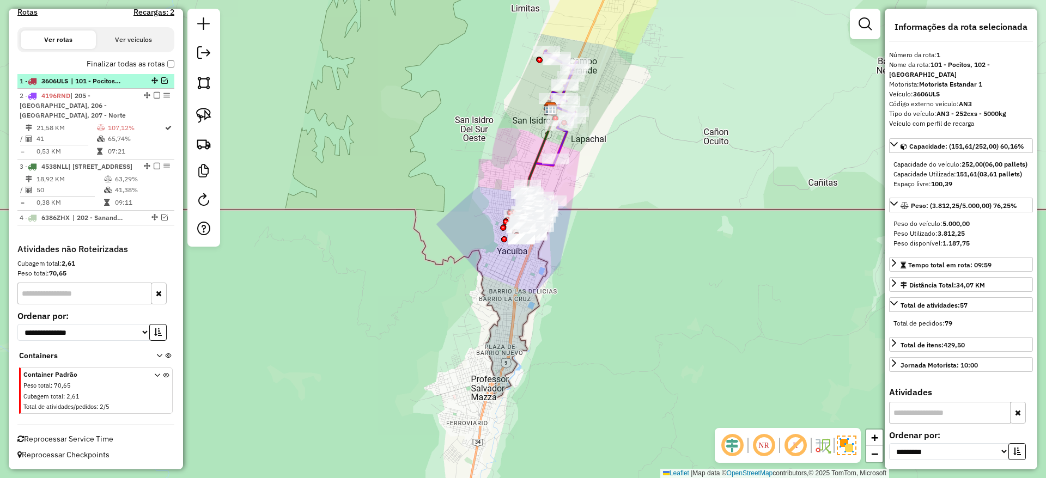
scroll to position [350, 0]
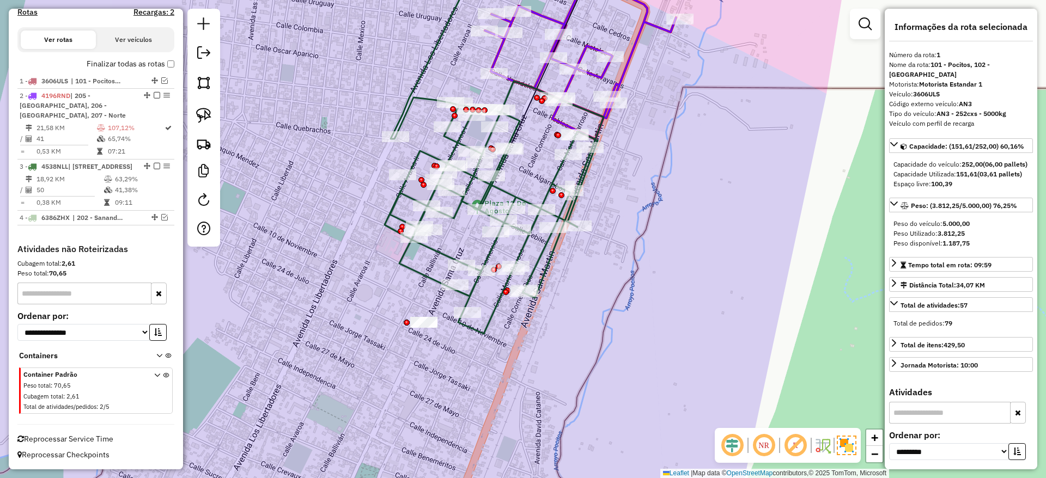
click at [490, 245] on icon at bounding box center [494, 207] width 219 height 253
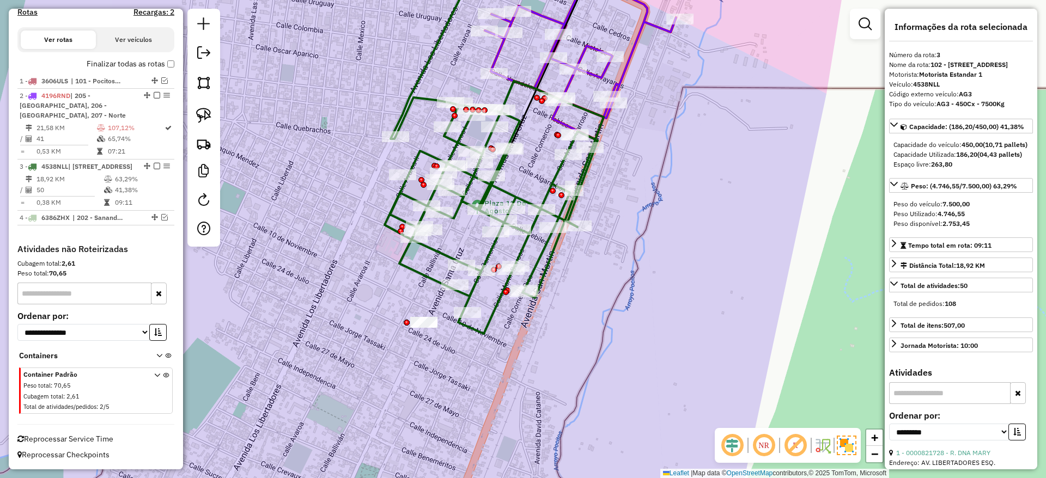
click at [490, 247] on icon at bounding box center [494, 207] width 219 height 253
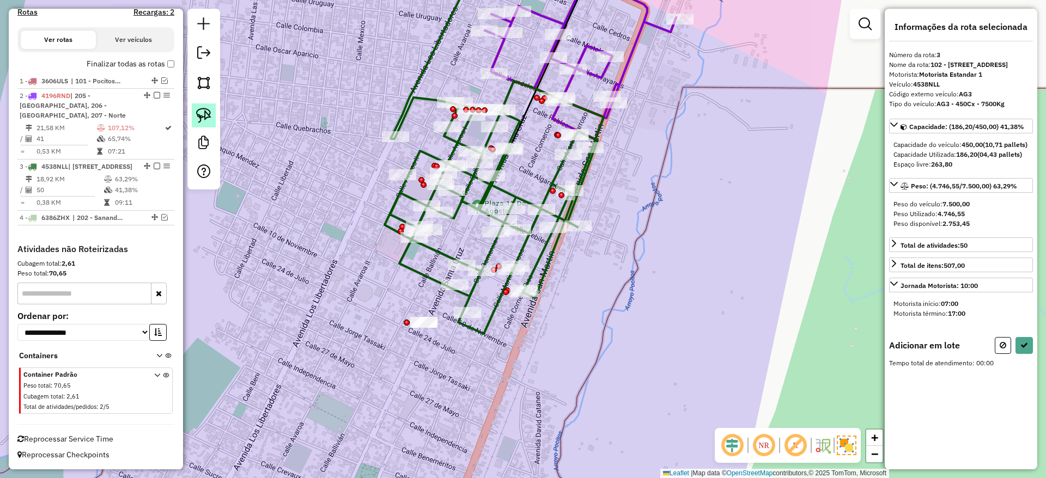
click at [204, 110] on img at bounding box center [203, 115] width 15 height 15
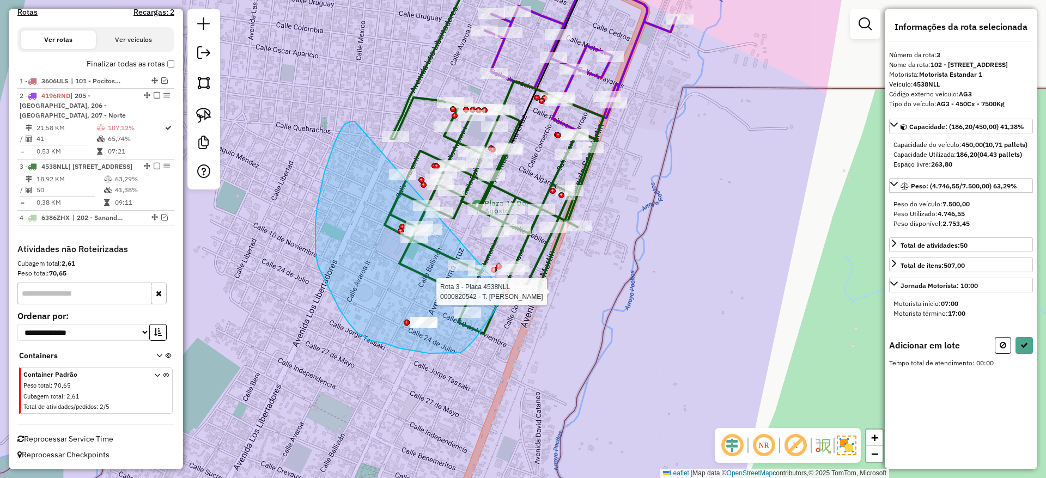
drag, startPoint x: 340, startPoint y: 131, endPoint x: 523, endPoint y: 245, distance: 215.3
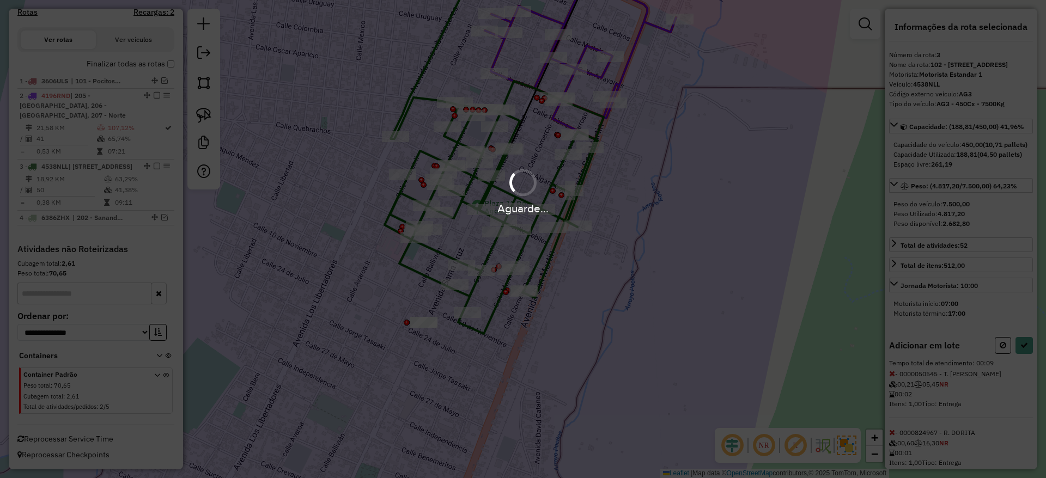
select select "**********"
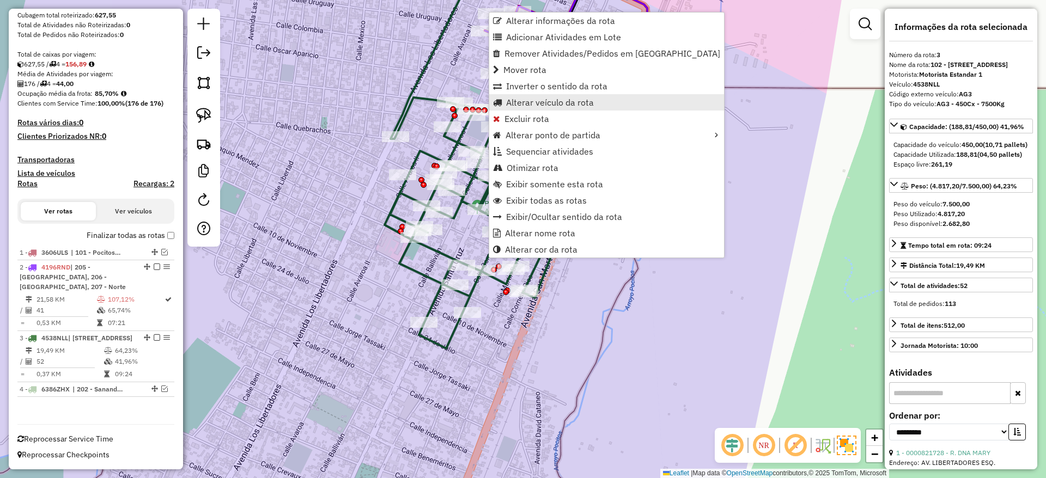
click at [542, 101] on span "Alterar veículo da rota" at bounding box center [550, 102] width 88 height 9
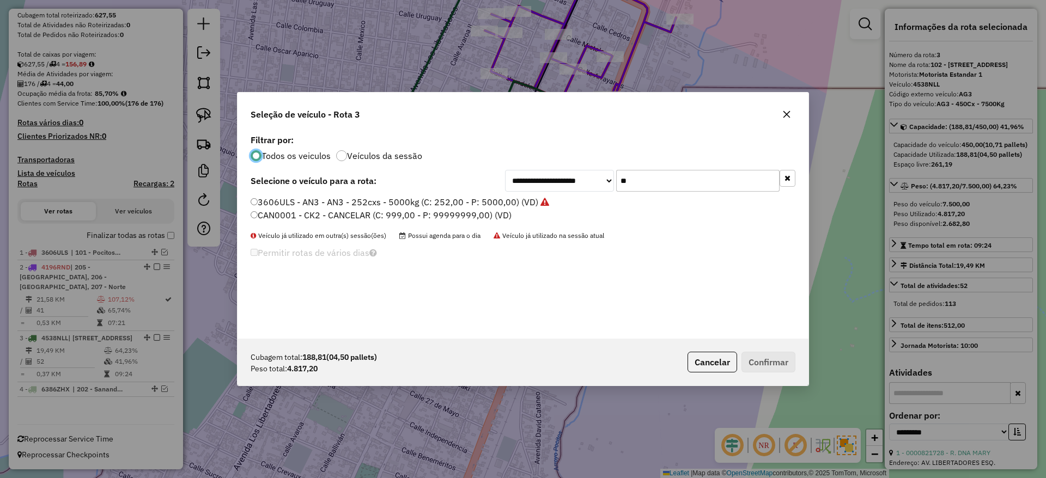
scroll to position [6, 3]
click at [650, 185] on input "**" at bounding box center [697, 181] width 163 height 22
type input "*"
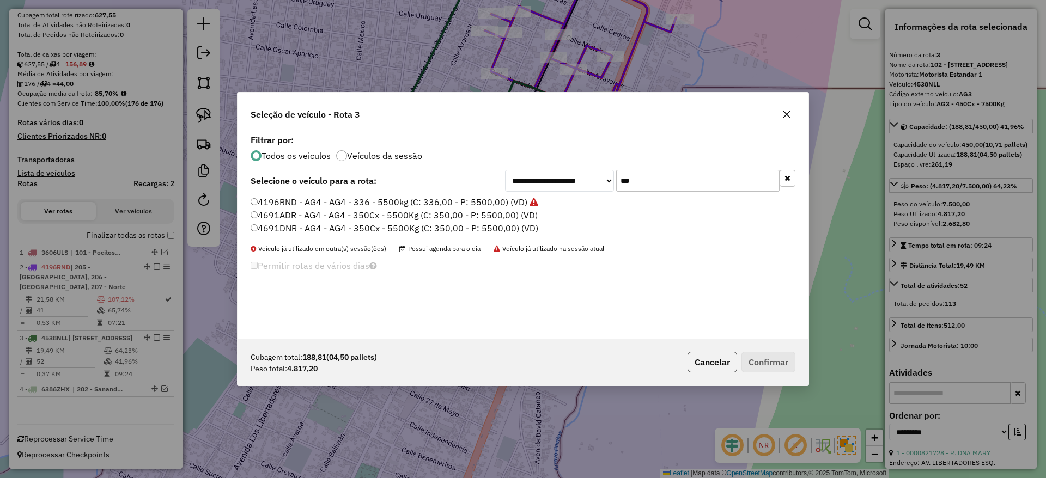
type input "***"
click at [501, 195] on div "**********" at bounding box center [523, 235] width 571 height 207
click at [500, 196] on label "4196RND - AG4 - AG4 - 336 - 5500kg (C: 336,00 - P: 5500,00) (VD)" at bounding box center [395, 202] width 288 height 13
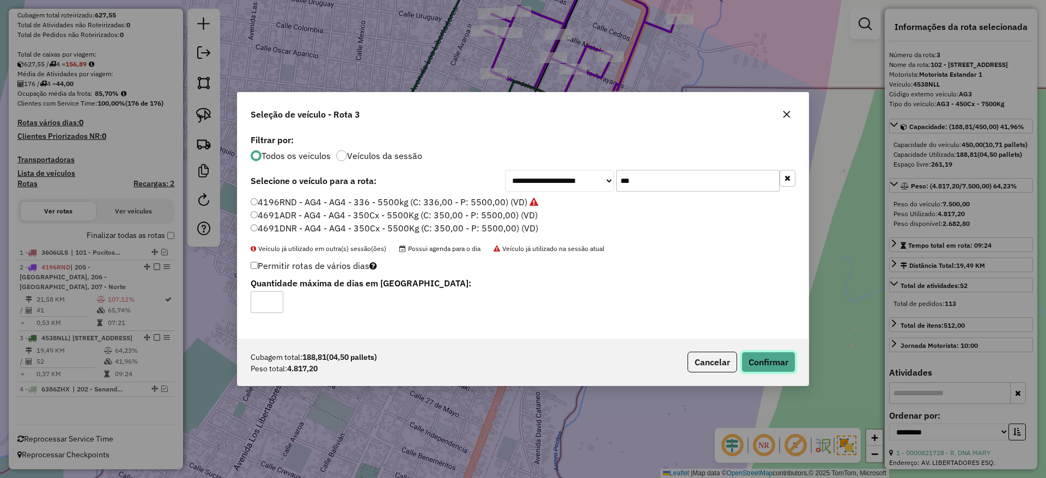
click at [765, 366] on button "Confirmar" at bounding box center [769, 362] width 54 height 21
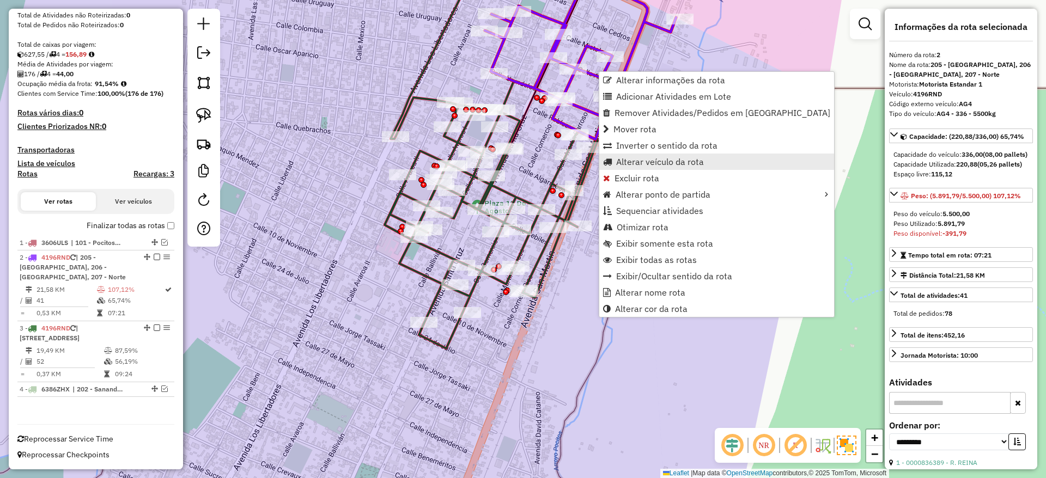
click at [623, 160] on span "Alterar veículo da rota" at bounding box center [660, 161] width 88 height 9
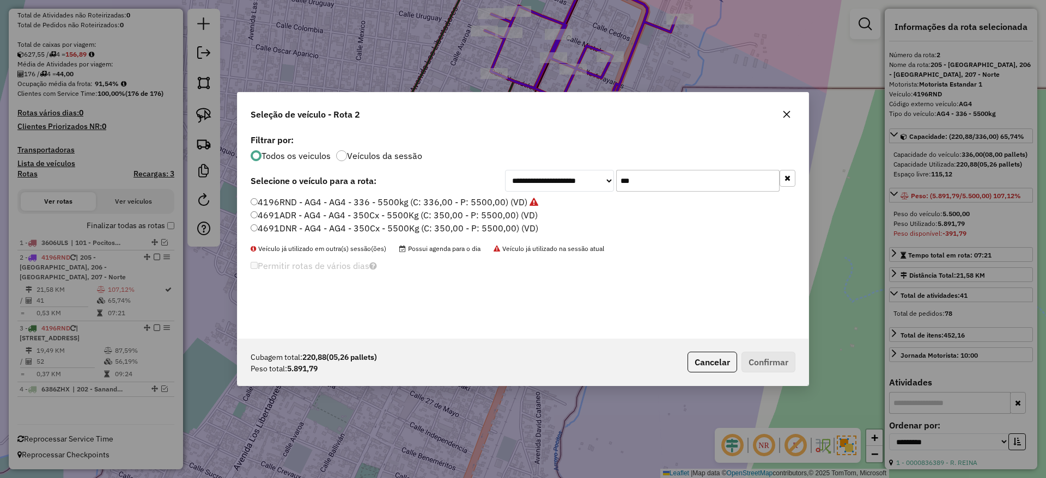
click at [649, 186] on input "***" at bounding box center [697, 181] width 163 height 22
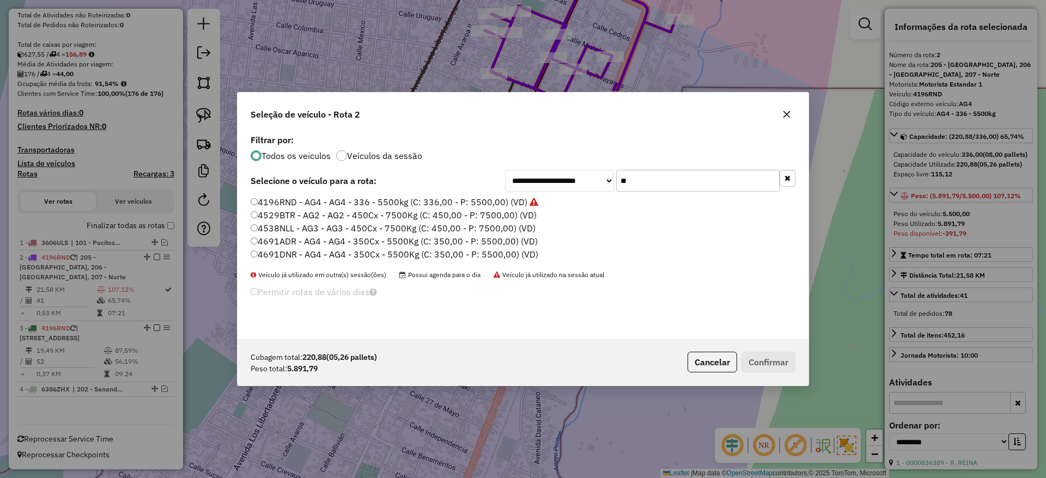
type input "**"
click at [517, 216] on label "4529BTR - AG2 - AG2 - 450Cx - 7500Kg (C: 450,00 - P: 7500,00) (VD)" at bounding box center [394, 215] width 286 height 13
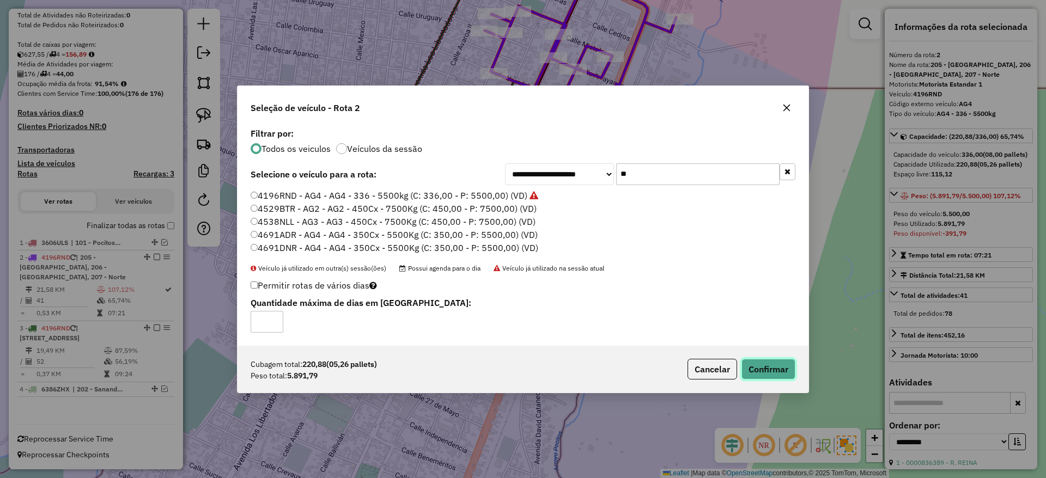
click at [776, 369] on button "Confirmar" at bounding box center [769, 369] width 54 height 21
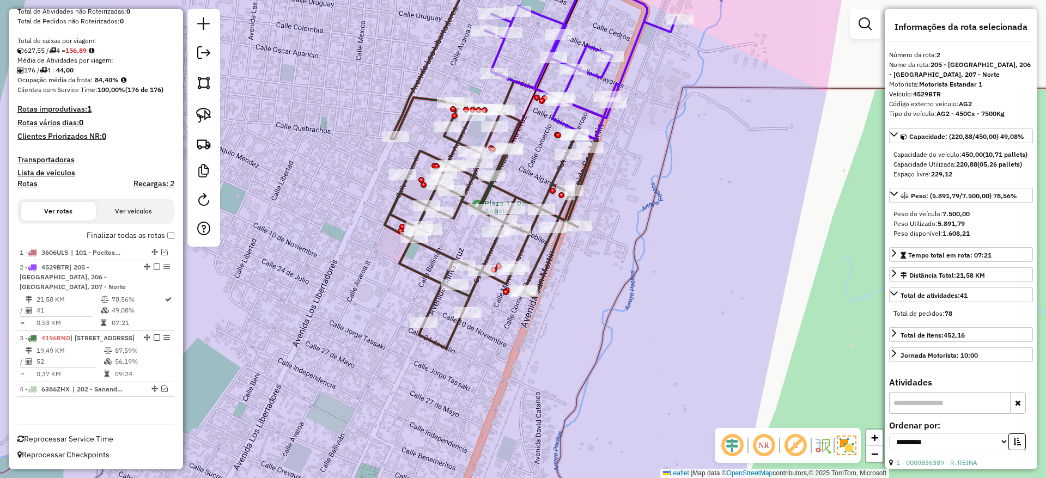
scroll to position [90, 0]
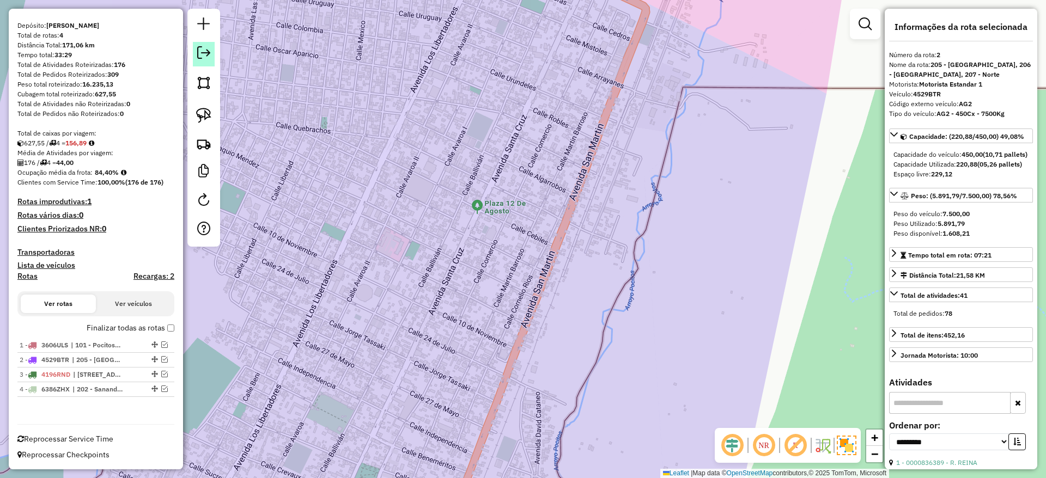
click at [211, 46] on link at bounding box center [204, 54] width 22 height 25
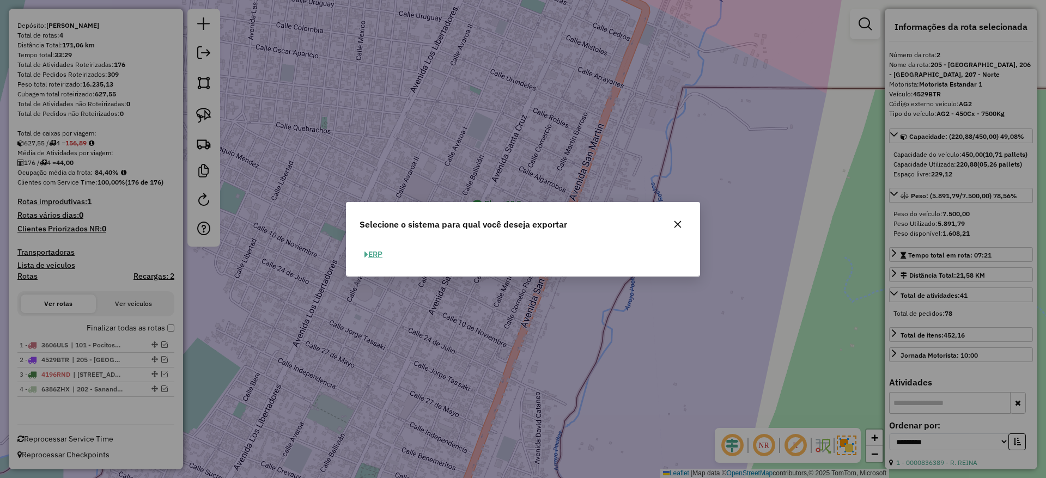
click at [378, 257] on button "ERP" at bounding box center [374, 254] width 28 height 17
select select "**"
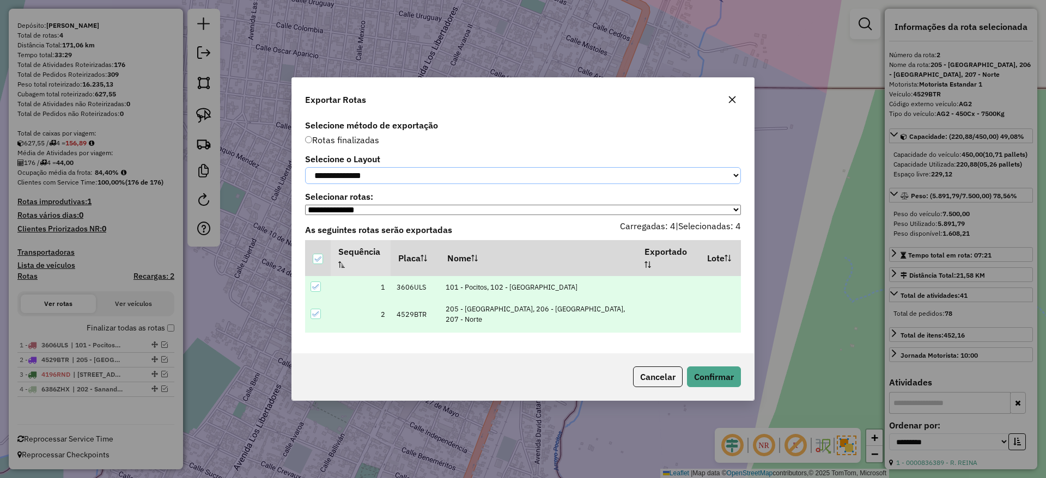
click at [453, 168] on select "**********" at bounding box center [523, 175] width 436 height 17
select select "*********"
click at [305, 167] on select "**********" at bounding box center [523, 175] width 436 height 17
click at [718, 380] on button "Confirmar" at bounding box center [714, 377] width 54 height 21
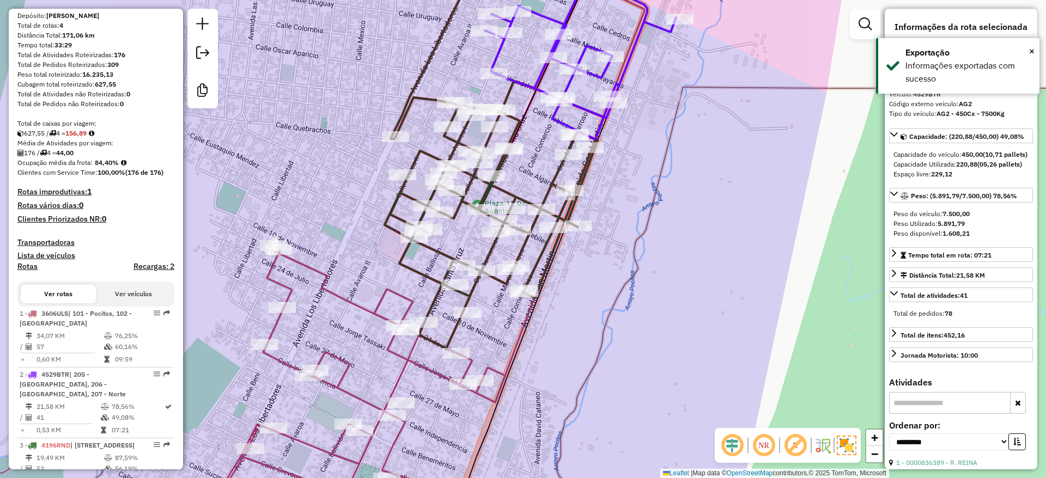
scroll to position [239, 0]
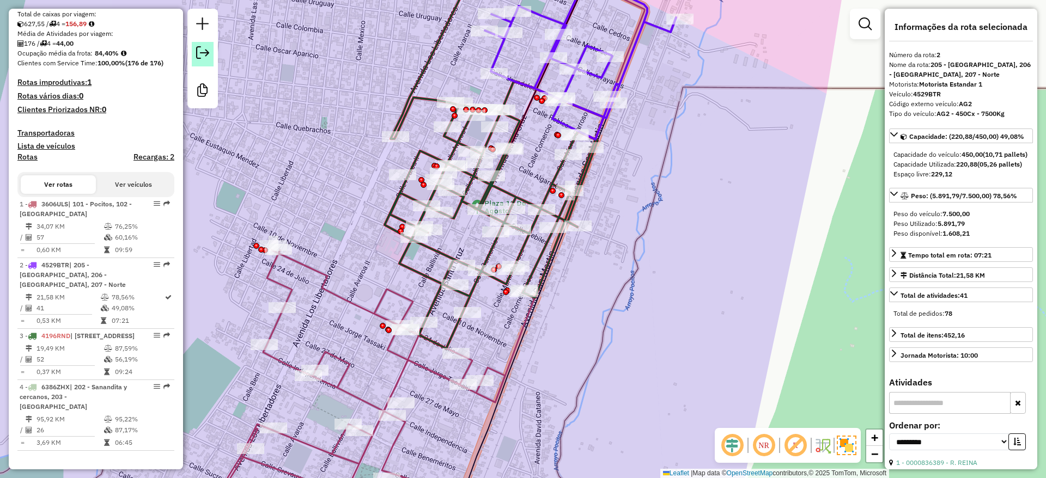
click at [202, 56] on em at bounding box center [202, 52] width 13 height 13
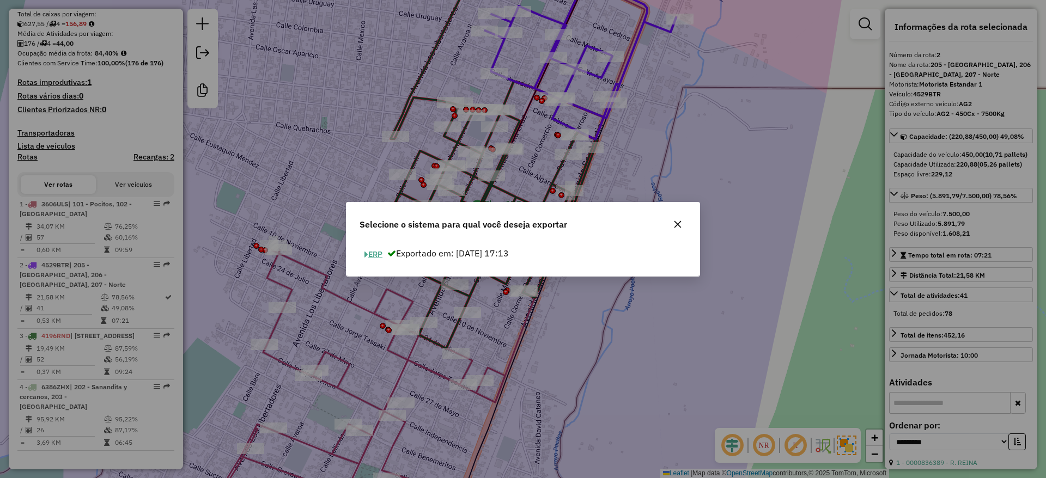
click at [383, 257] on button "ERP" at bounding box center [374, 254] width 28 height 17
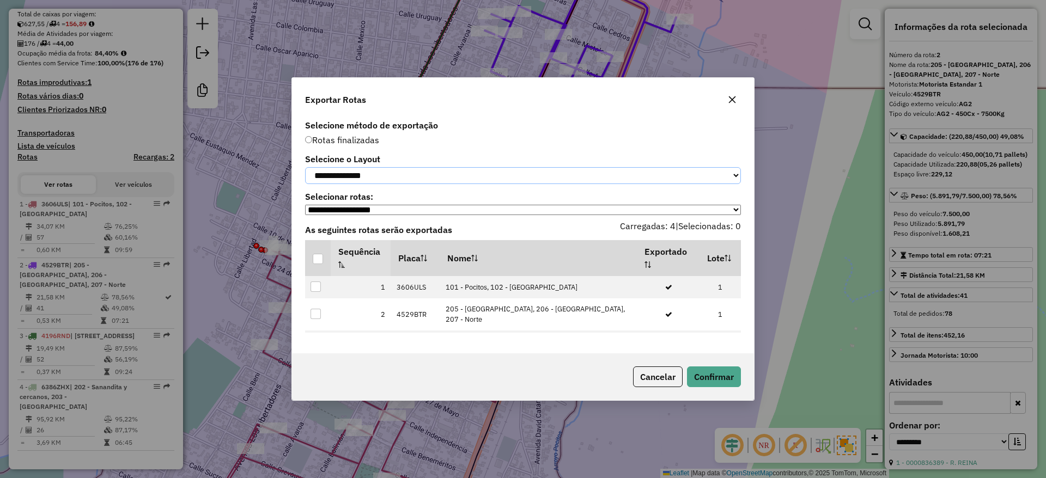
click at [377, 172] on select "**********" at bounding box center [523, 175] width 436 height 17
select select "*********"
click at [305, 167] on select "**********" at bounding box center [523, 175] width 436 height 17
drag, startPoint x: 318, startPoint y: 262, endPoint x: 324, endPoint y: 262, distance: 6.0
click at [318, 262] on div at bounding box center [318, 259] width 10 height 10
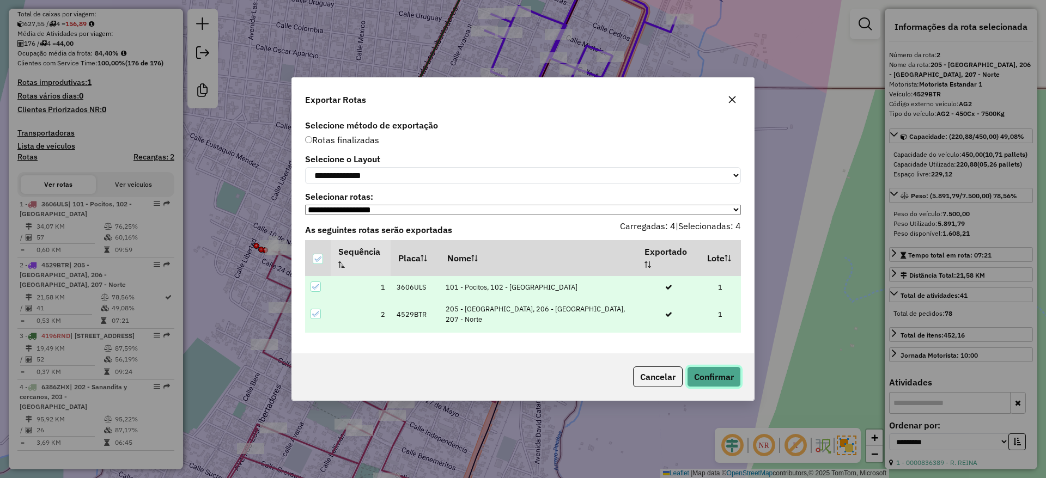
click at [731, 378] on button "Confirmar" at bounding box center [714, 377] width 54 height 21
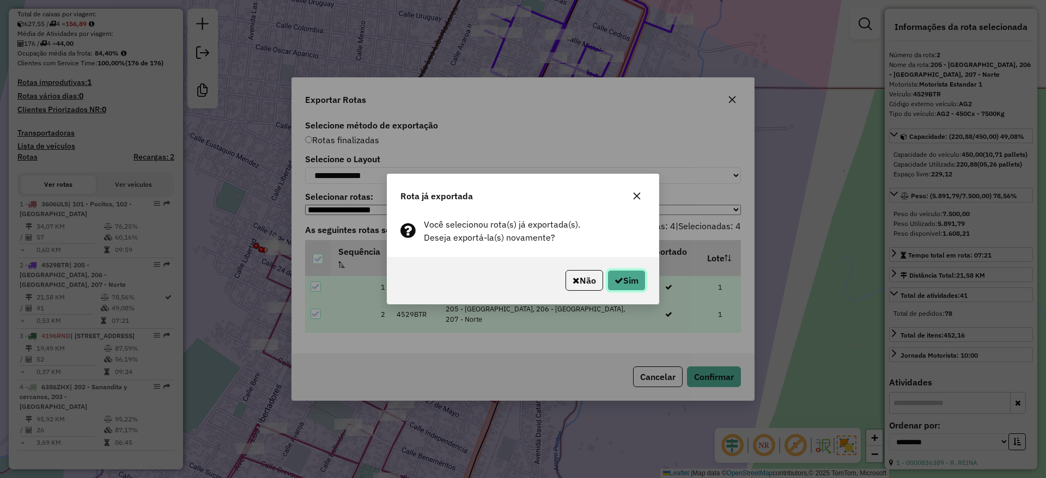
click at [634, 277] on button "Sim" at bounding box center [627, 280] width 38 height 21
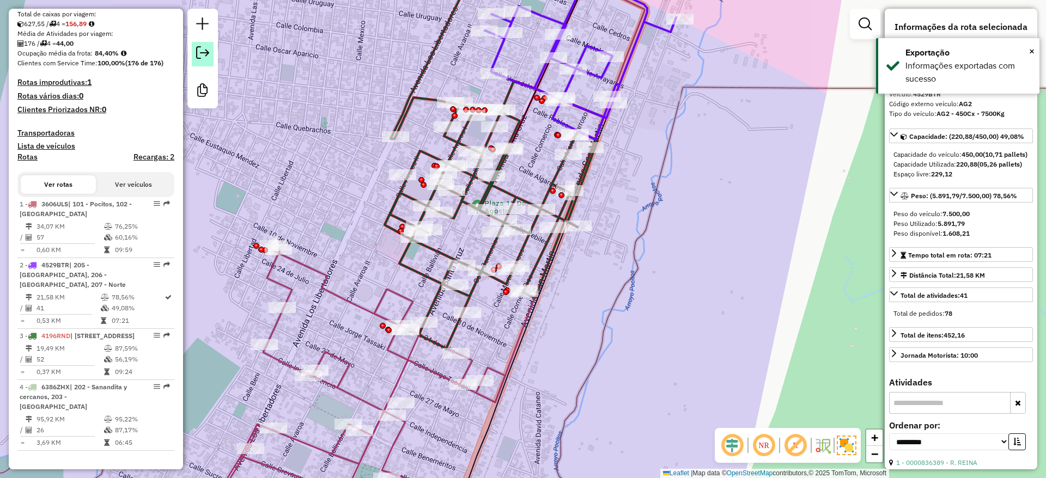
click at [201, 44] on link at bounding box center [203, 54] width 22 height 25
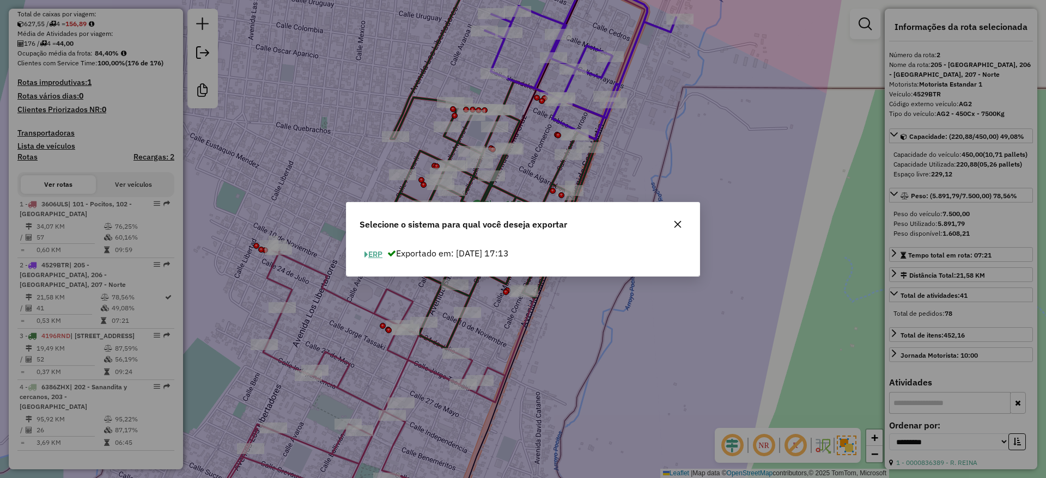
click at [378, 252] on button "ERP" at bounding box center [374, 254] width 28 height 17
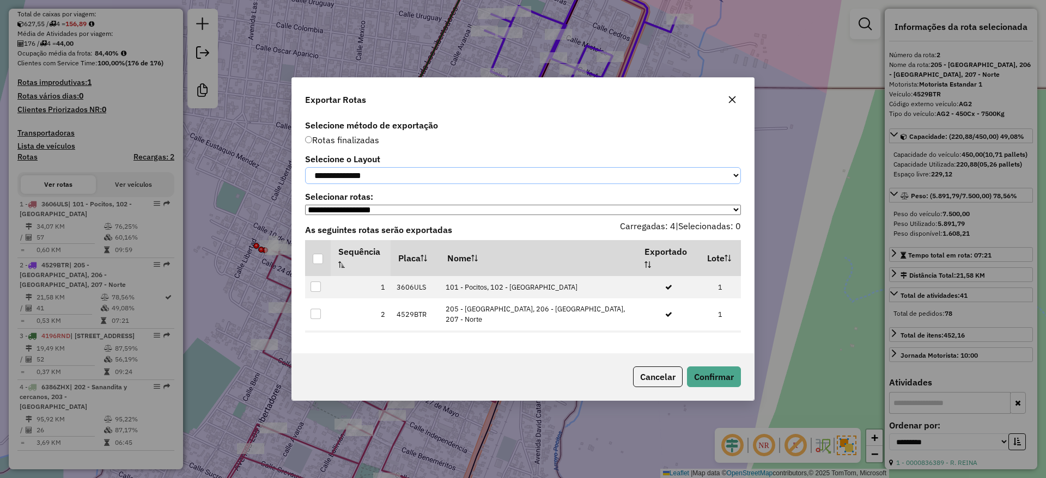
click at [393, 167] on select "**********" at bounding box center [523, 175] width 436 height 17
select select "*********"
click at [305, 167] on select "**********" at bounding box center [523, 175] width 436 height 17
click at [315, 263] on div at bounding box center [318, 259] width 10 height 10
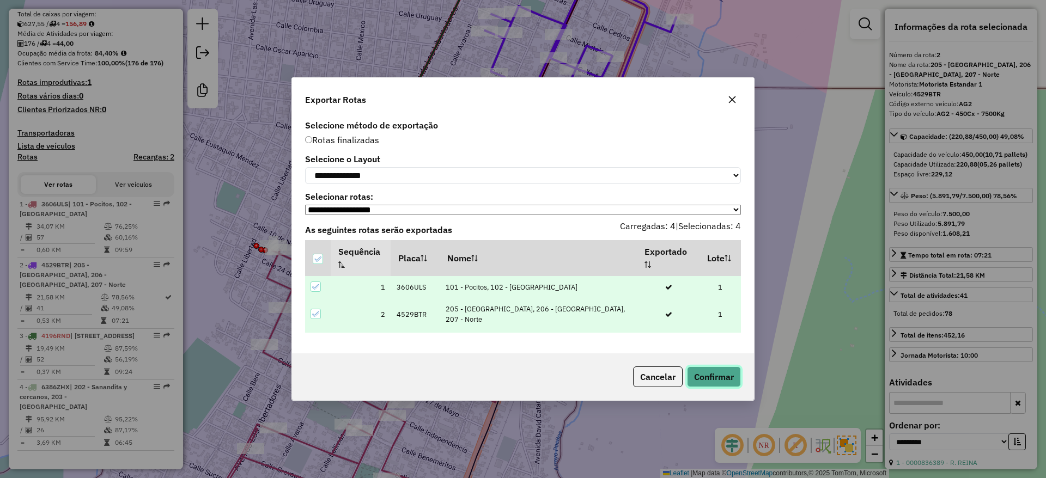
click at [719, 379] on button "Confirmar" at bounding box center [714, 377] width 54 height 21
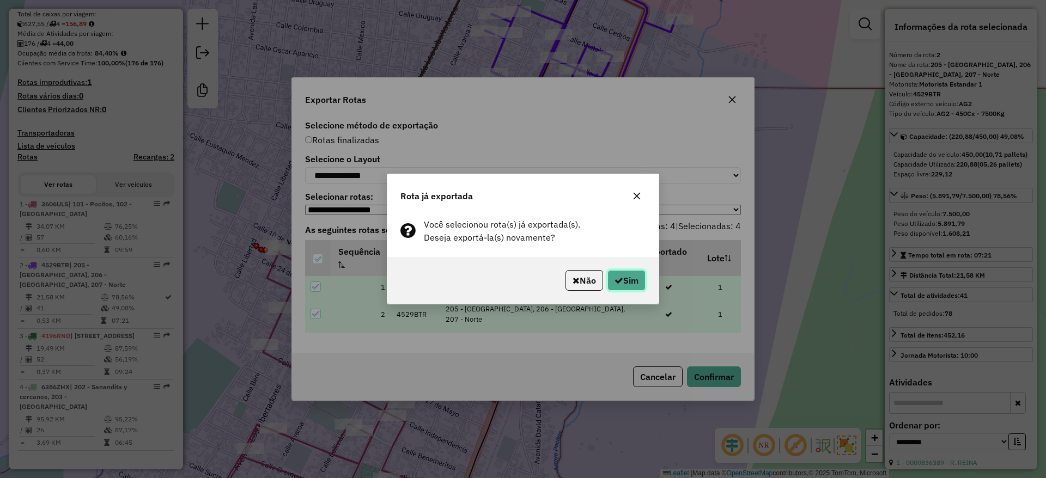
click at [625, 278] on button "Sim" at bounding box center [627, 280] width 38 height 21
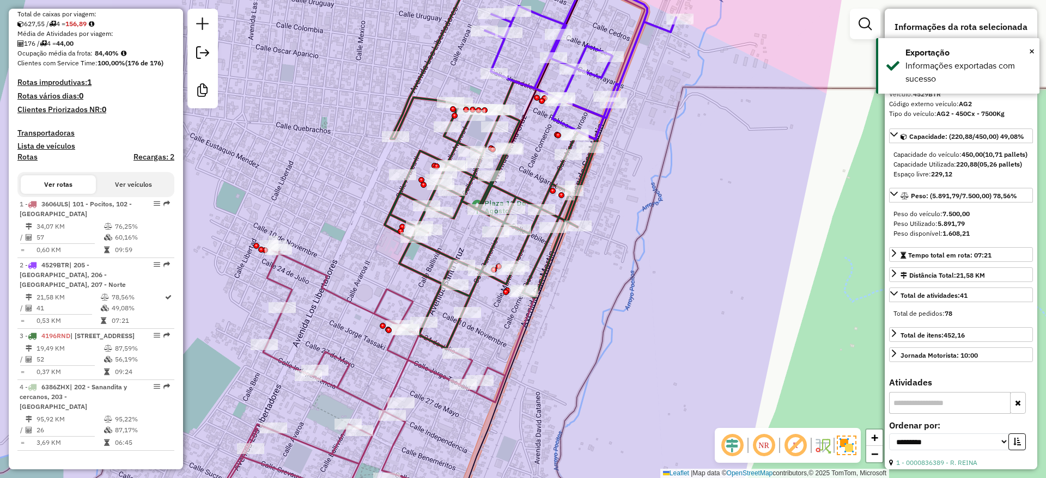
scroll to position [0, 0]
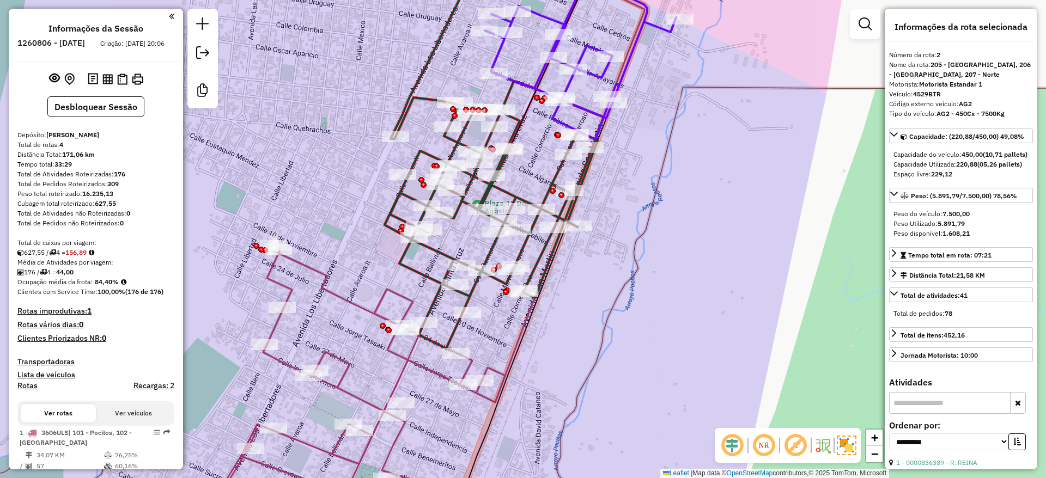
click at [114, 277] on div "176 / 4 = 44,00" at bounding box center [95, 273] width 157 height 10
drag, startPoint x: 118, startPoint y: 287, endPoint x: 98, endPoint y: 287, distance: 19.6
click at [98, 286] on strong "84,40%" at bounding box center [107, 282] width 24 height 8
copy strong "84,40%"
click at [122, 189] on div "Total de Pedidos Roteirizados: 309" at bounding box center [95, 184] width 157 height 10
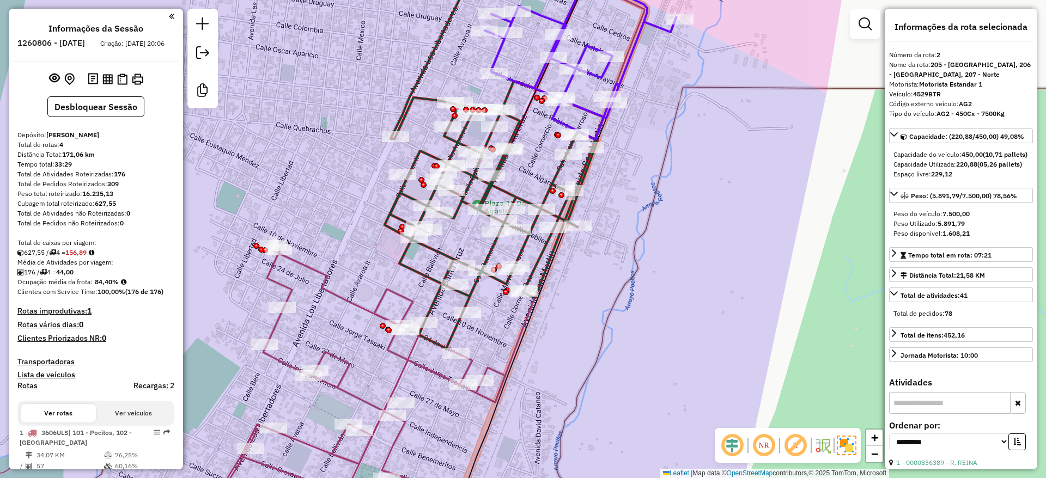
drag, startPoint x: 138, startPoint y: 183, endPoint x: 116, endPoint y: 184, distance: 22.4
click at [116, 179] on div "Total de Atividades Roteirizadas: 176" at bounding box center [95, 174] width 157 height 10
copy strong "176"
drag, startPoint x: 87, startPoint y: 285, endPoint x: 61, endPoint y: 283, distance: 25.7
click at [61, 277] on div "176 / 4 = 44,00" at bounding box center [95, 273] width 157 height 10
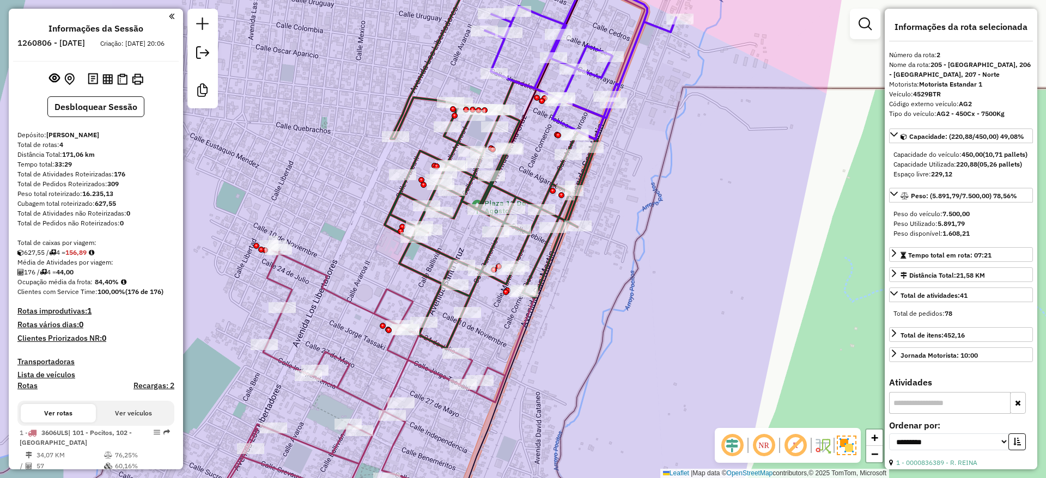
copy div "44,00"
